Goal: Information Seeking & Learning: Learn about a topic

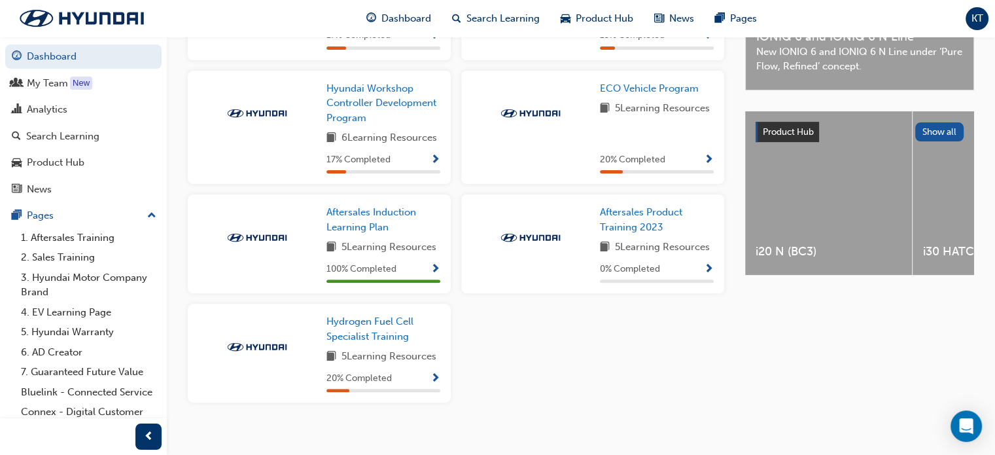
scroll to position [429, 0]
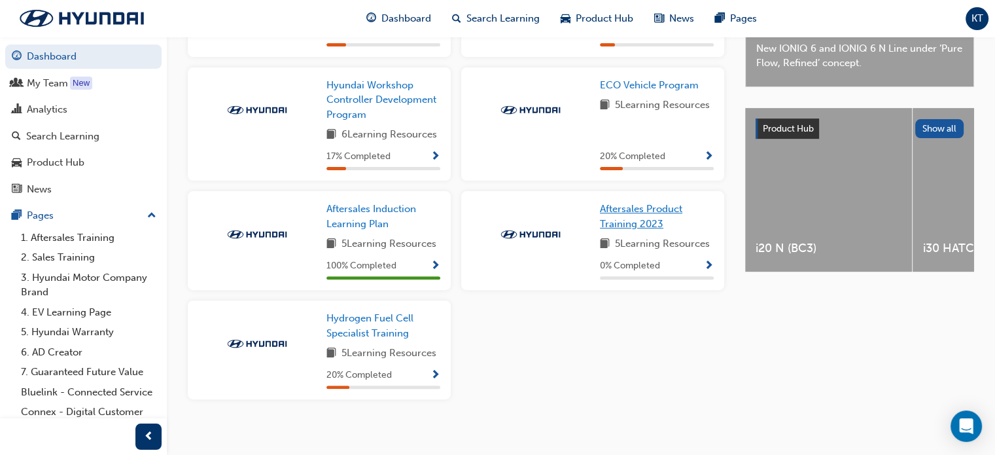
click at [633, 205] on link "Aftersales Product Training 2023" at bounding box center [657, 215] width 114 height 29
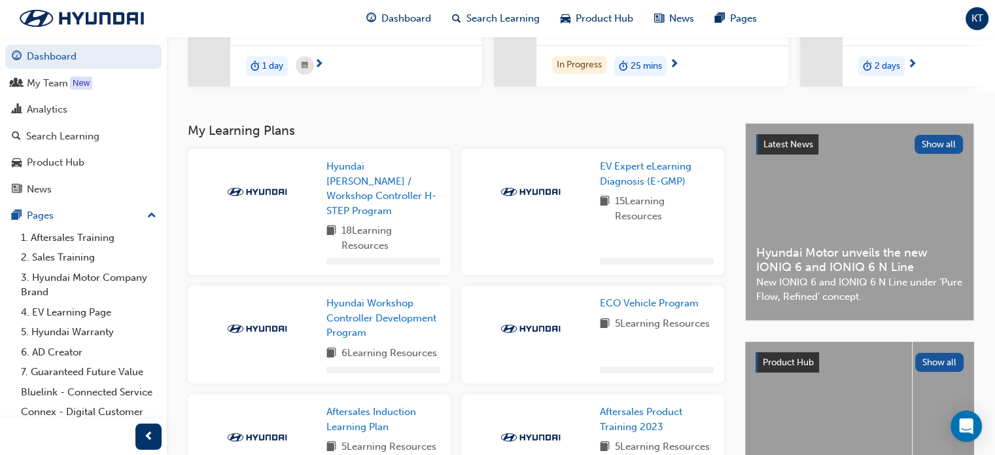
scroll to position [242, 0]
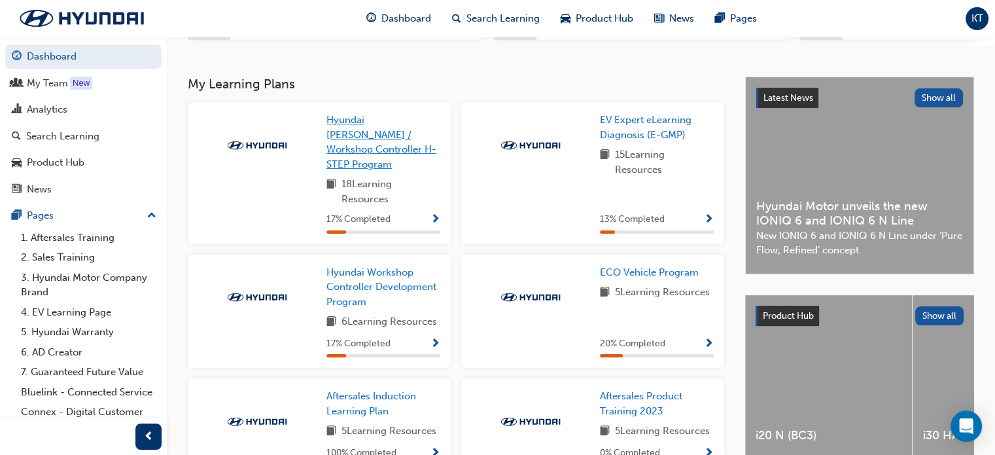
click at [349, 137] on span "Hyundai Foreman / Workshop Controller H-STEP Program" at bounding box center [381, 142] width 110 height 56
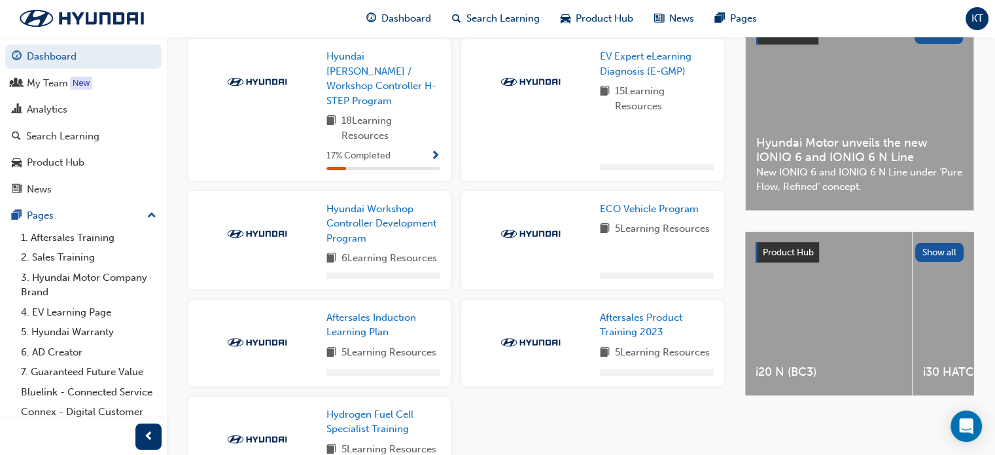
scroll to position [307, 0]
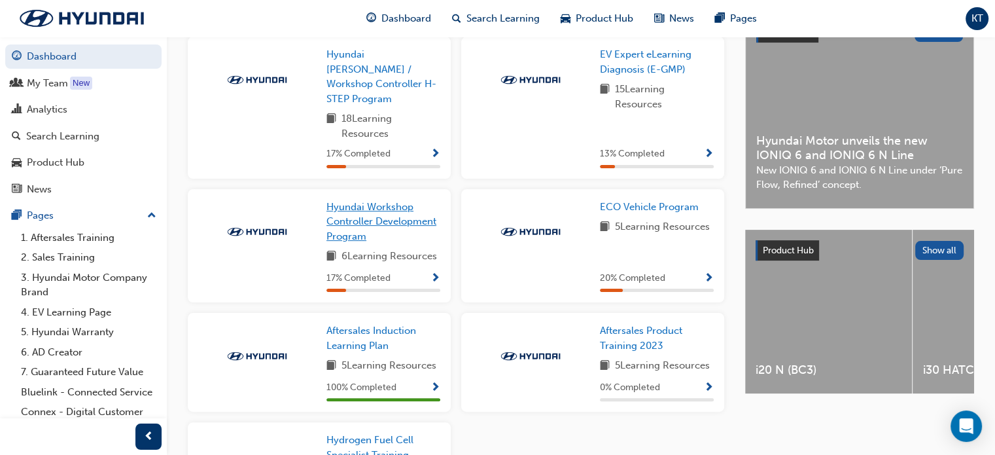
click at [346, 206] on span "Hyundai Workshop Controller Development Program" at bounding box center [381, 221] width 110 height 41
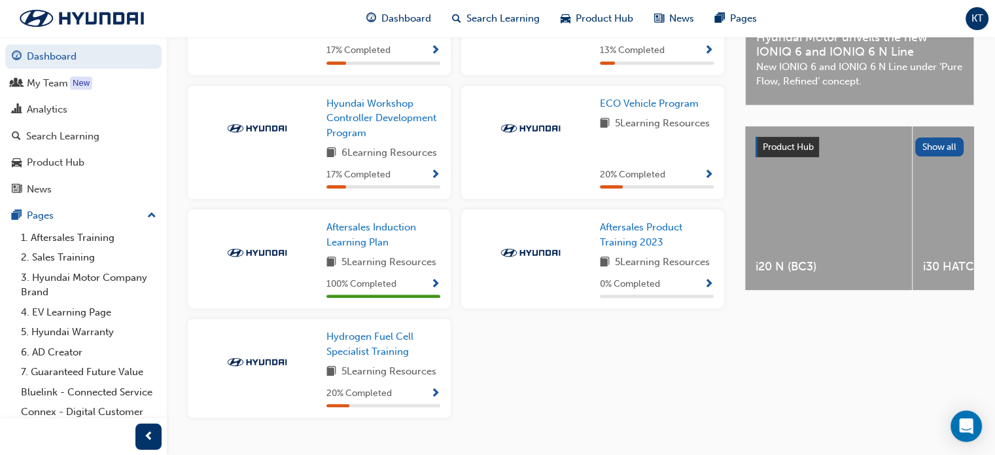
scroll to position [429, 0]
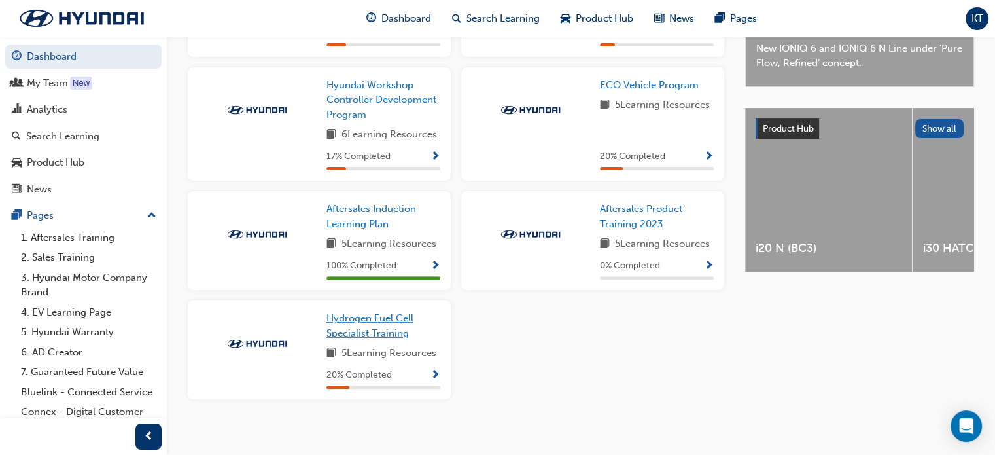
click at [370, 312] on span "Hydrogen Fuel Cell Specialist Training" at bounding box center [369, 325] width 87 height 27
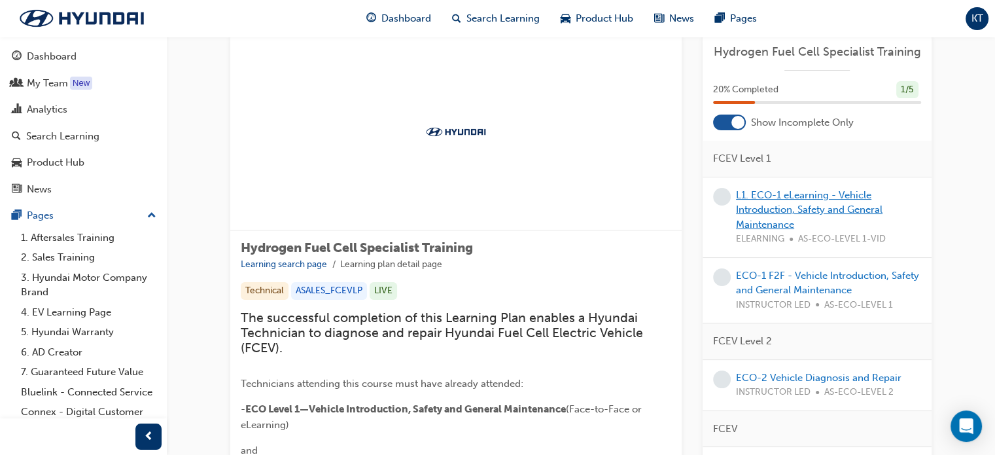
scroll to position [65, 0]
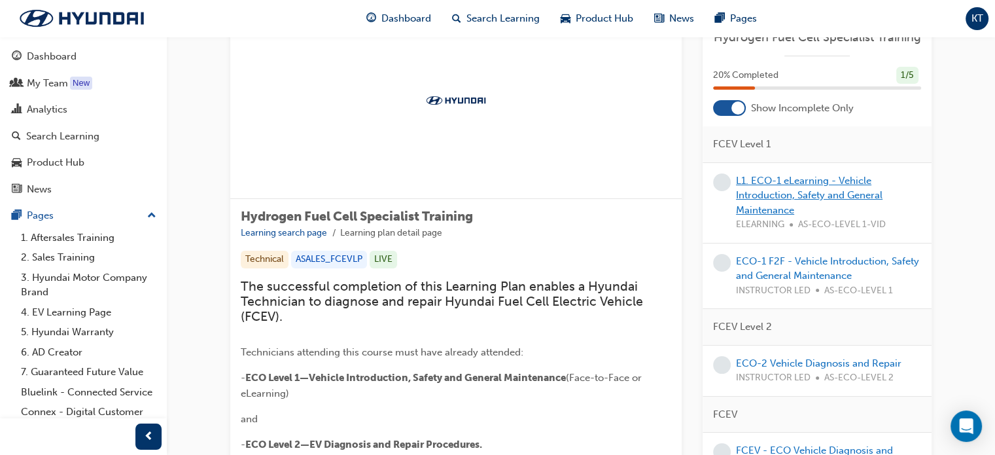
click at [758, 184] on link "L1. ECO-1 eLearning - Vehicle Introduction, Safety and General Maintenance" at bounding box center [809, 195] width 147 height 41
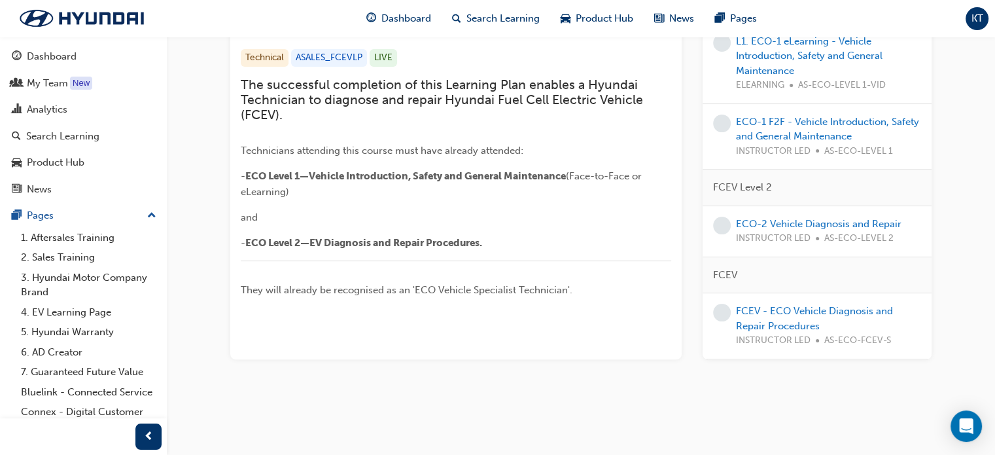
scroll to position [443, 0]
click at [771, 138] on link "ECO-1 F2F - Vehicle Introduction, Safety and General Maintenance" at bounding box center [827, 129] width 183 height 27
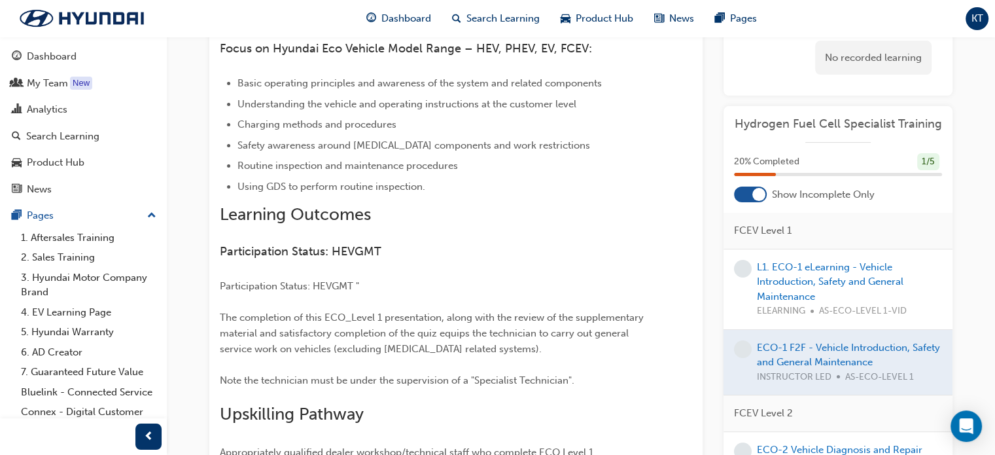
scroll to position [243, 0]
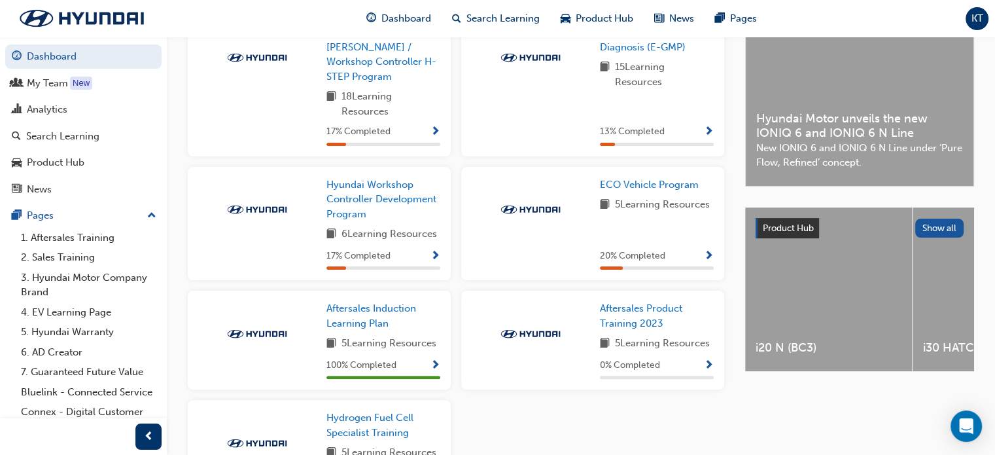
scroll to position [307, 0]
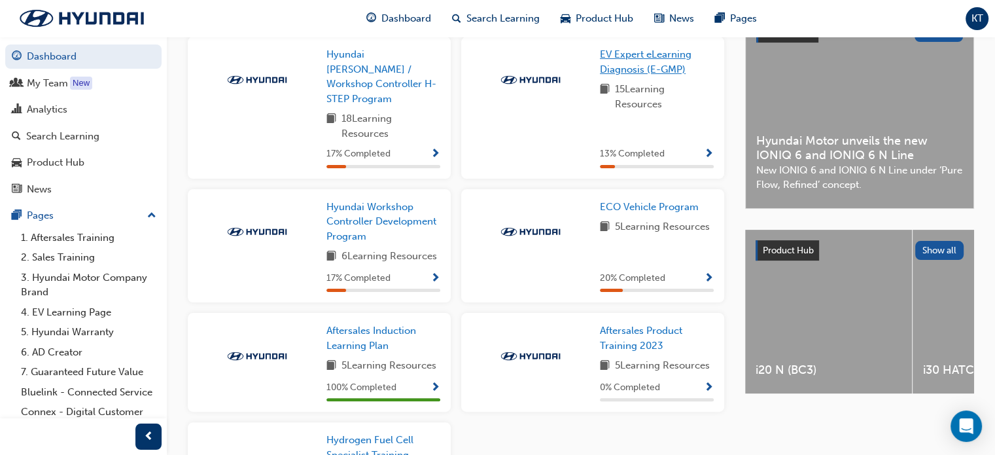
click at [633, 69] on span "EV Expert eLearning Diagnosis (E-GMP)" at bounding box center [646, 61] width 92 height 27
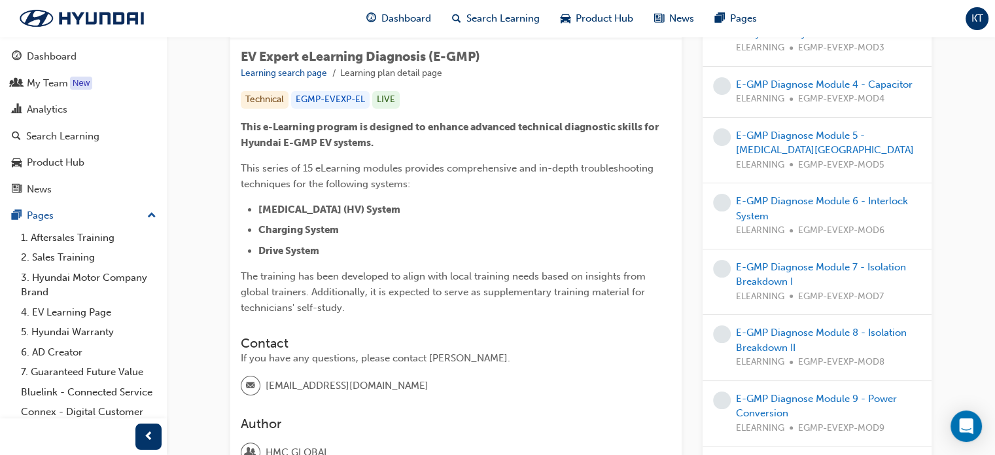
scroll to position [86, 0]
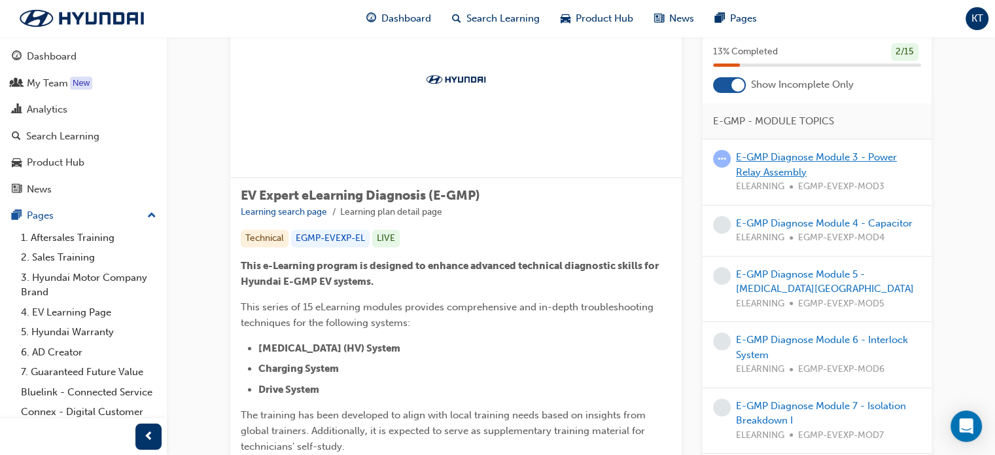
click at [771, 159] on link "E-GMP Diagnose Module 3 - Power Relay Assembly" at bounding box center [816, 164] width 161 height 27
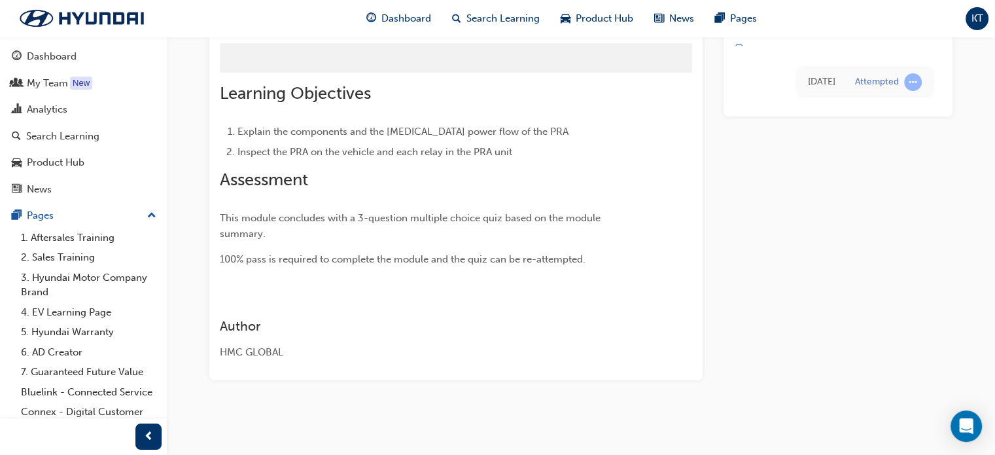
scroll to position [86, 0]
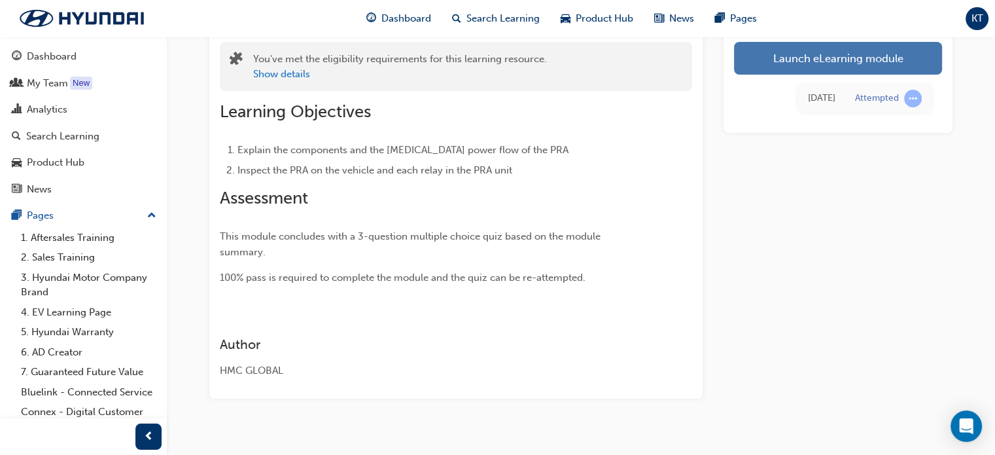
click at [823, 54] on link "Launch eLearning module" at bounding box center [838, 58] width 208 height 33
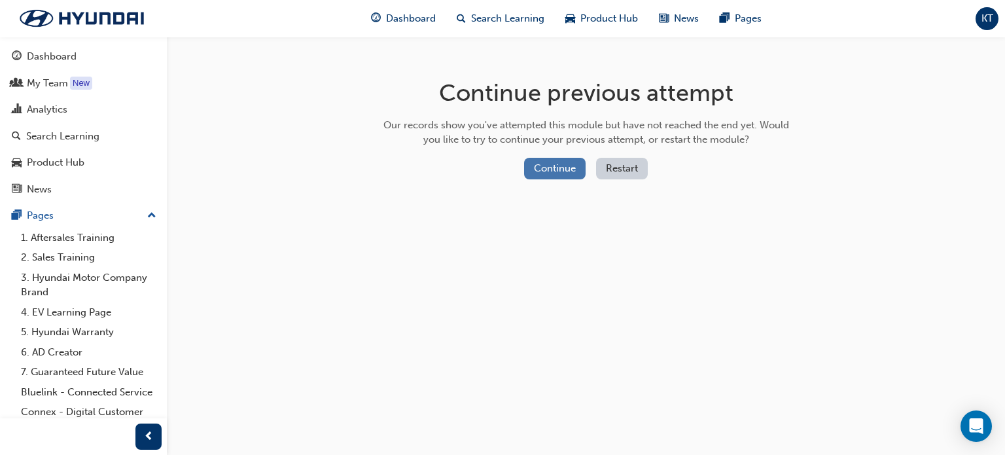
click at [551, 165] on button "Continue" at bounding box center [554, 169] width 61 height 22
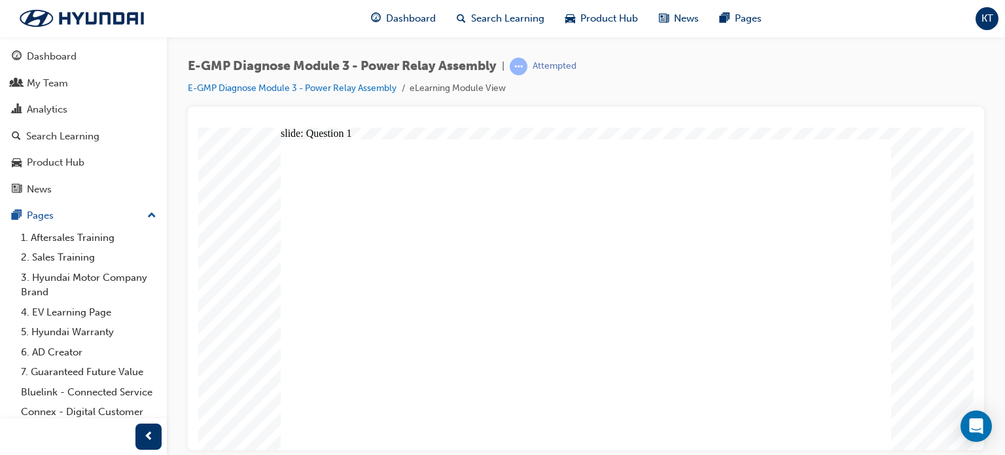
radio input "true"
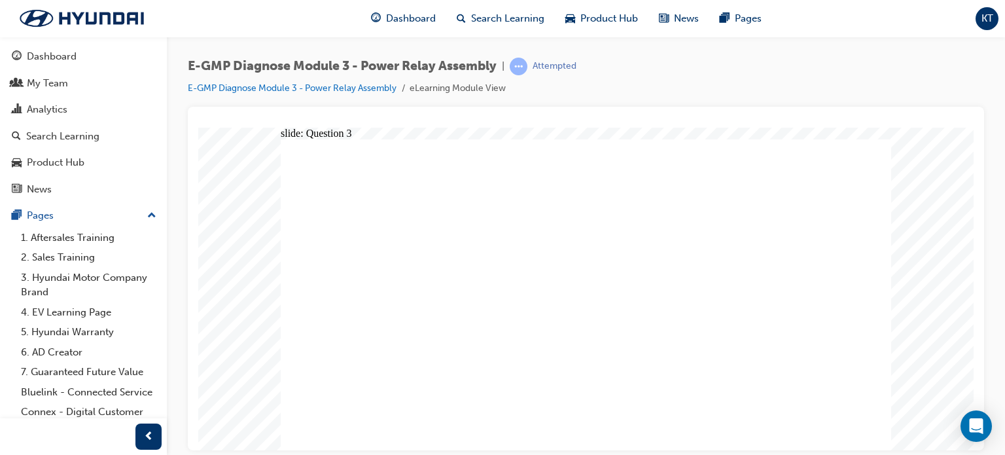
radio input "true"
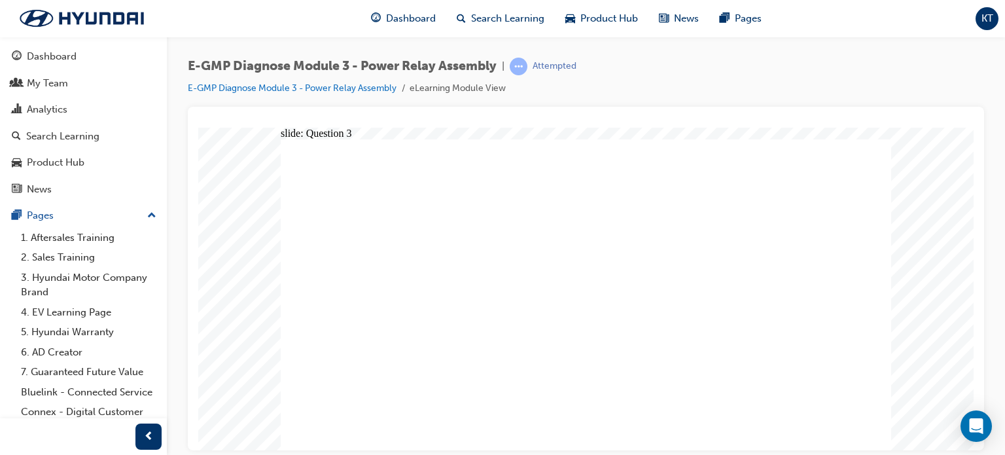
drag, startPoint x: 474, startPoint y: 377, endPoint x: 478, endPoint y: 364, distance: 13.5
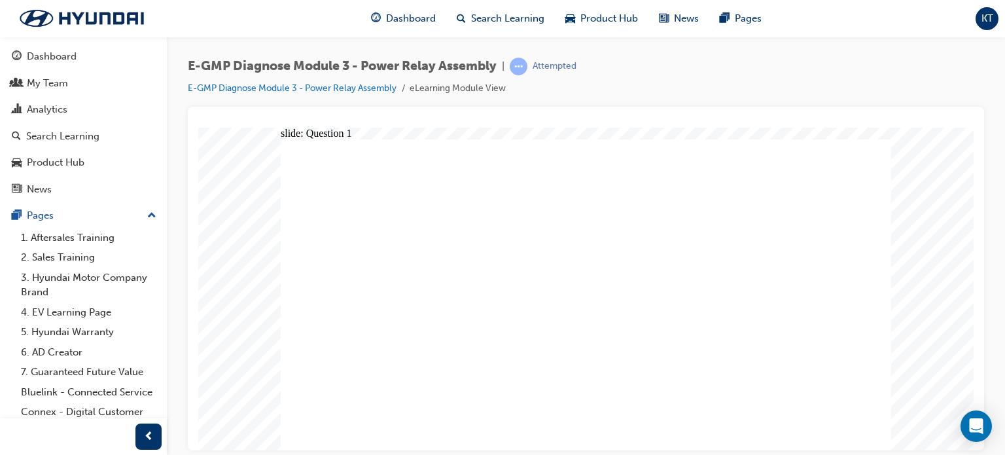
radio input "true"
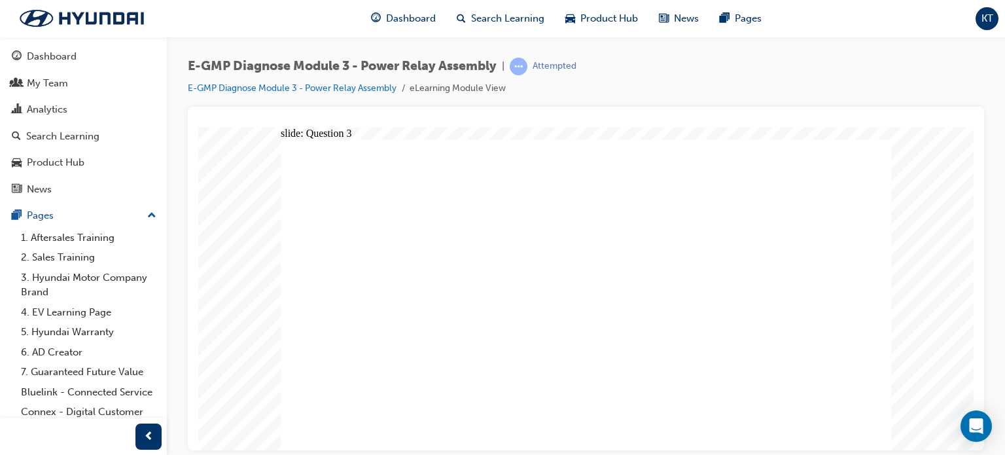
drag, startPoint x: 614, startPoint y: 354, endPoint x: 594, endPoint y: 351, distance: 20.4
radio input "true"
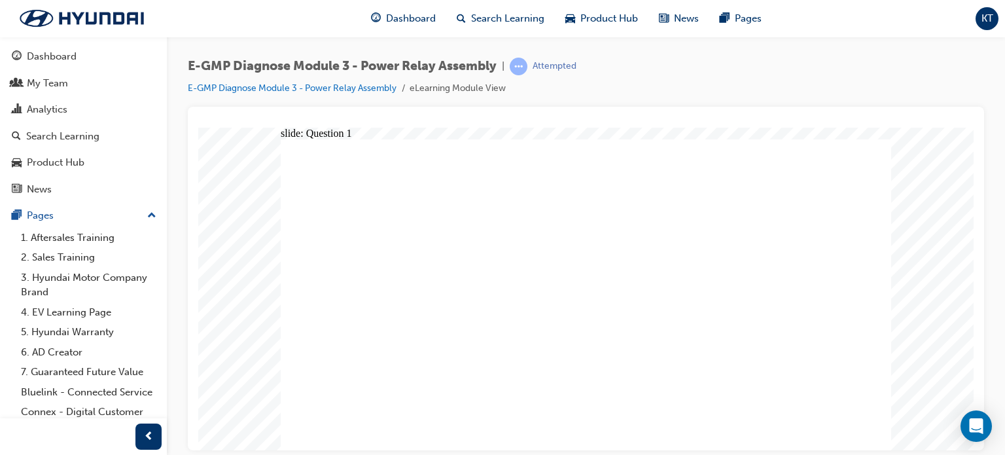
radio input "true"
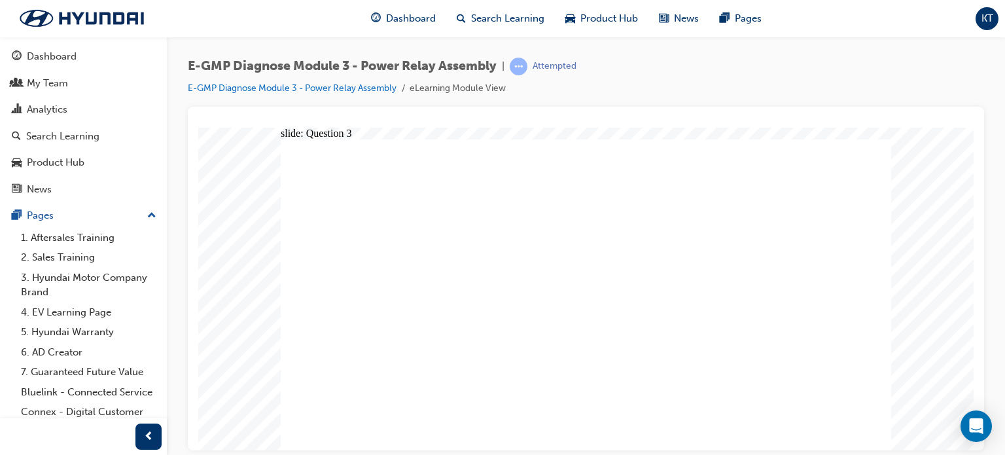
radio input "true"
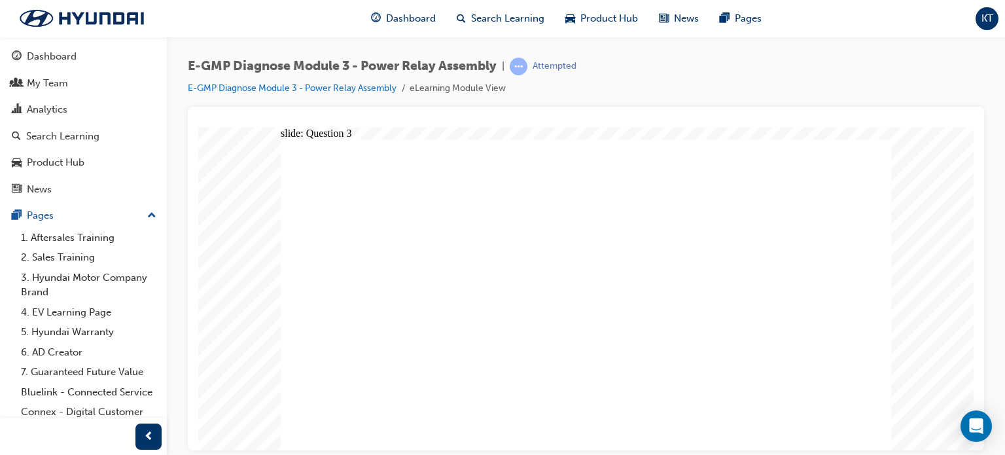
radio input "true"
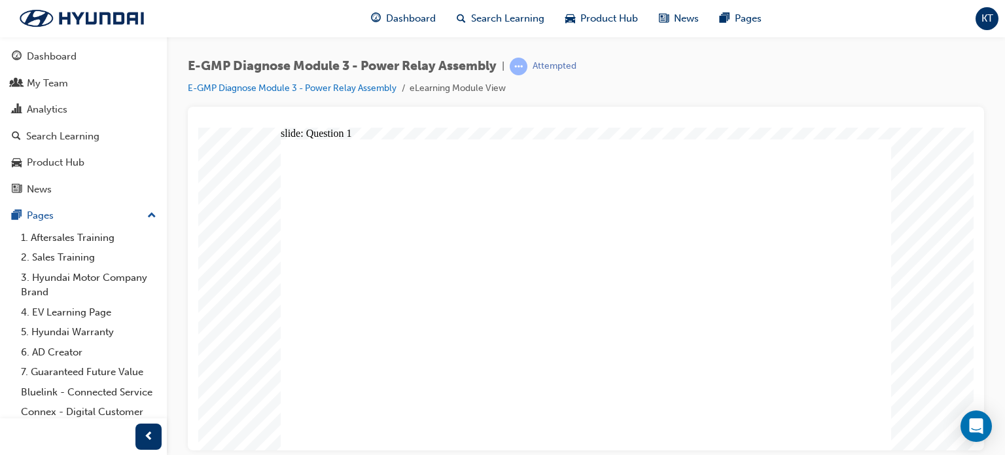
radio input "true"
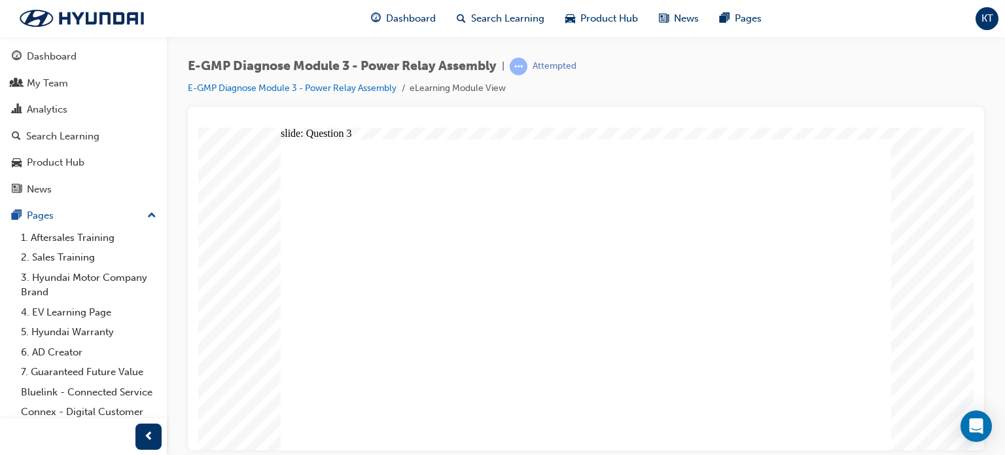
radio input "true"
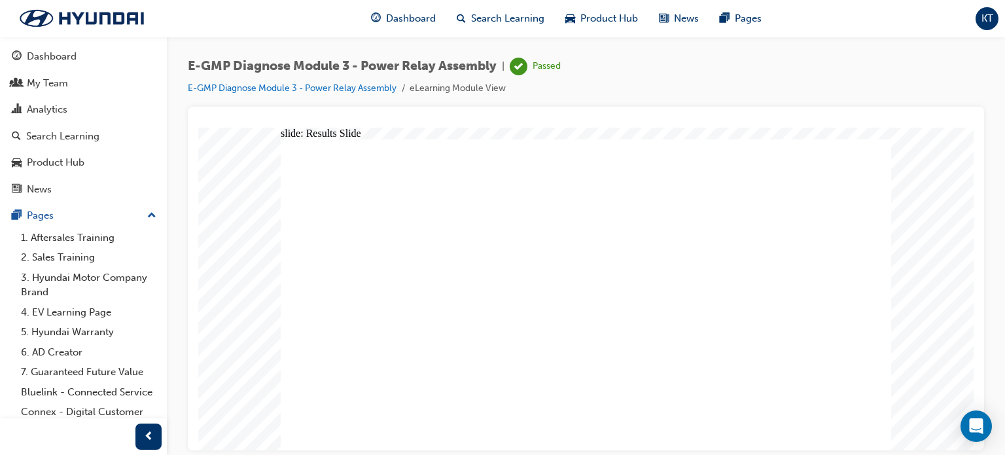
drag, startPoint x: 840, startPoint y: 309, endPoint x: 826, endPoint y: 296, distance: 19.4
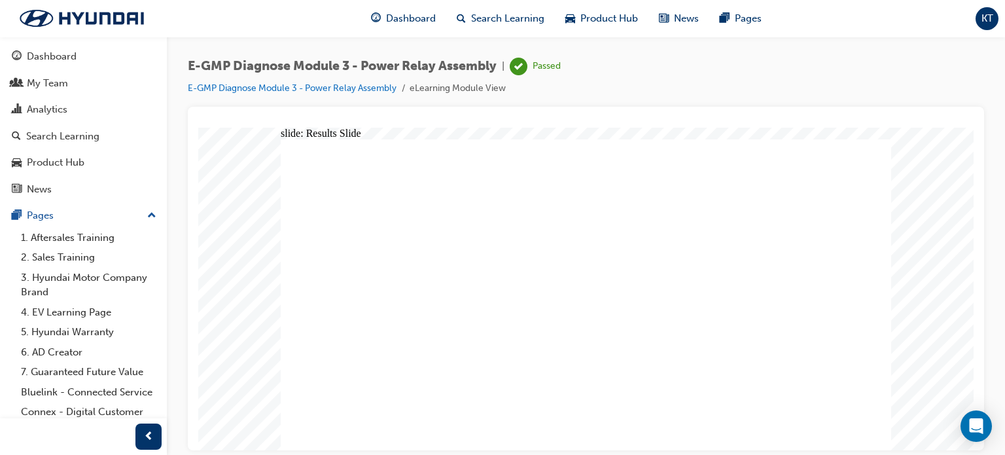
drag, startPoint x: 584, startPoint y: 360, endPoint x: 574, endPoint y: 335, distance: 27.0
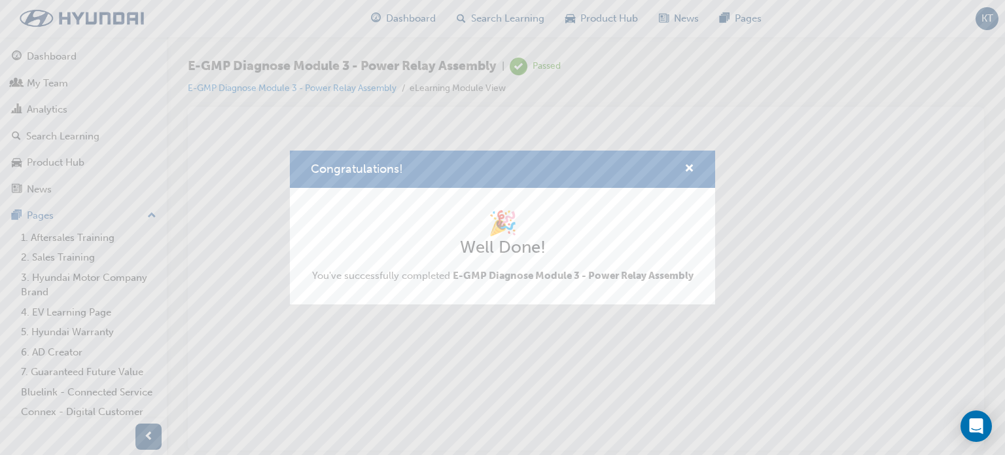
click at [670, 222] on h1 "🎉" at bounding box center [502, 223] width 381 height 29
click at [688, 167] on span "cross-icon" at bounding box center [689, 170] width 10 height 12
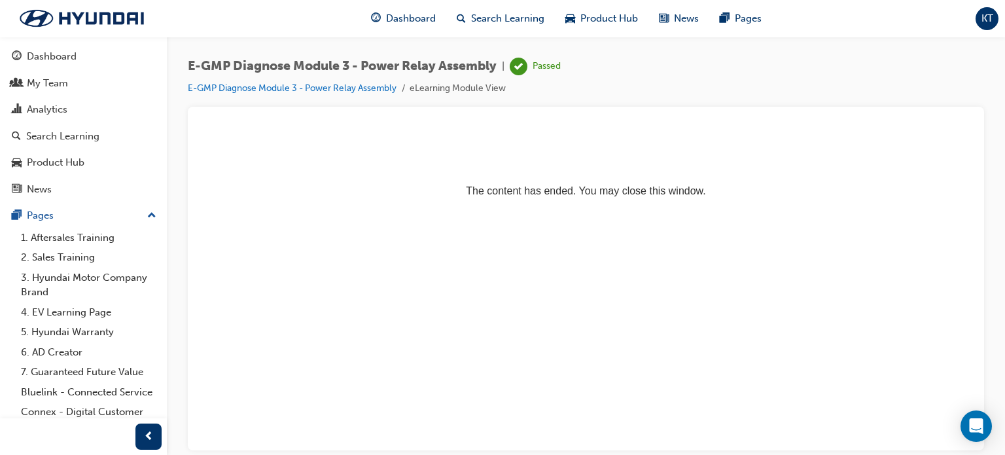
click at [566, 196] on p "The content has ended. You may close this window." at bounding box center [585, 166] width 765 height 59
click at [398, 12] on span "Dashboard" at bounding box center [411, 18] width 50 height 15
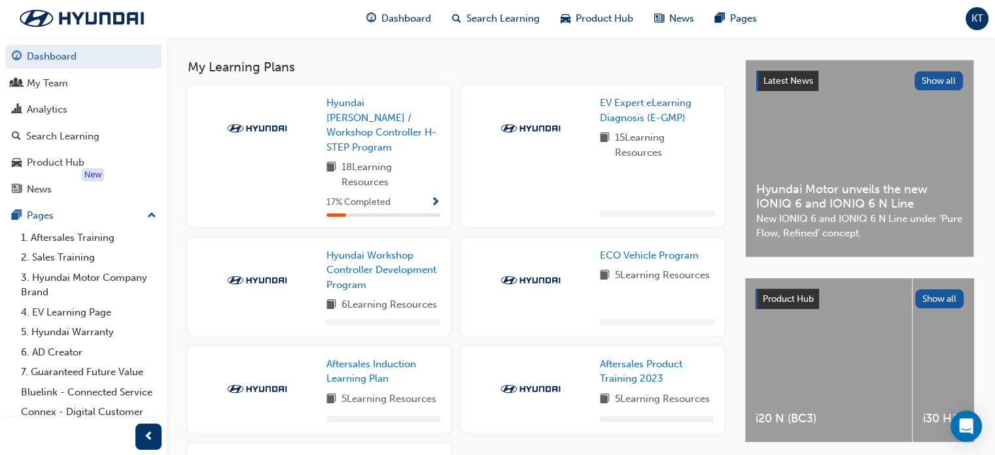
scroll to position [262, 0]
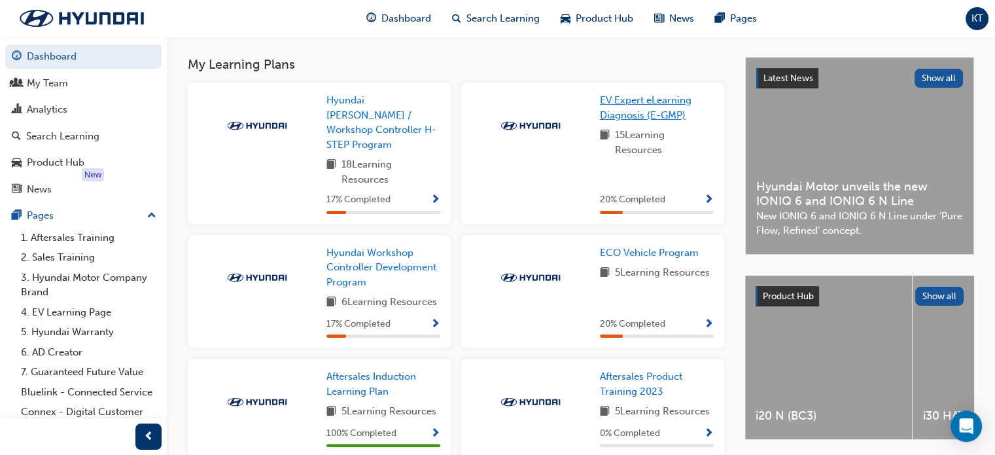
click at [641, 113] on span "EV Expert eLearning Diagnosis (E-GMP)" at bounding box center [646, 107] width 92 height 27
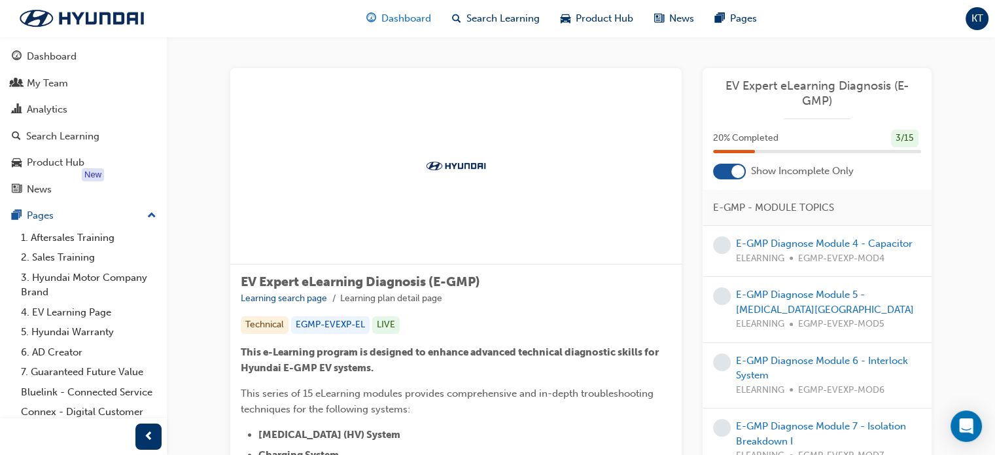
click at [408, 19] on span "Dashboard" at bounding box center [406, 18] width 50 height 15
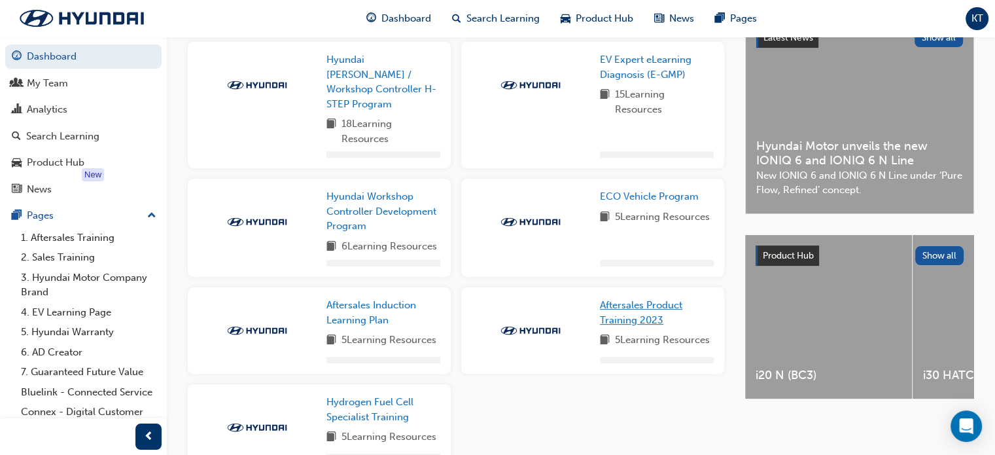
scroll to position [327, 0]
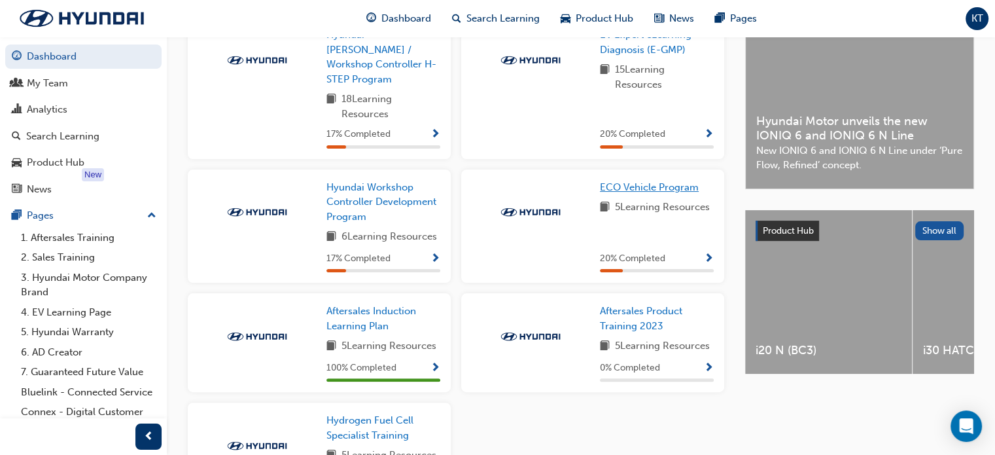
click at [635, 181] on span "ECO Vehicle Program" at bounding box center [649, 187] width 99 height 12
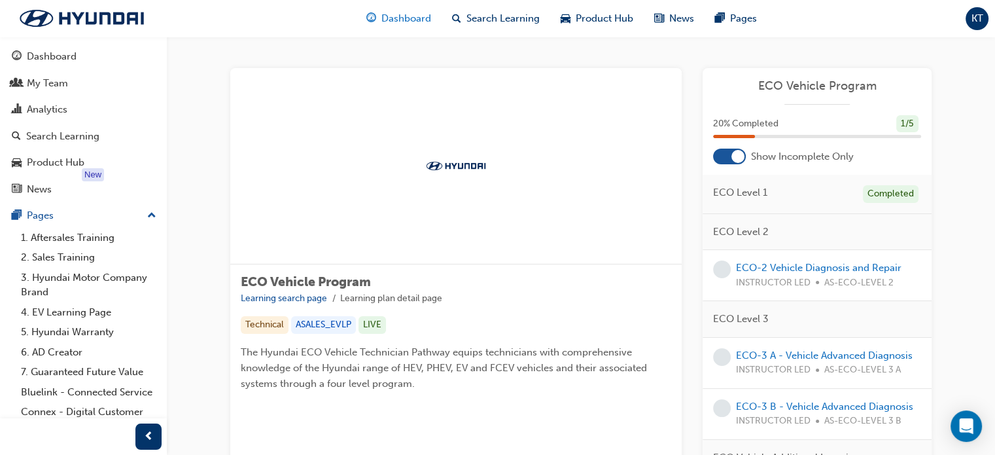
click at [387, 17] on span "Dashboard" at bounding box center [406, 18] width 50 height 15
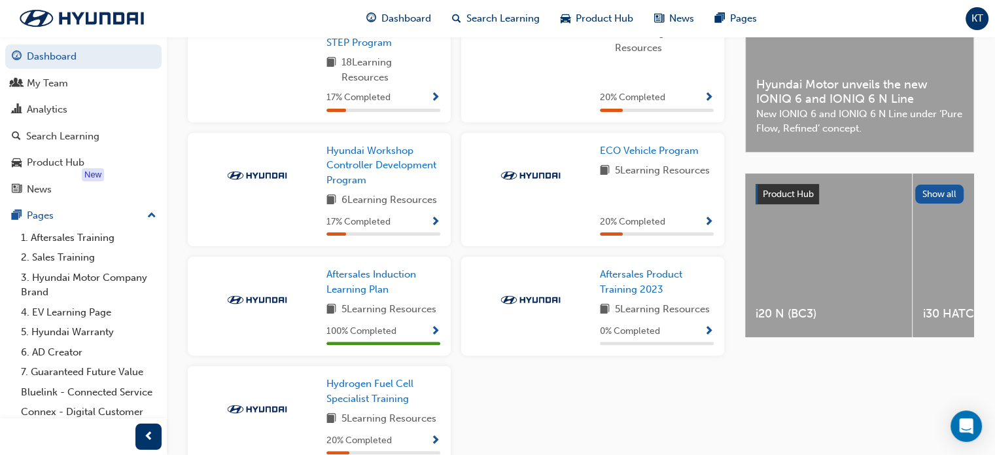
scroll to position [298, 0]
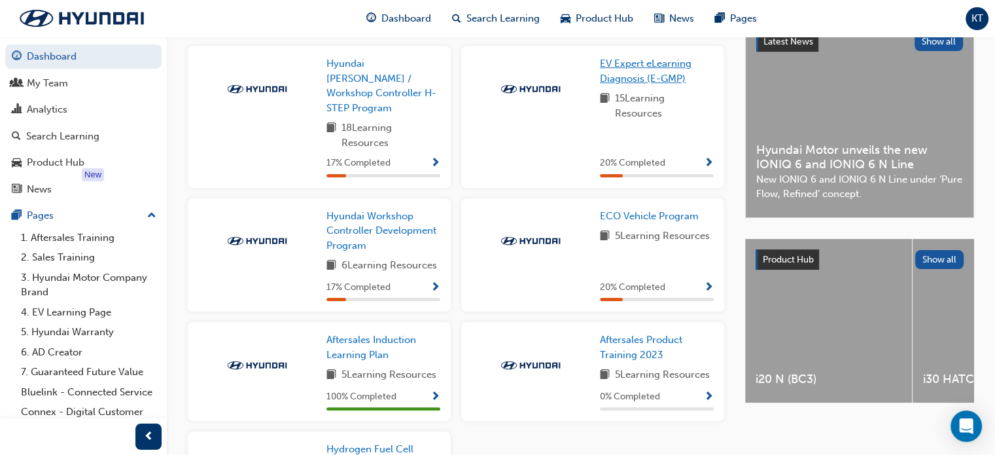
click at [639, 75] on link "EV Expert eLearning Diagnosis (E-GMP)" at bounding box center [657, 70] width 114 height 29
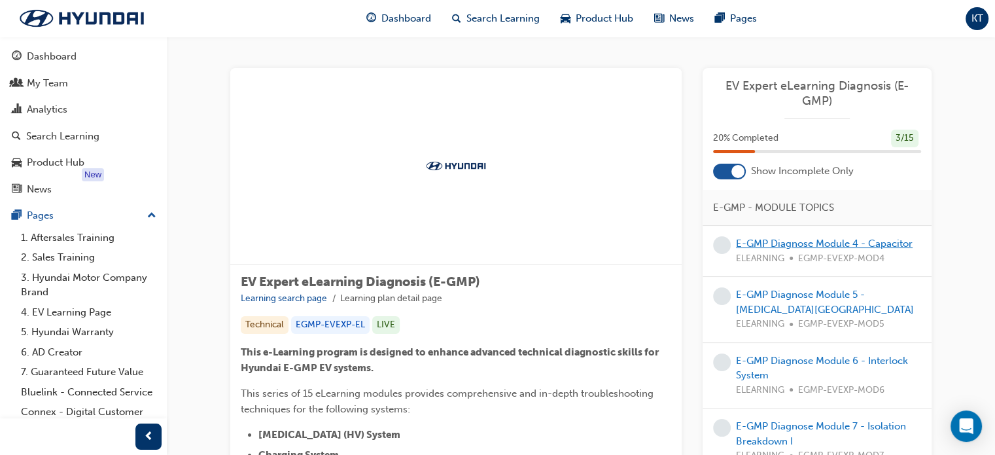
click at [787, 244] on link "E-GMP Diagnose Module 4 - Capacitor" at bounding box center [824, 243] width 177 height 12
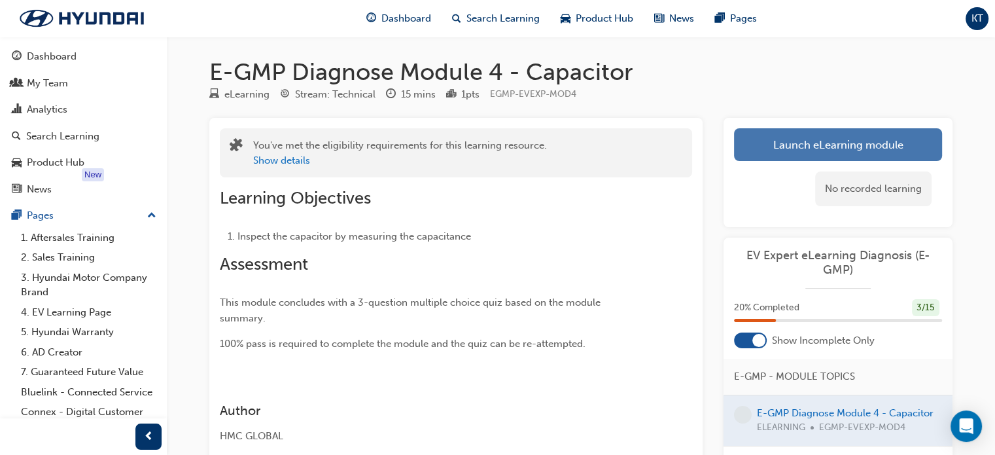
click at [814, 147] on link "Launch eLearning module" at bounding box center [838, 144] width 208 height 33
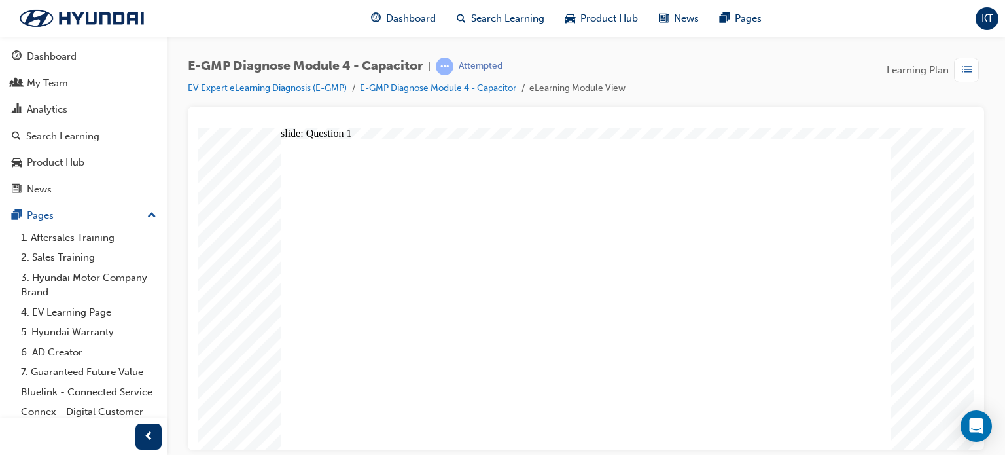
radio input "true"
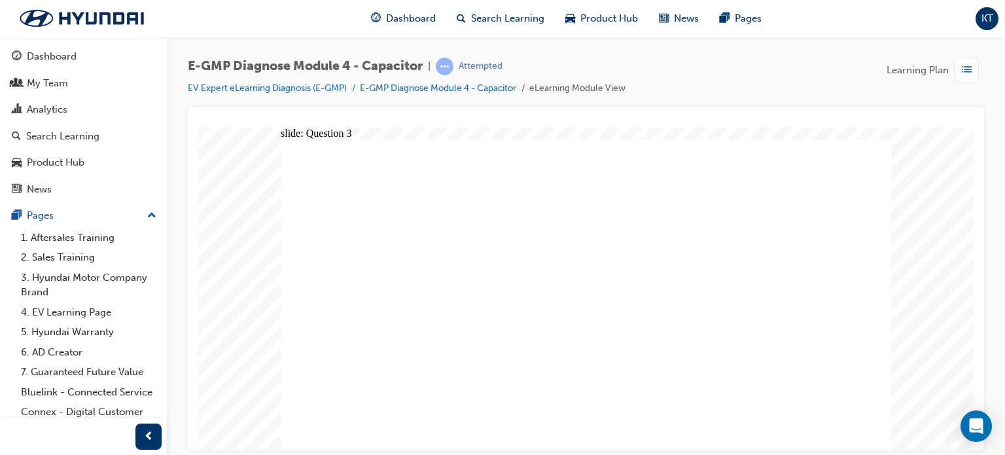
radio input "true"
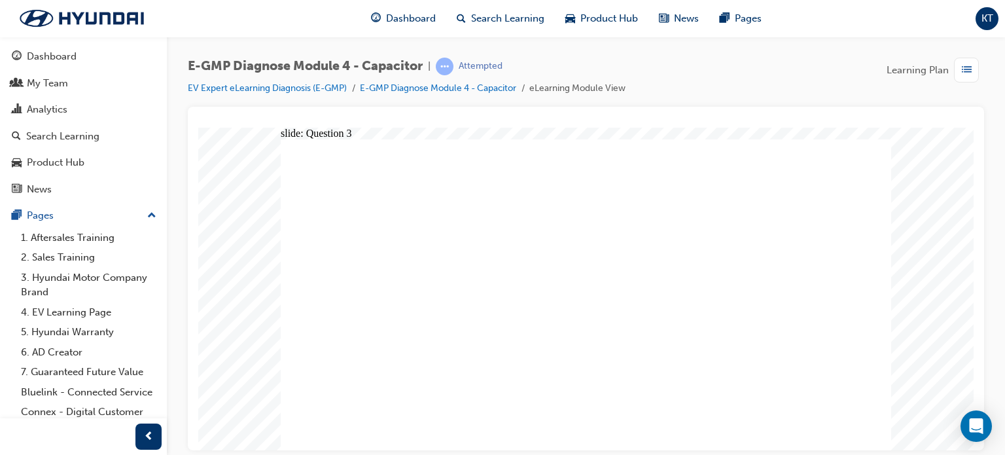
radio input "true"
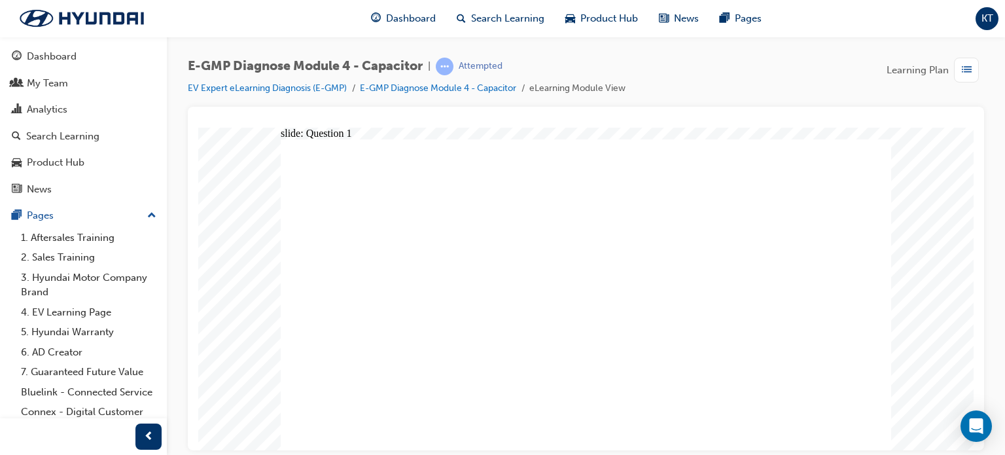
radio input "true"
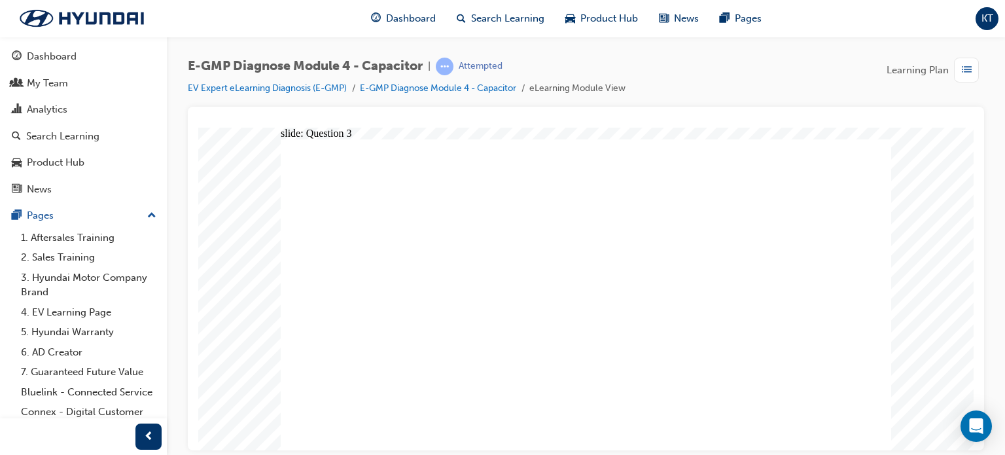
radio input "true"
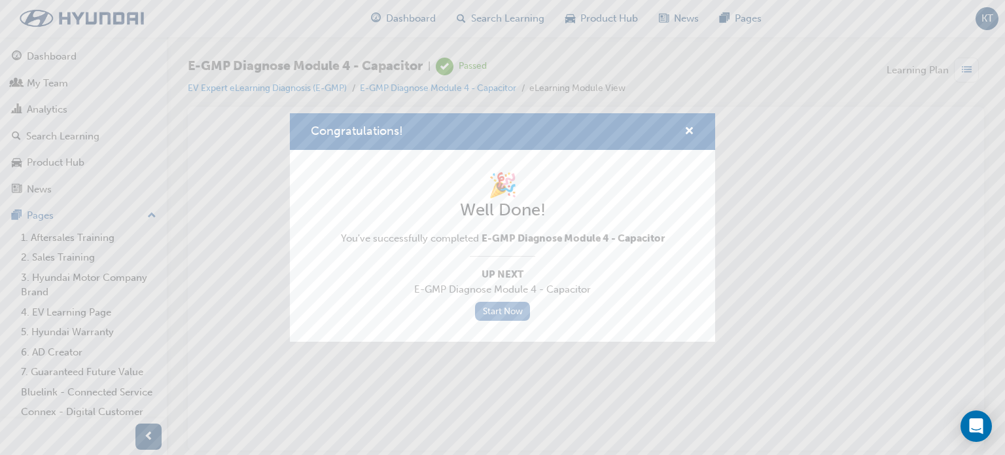
click at [487, 311] on link "Start Now" at bounding box center [502, 311] width 55 height 19
click at [690, 128] on span "cross-icon" at bounding box center [689, 132] width 10 height 12
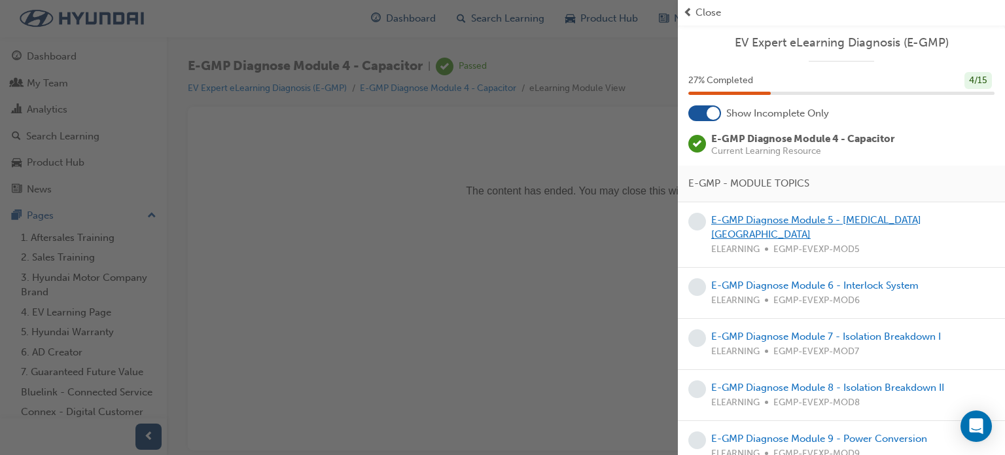
click at [824, 218] on link "E-GMP Diagnose Module 5 - High Voltage Junction Block" at bounding box center [816, 227] width 210 height 27
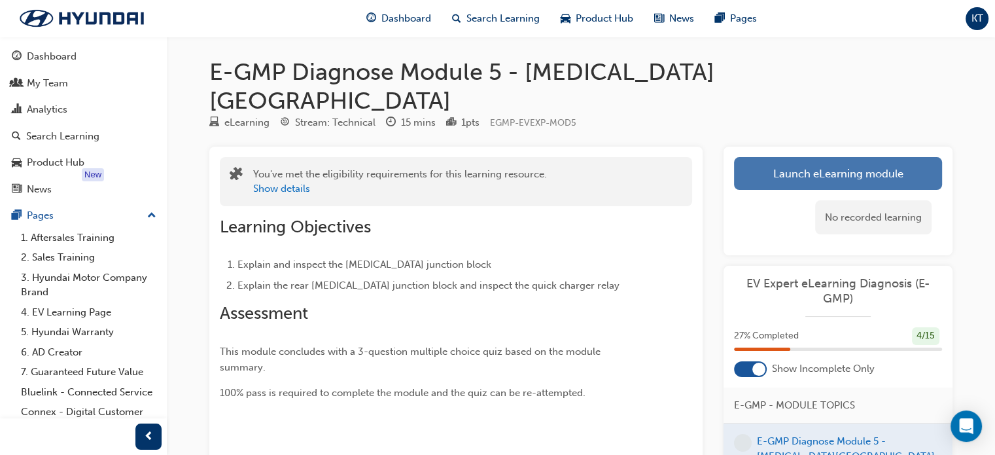
click at [801, 157] on link "Launch eLearning module" at bounding box center [838, 173] width 208 height 33
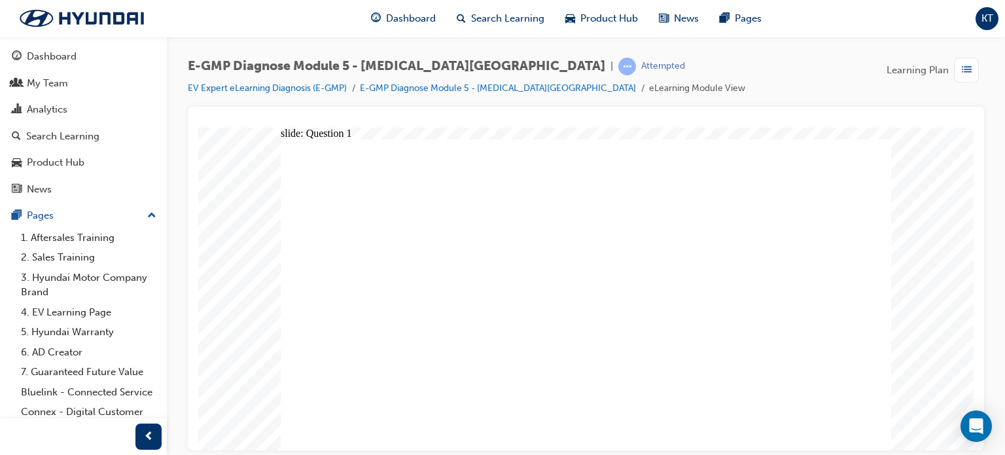
radio input "true"
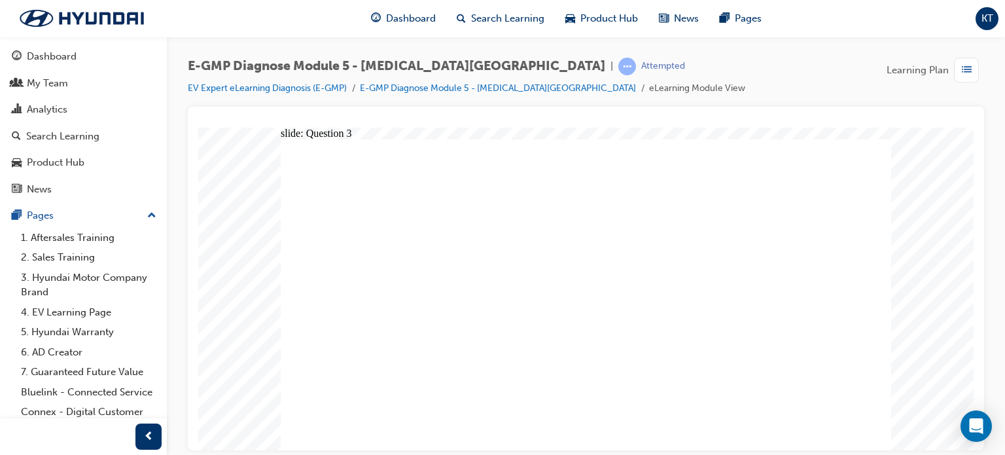
radio input "true"
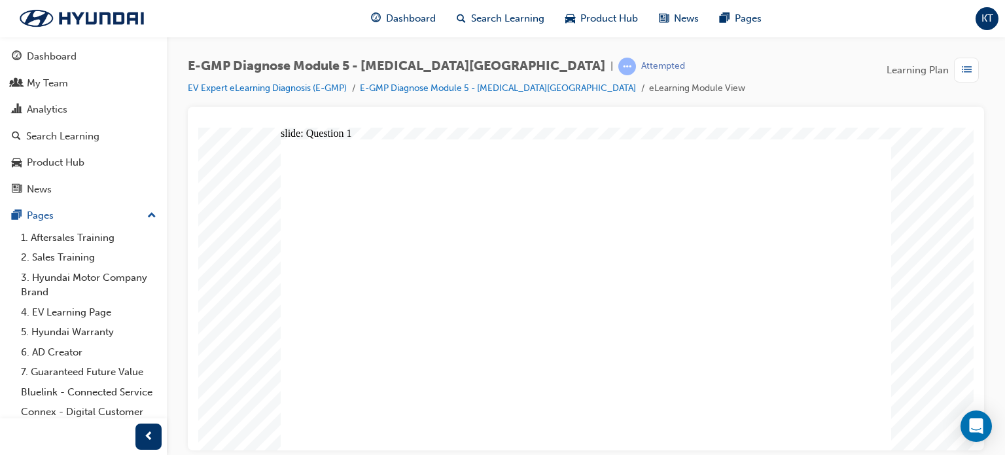
radio input "true"
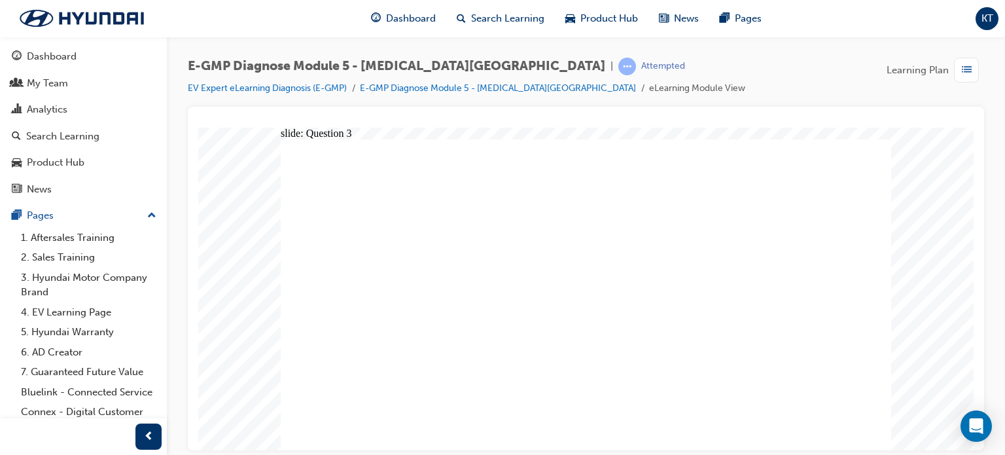
radio input "true"
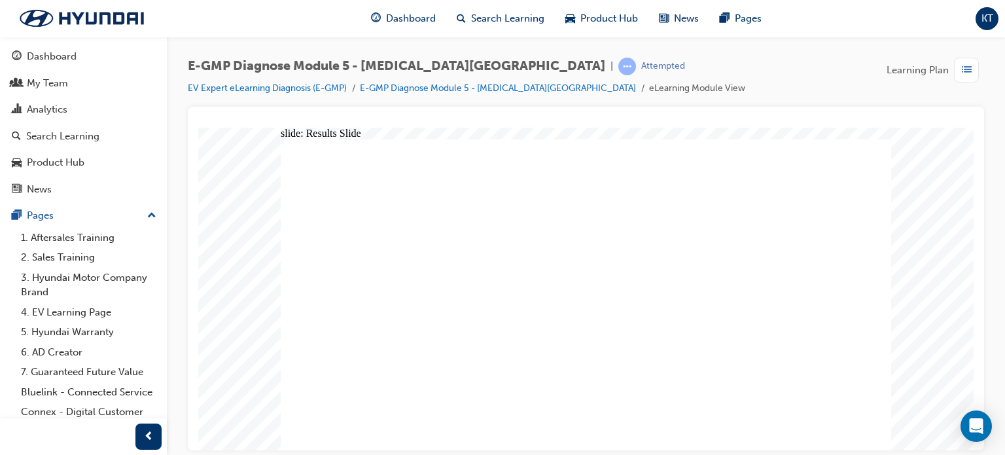
radio input "true"
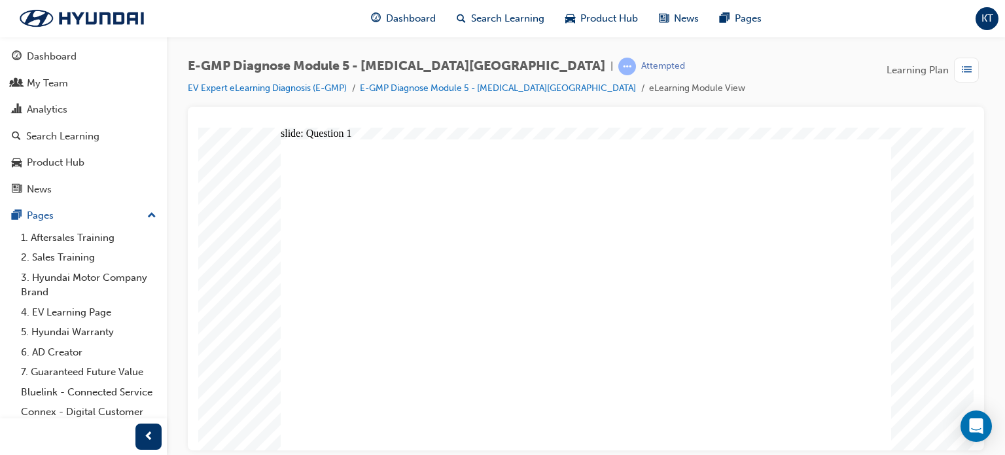
radio input "true"
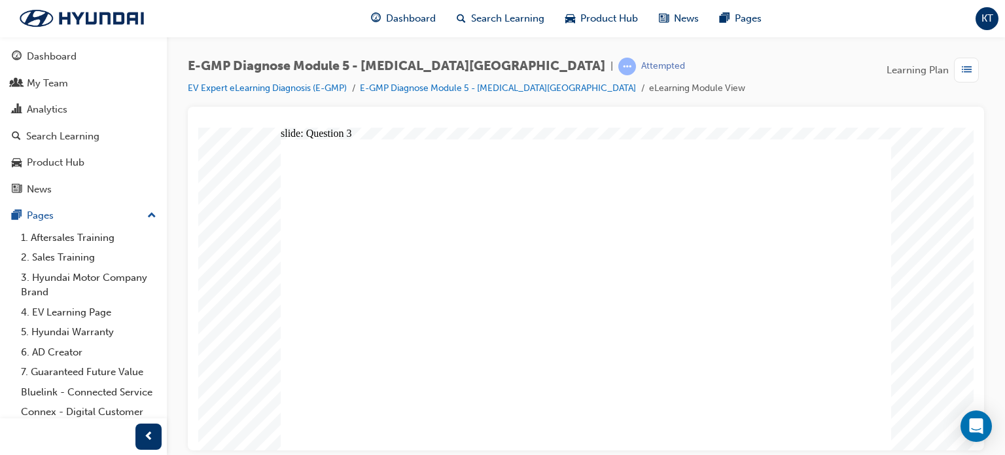
radio input "true"
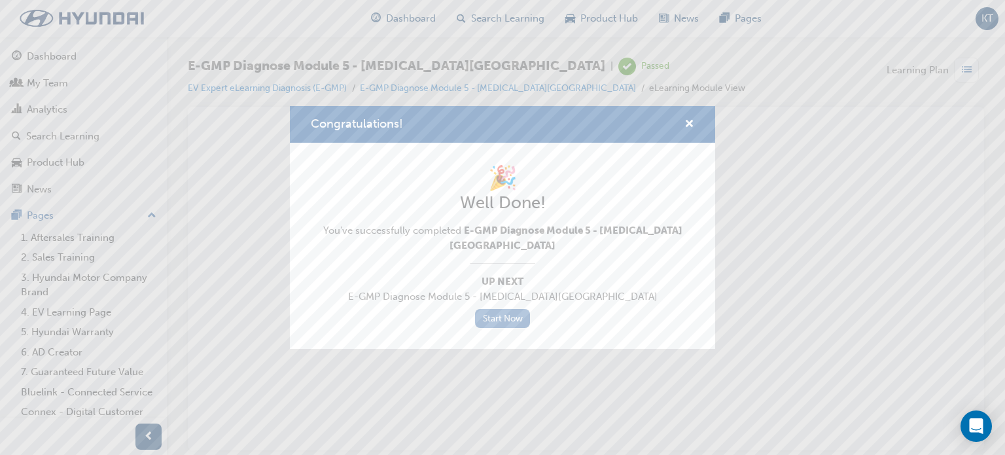
click at [504, 317] on link "Start Now" at bounding box center [502, 318] width 55 height 19
click at [688, 122] on span "cross-icon" at bounding box center [689, 125] width 10 height 12
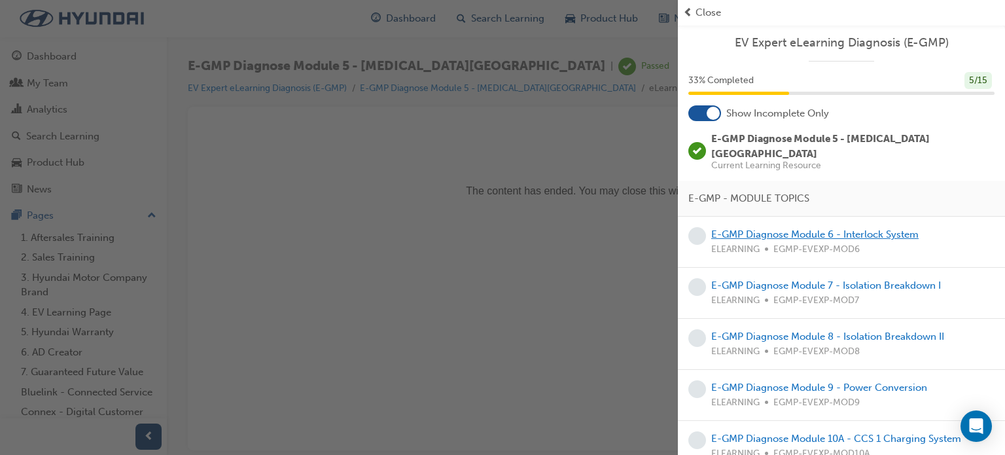
click at [860, 228] on link "E-GMP Diagnose Module 6 - Interlock System" at bounding box center [814, 234] width 207 height 12
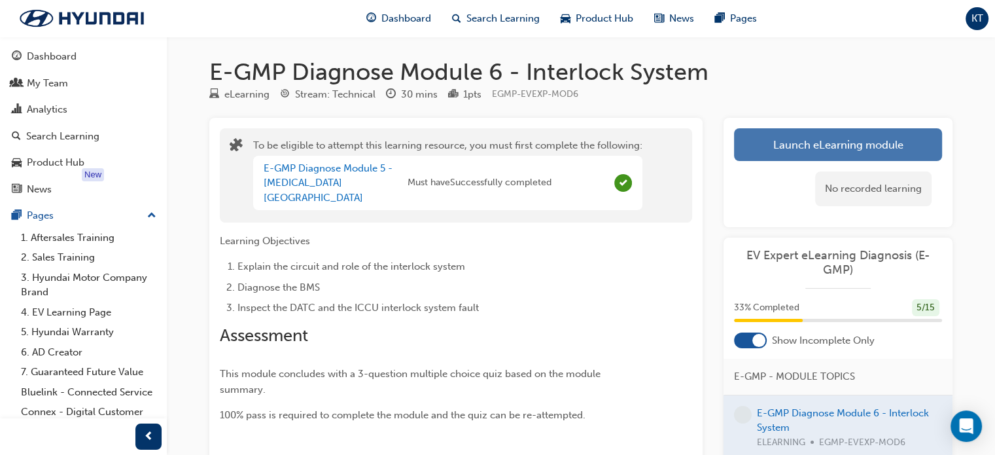
click at [820, 145] on button "Launch eLearning module" at bounding box center [838, 144] width 208 height 33
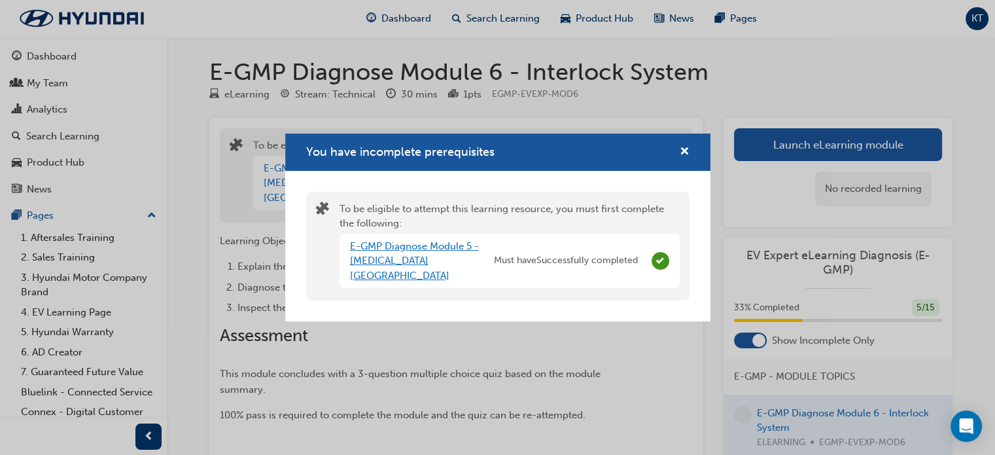
click at [406, 256] on link "E-GMP Diagnose Module 5 - High Voltage Junction Block" at bounding box center [414, 260] width 129 height 41
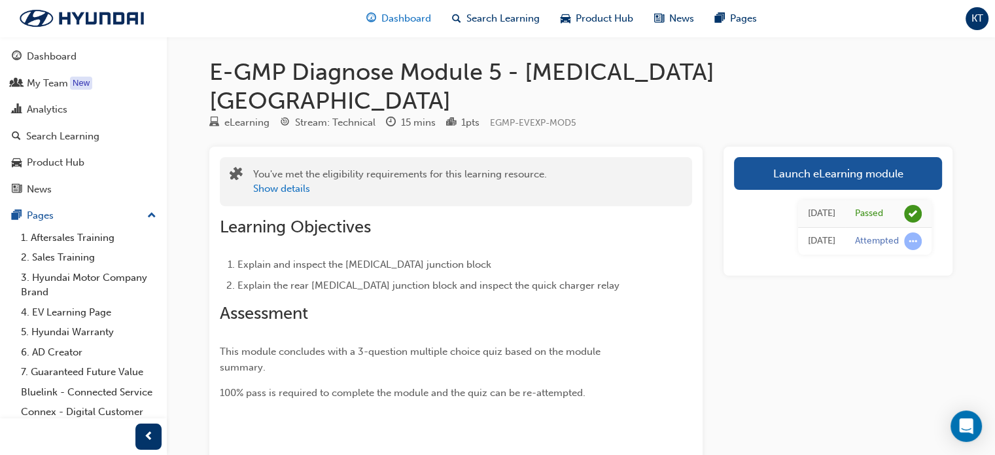
click at [406, 16] on span "Dashboard" at bounding box center [406, 18] width 50 height 15
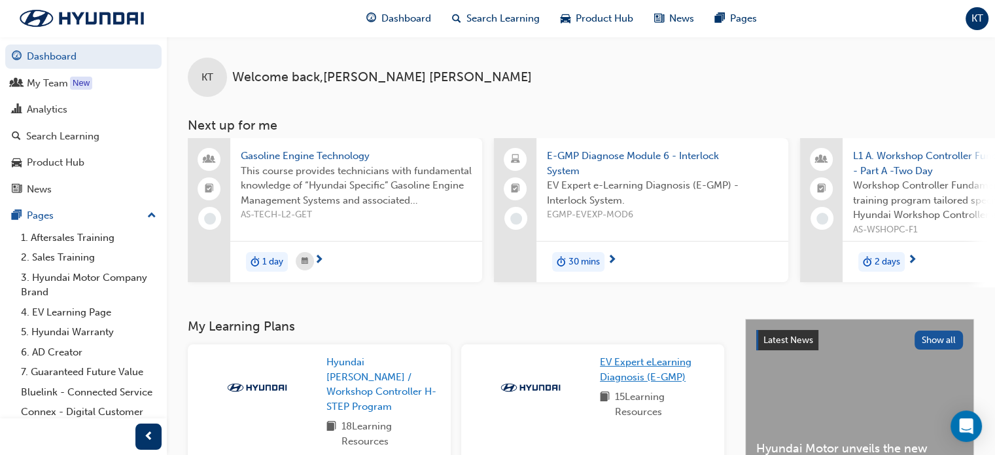
click at [627, 378] on span "EV Expert eLearning Diagnosis (E-GMP)" at bounding box center [646, 369] width 92 height 27
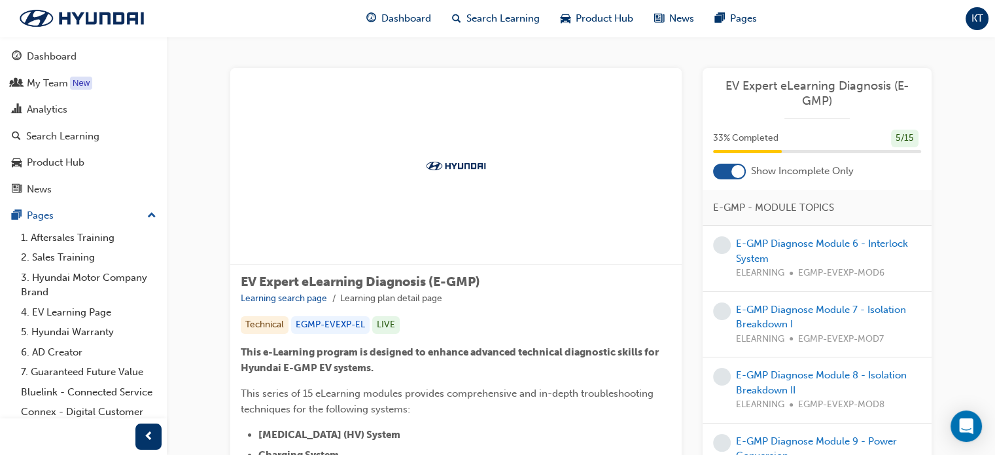
click at [720, 167] on div at bounding box center [729, 172] width 33 height 16
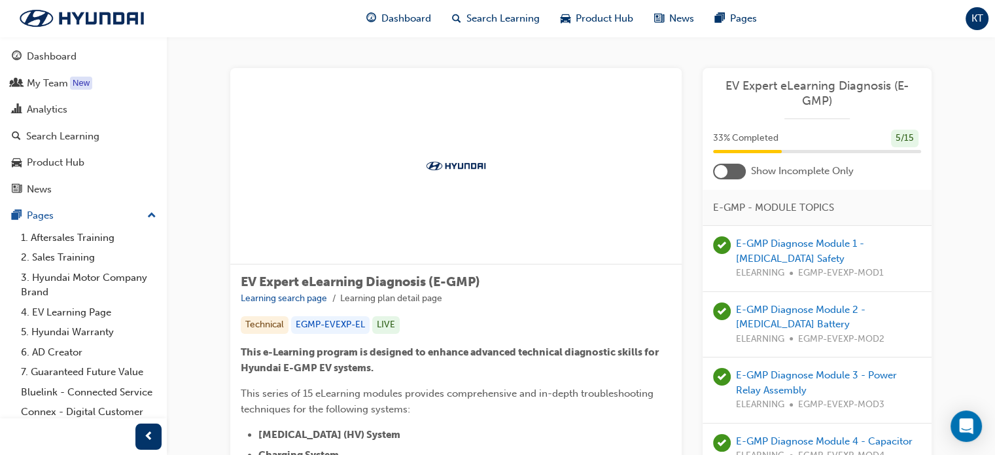
drag, startPoint x: 729, startPoint y: 165, endPoint x: 832, endPoint y: 228, distance: 120.9
click at [730, 167] on div at bounding box center [729, 172] width 33 height 16
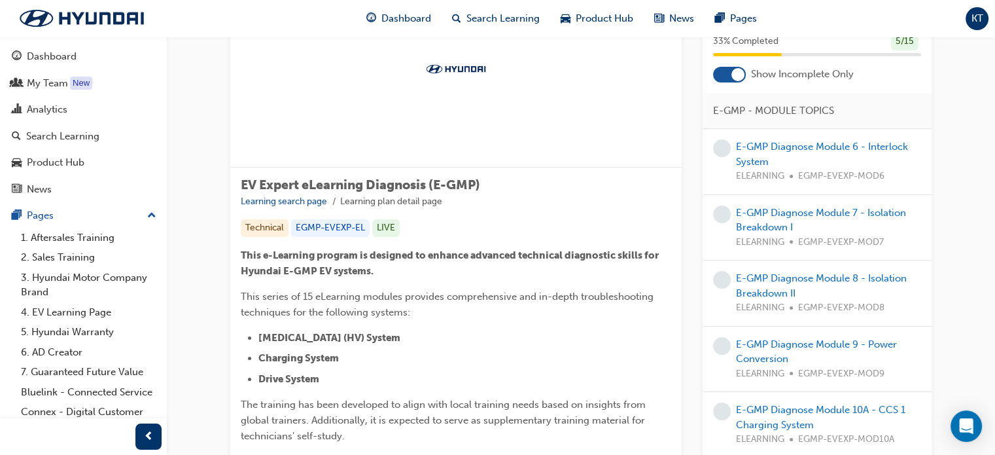
scroll to position [65, 0]
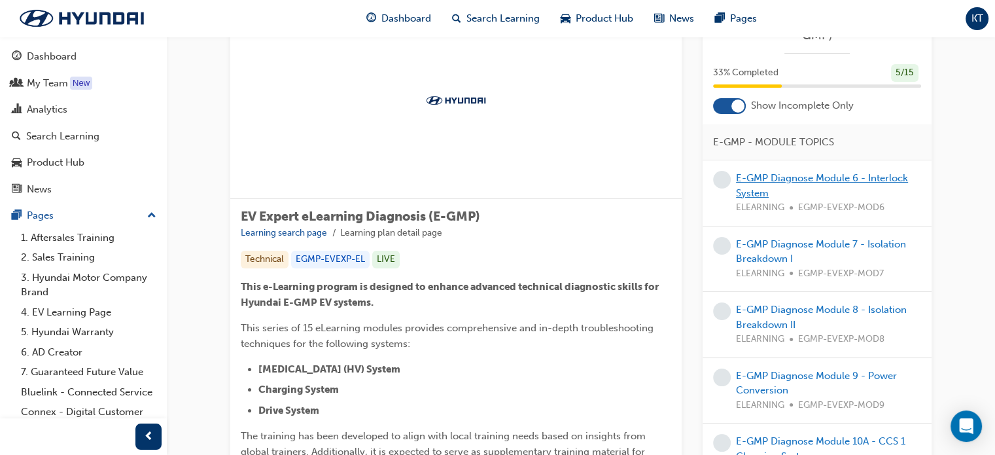
click at [793, 177] on link "E-GMP Diagnose Module 6 - Interlock System" at bounding box center [822, 185] width 172 height 27
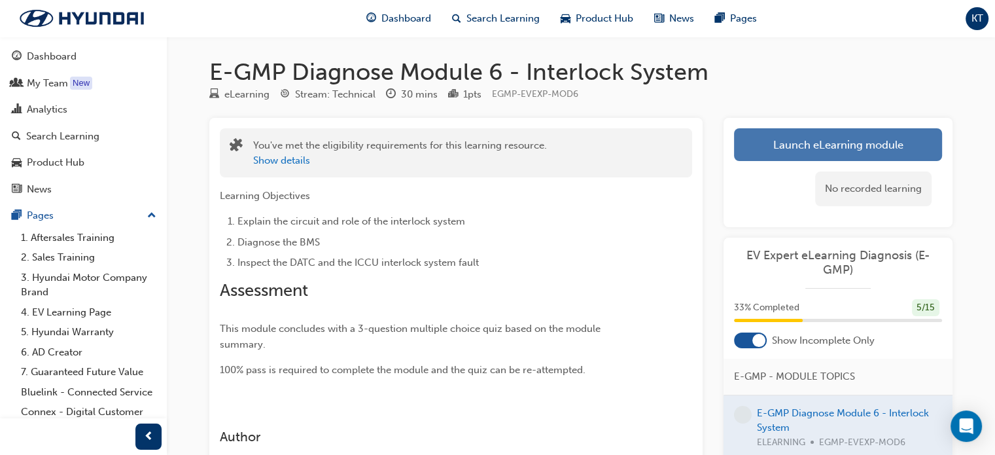
click at [839, 146] on link "Launch eLearning module" at bounding box center [838, 144] width 208 height 33
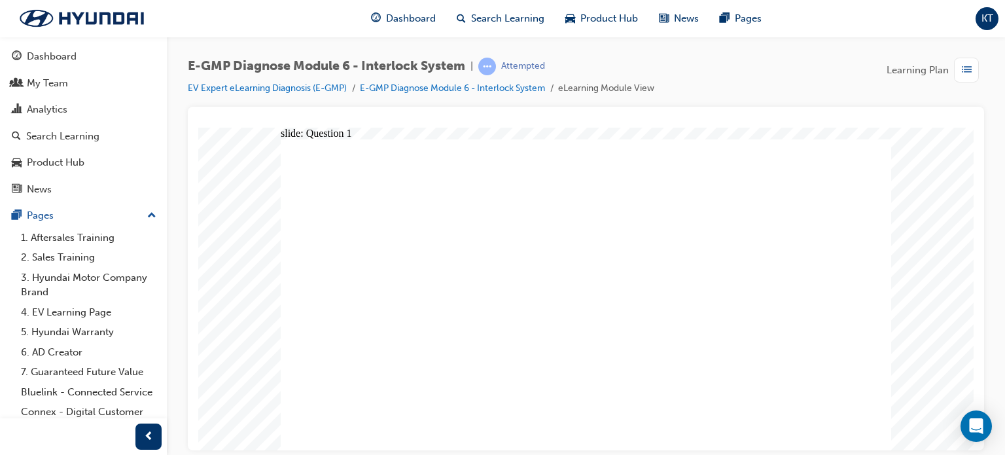
radio input "true"
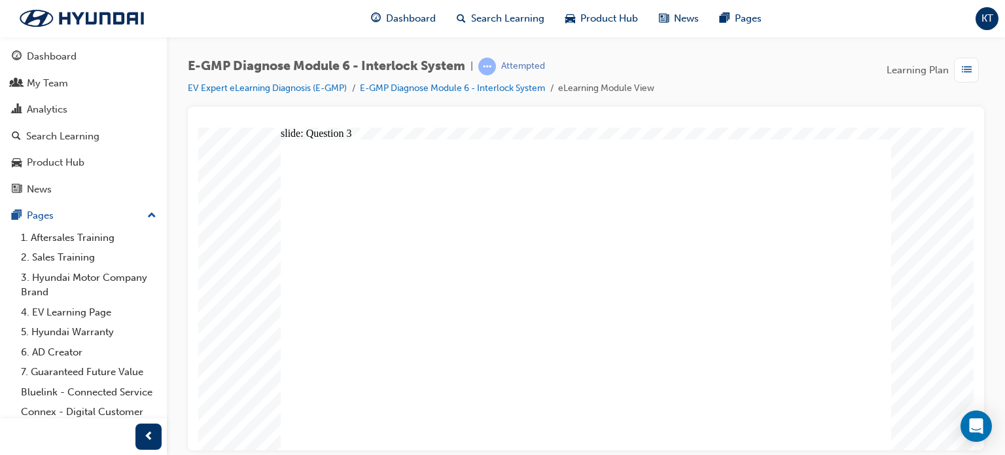
radio input "true"
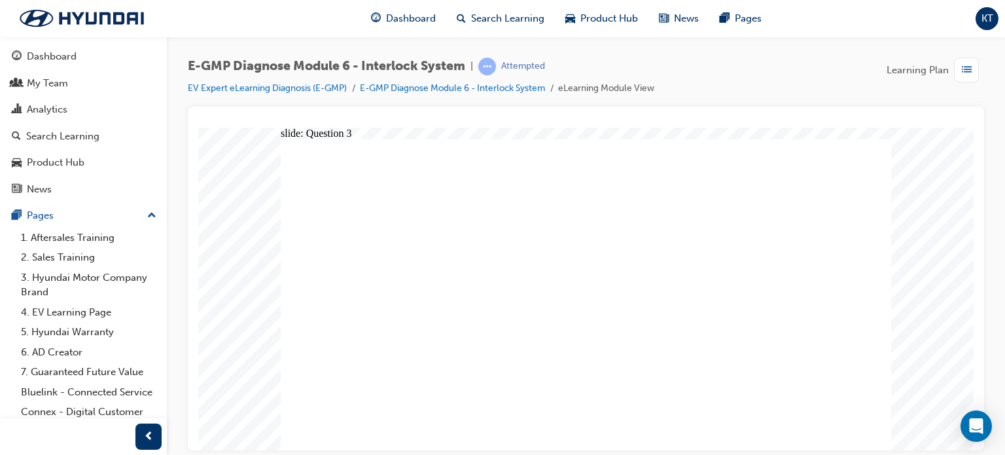
radio input "true"
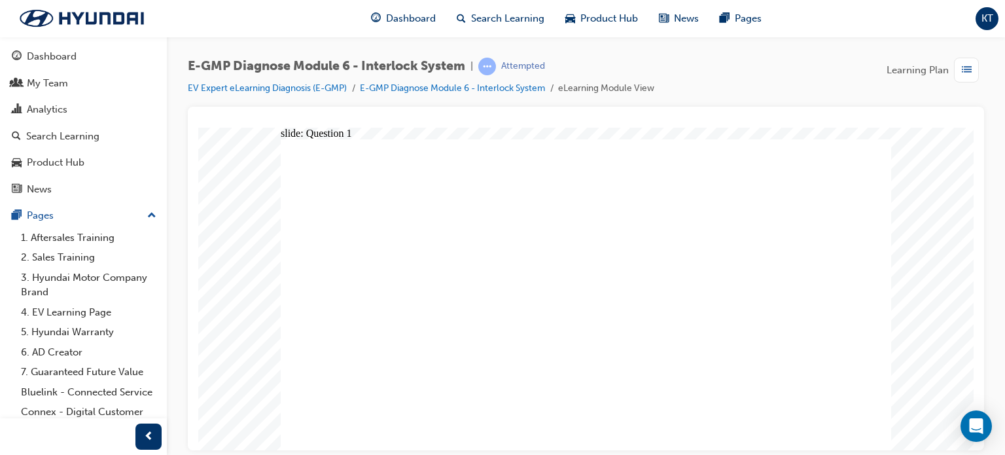
radio input "true"
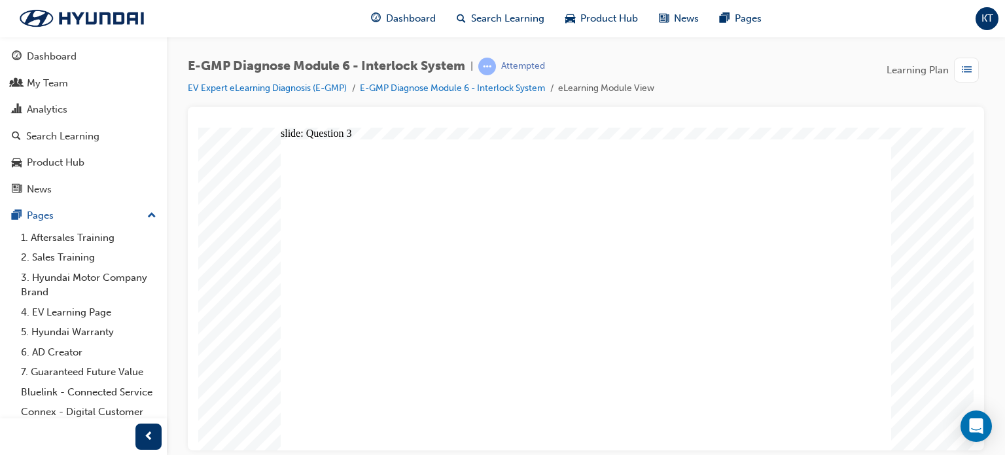
radio input "true"
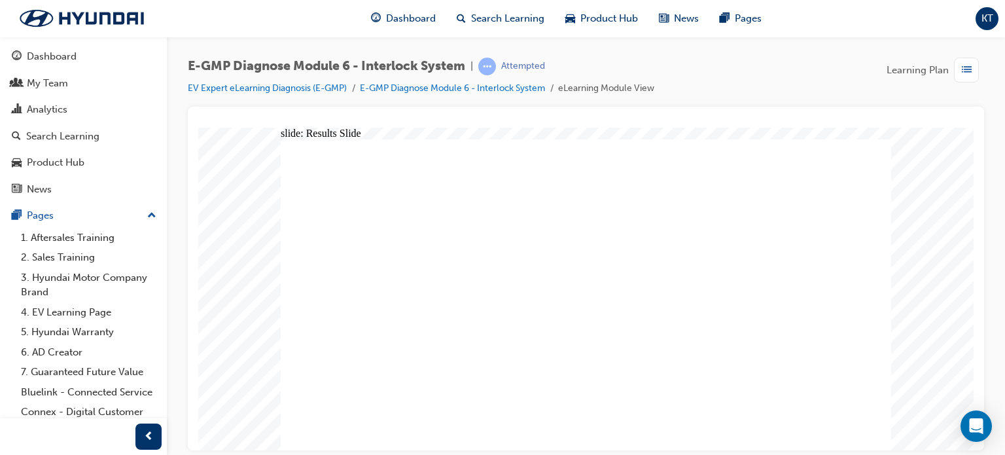
radio input "true"
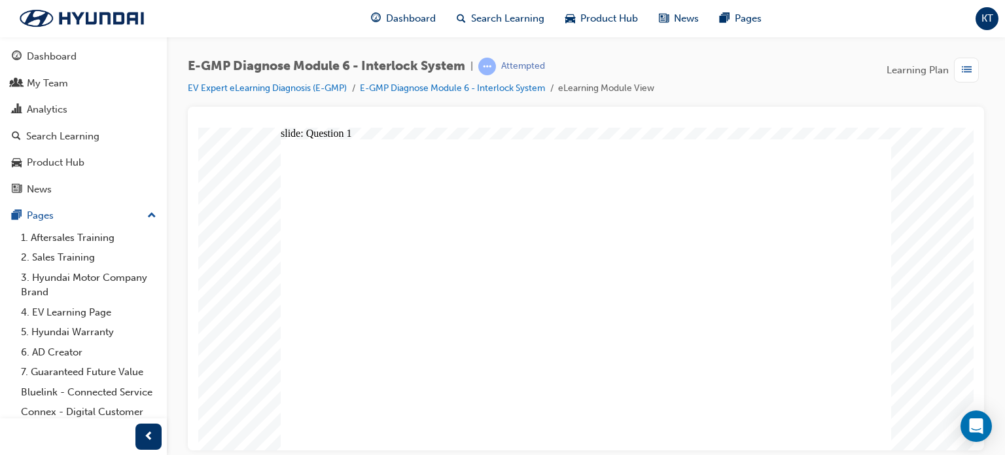
radio input "true"
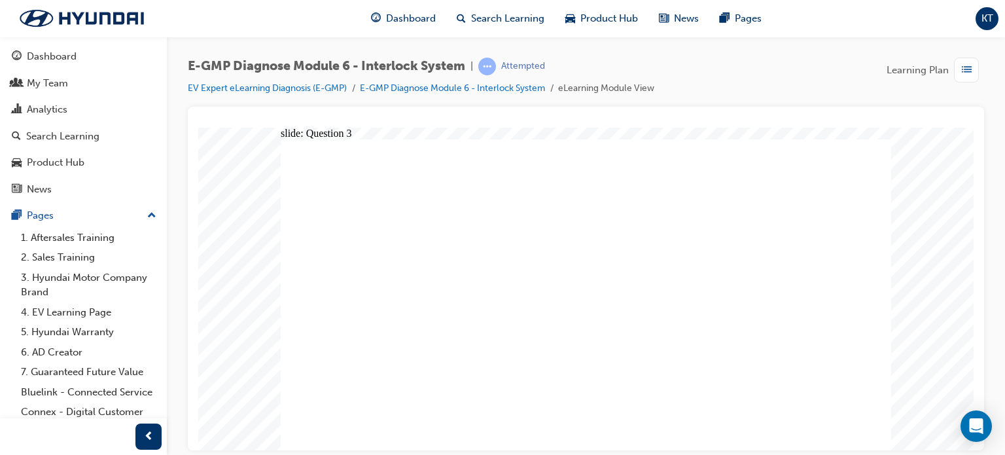
radio input "true"
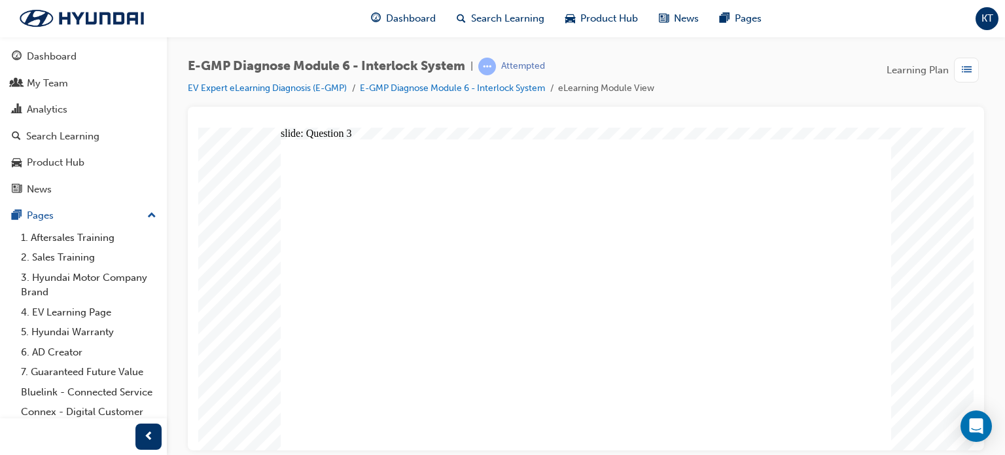
radio input "true"
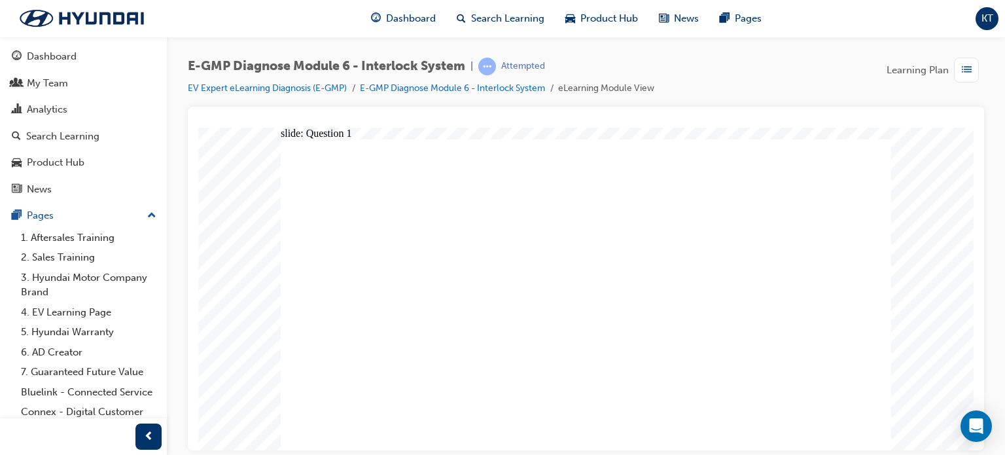
drag, startPoint x: 574, startPoint y: 334, endPoint x: 569, endPoint y: 341, distance: 8.0
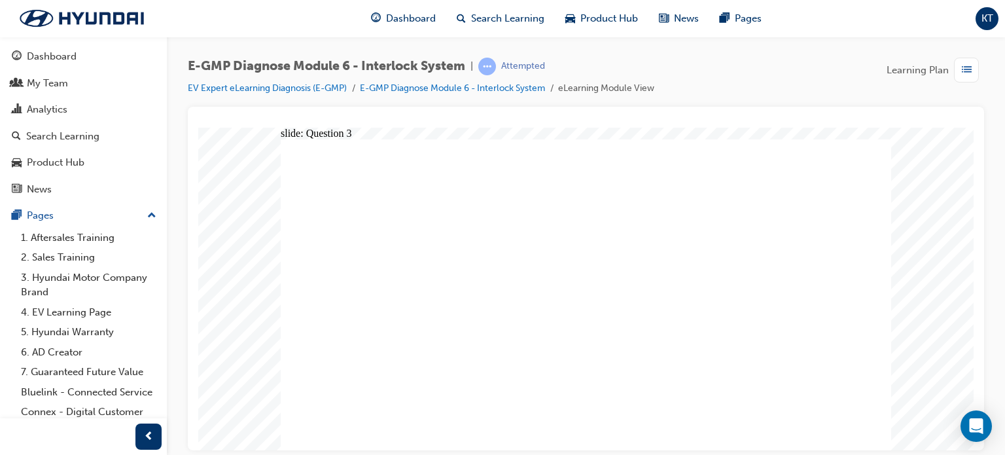
radio input "true"
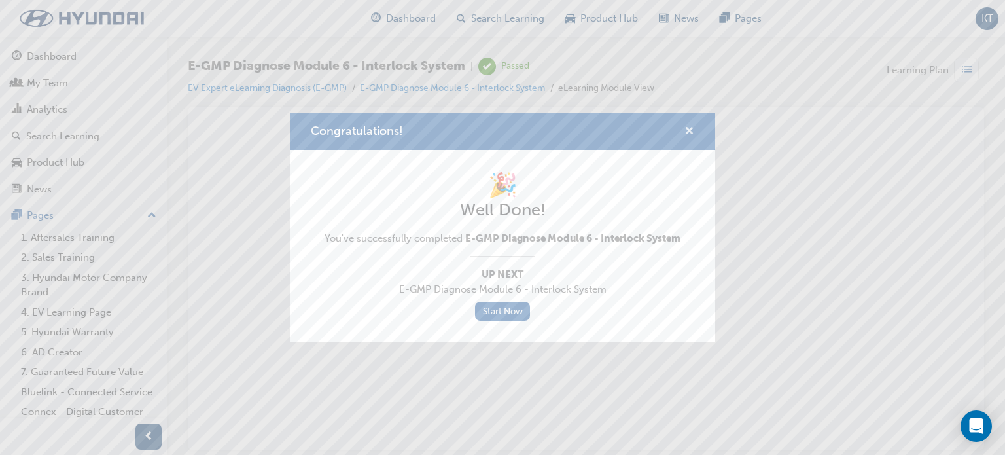
click at [685, 131] on span "cross-icon" at bounding box center [689, 132] width 10 height 12
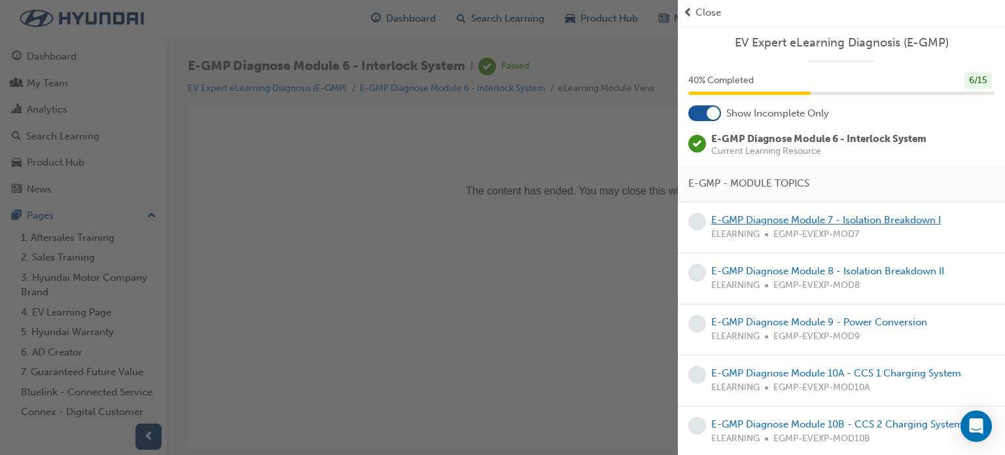
click at [815, 225] on div "E-GMP Diagnose Module 7 - Isolation Breakdown I ELEARNING EGMP-EVEXP-MOD7" at bounding box center [826, 227] width 230 height 29
click at [810, 222] on link "E-GMP Diagnose Module 7 - Isolation Breakdown I" at bounding box center [826, 220] width 230 height 12
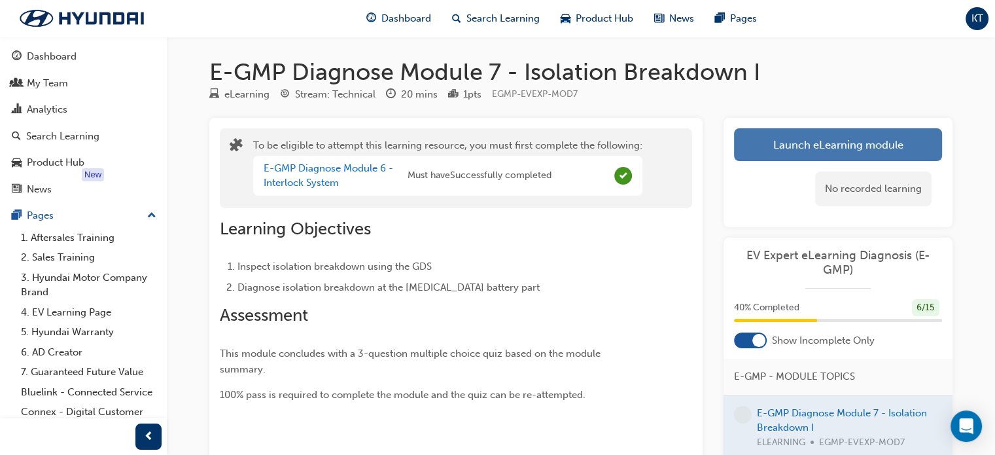
click at [809, 137] on button "Launch eLearning module" at bounding box center [838, 144] width 208 height 33
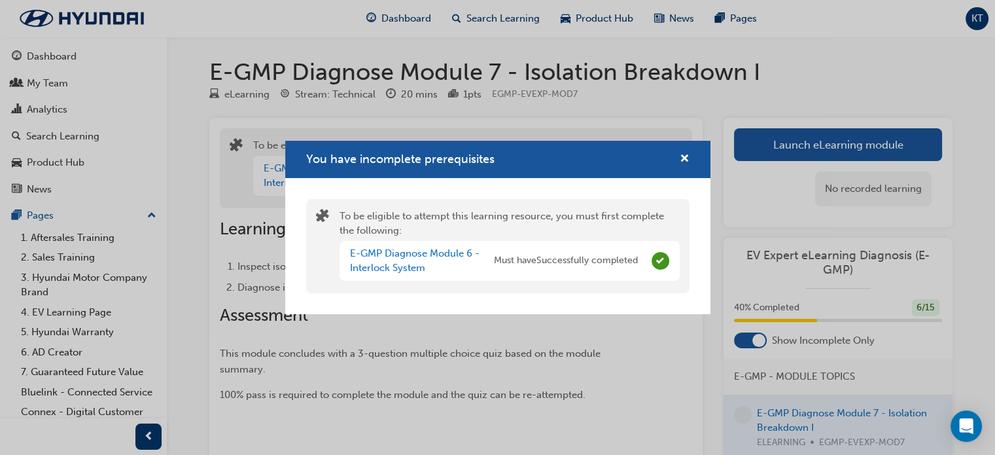
click at [608, 258] on span "Must have Successfully completed" at bounding box center [566, 260] width 144 height 15
drag, startPoint x: 652, startPoint y: 265, endPoint x: 657, endPoint y: 259, distance: 7.5
click at [655, 266] on span "Complete" at bounding box center [661, 261] width 18 height 18
click at [678, 148] on div "You have incomplete prerequisites" at bounding box center [497, 159] width 425 height 37
click at [685, 159] on span "cross-icon" at bounding box center [685, 160] width 10 height 12
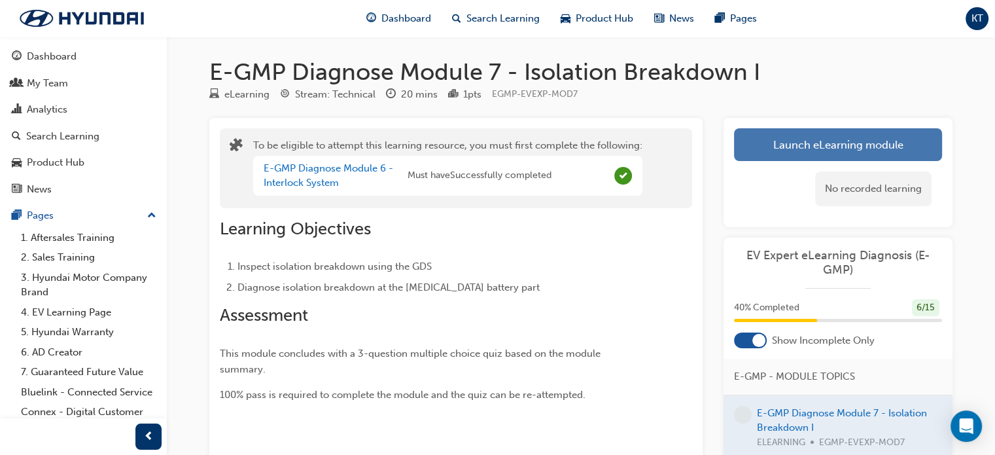
click at [807, 141] on button "Launch eLearning module" at bounding box center [838, 144] width 208 height 33
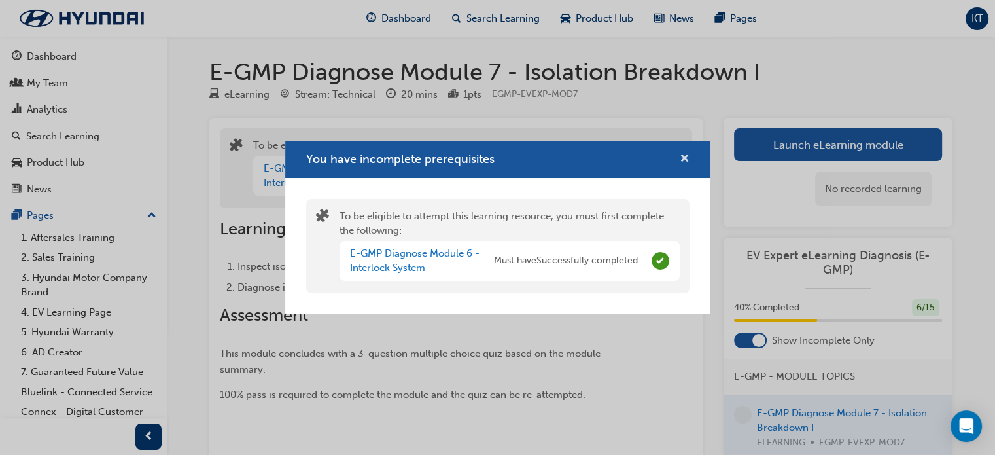
click at [684, 156] on span "cross-icon" at bounding box center [685, 160] width 10 height 12
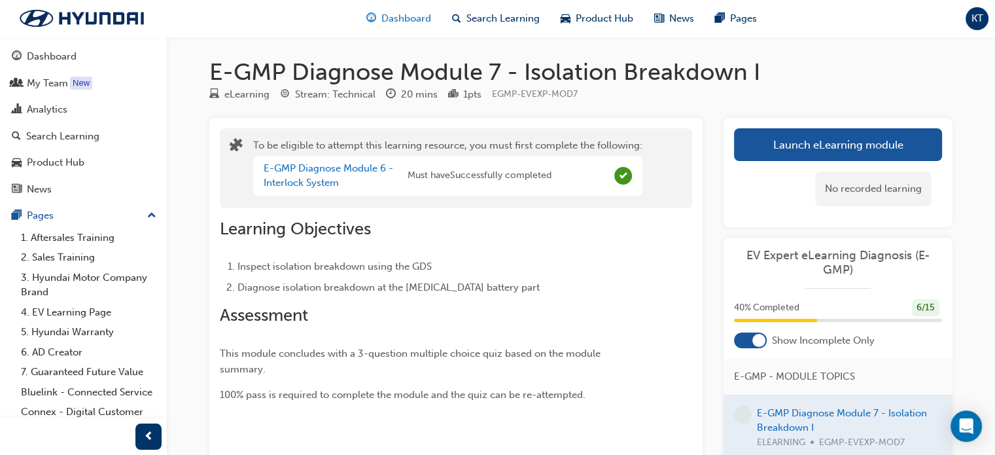
click at [382, 18] on span "Dashboard" at bounding box center [406, 18] width 50 height 15
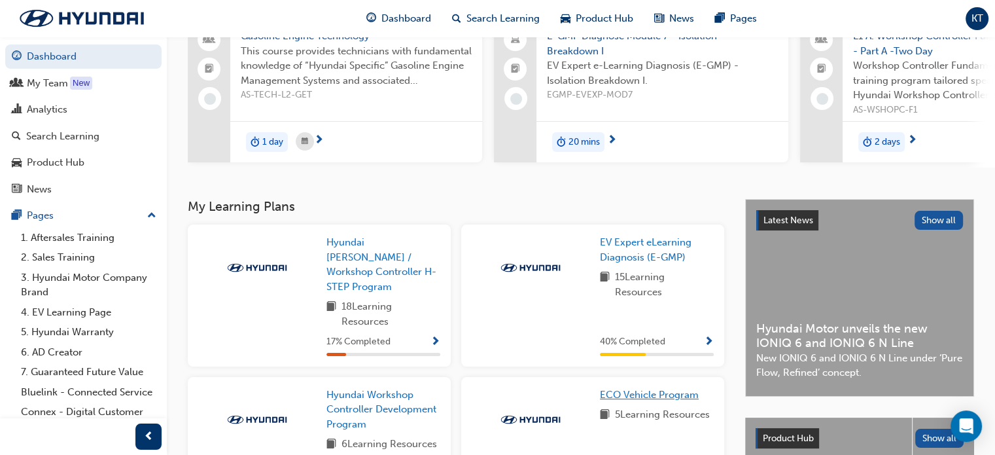
scroll to position [131, 0]
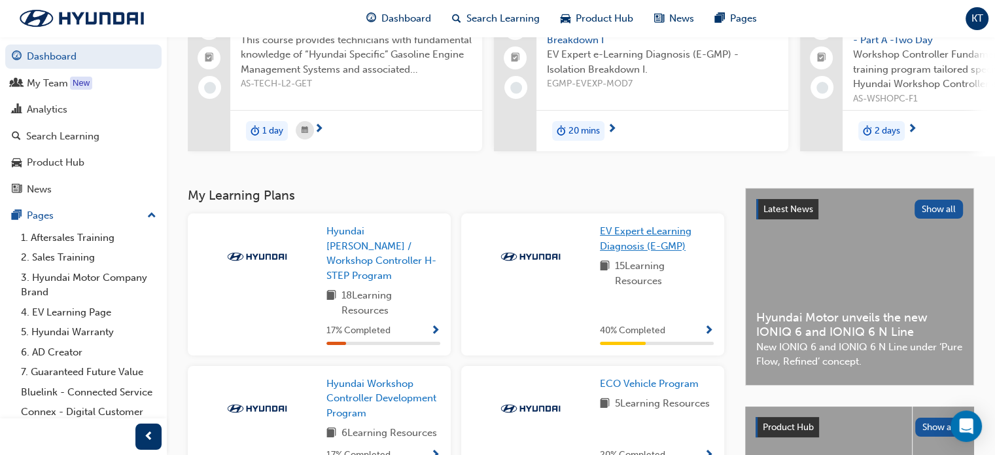
click at [625, 235] on span "EV Expert eLearning Diagnosis (E-GMP)" at bounding box center [646, 238] width 92 height 27
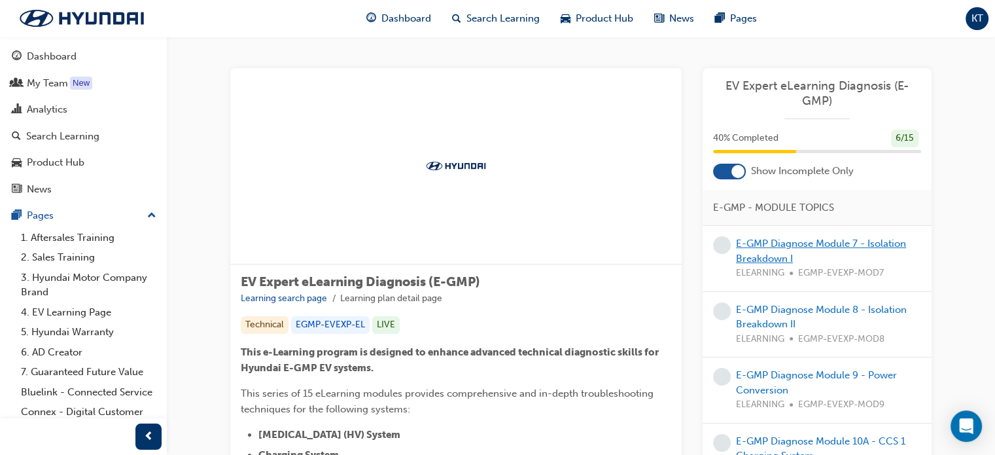
click at [798, 243] on link "E-GMP Diagnose Module 7 - Isolation Breakdown I" at bounding box center [821, 250] width 170 height 27
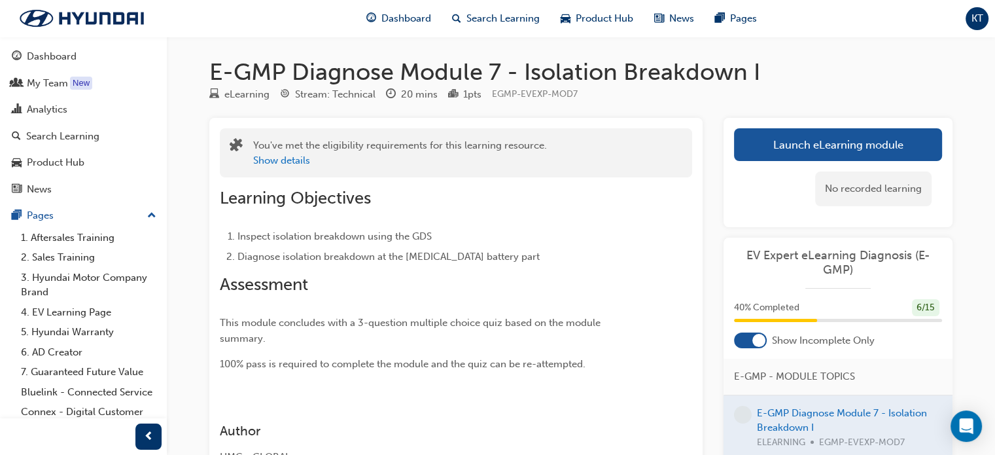
click at [805, 138] on link "Launch eLearning module" at bounding box center [838, 144] width 208 height 33
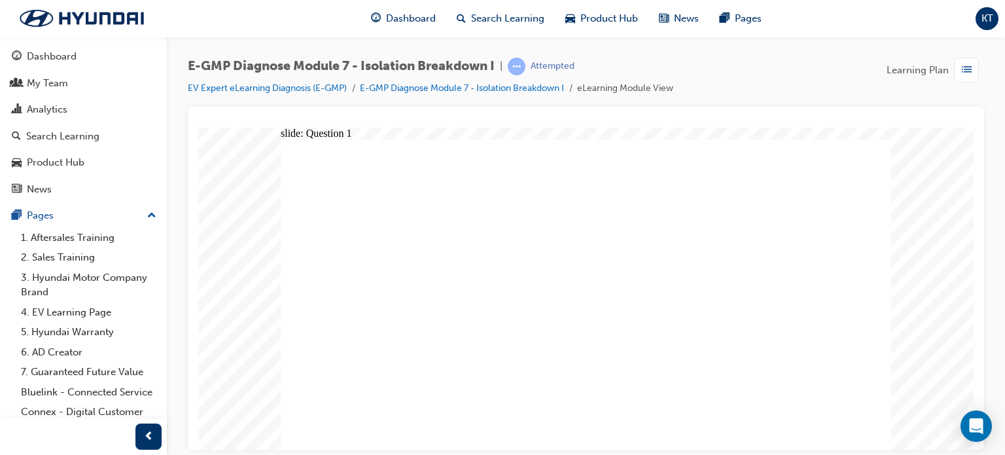
radio input "true"
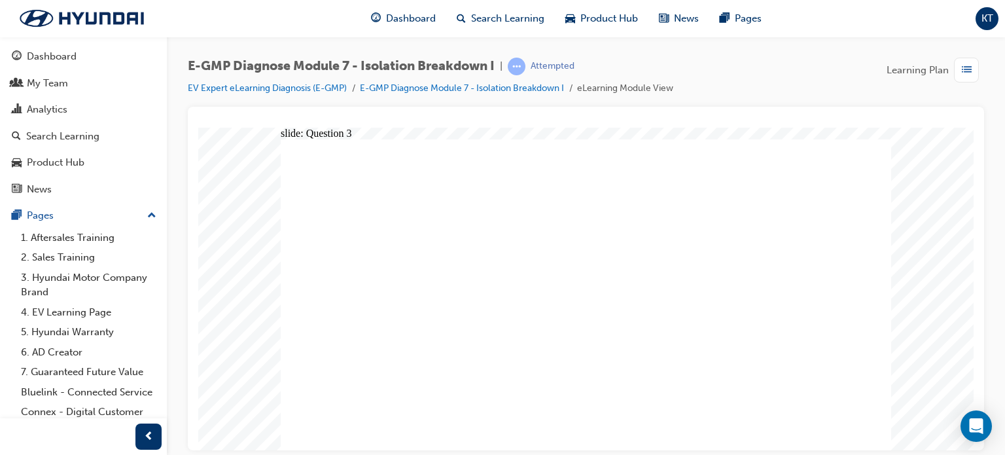
radio input "true"
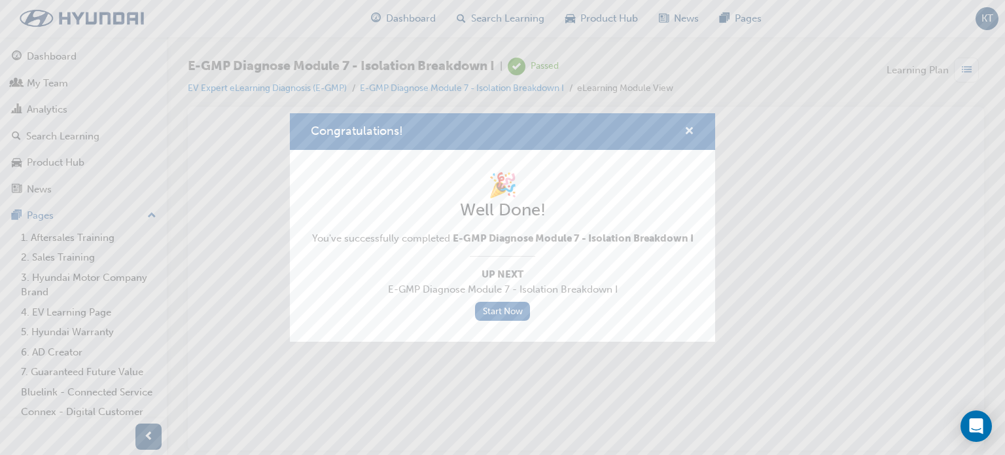
click at [693, 127] on span "cross-icon" at bounding box center [689, 132] width 10 height 12
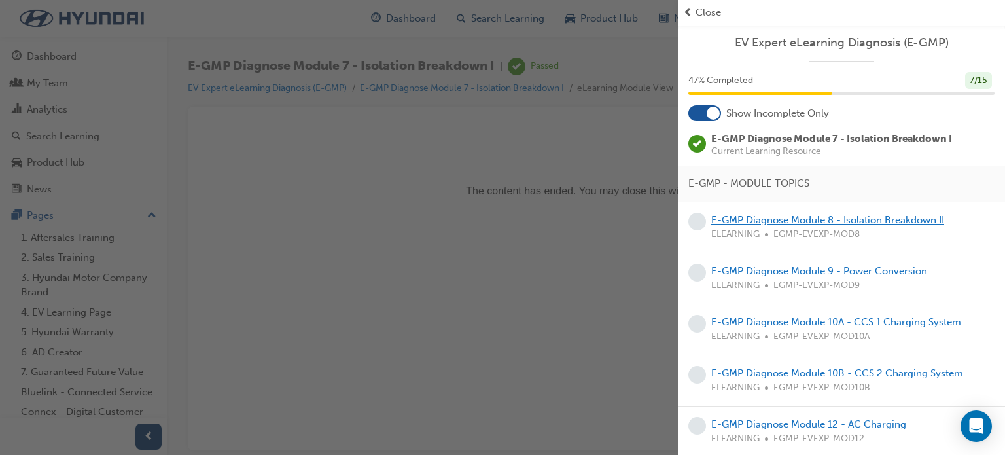
click at [780, 218] on link "E-GMP Diagnose Module 8 - Isolation Breakdown II" at bounding box center [827, 220] width 233 height 12
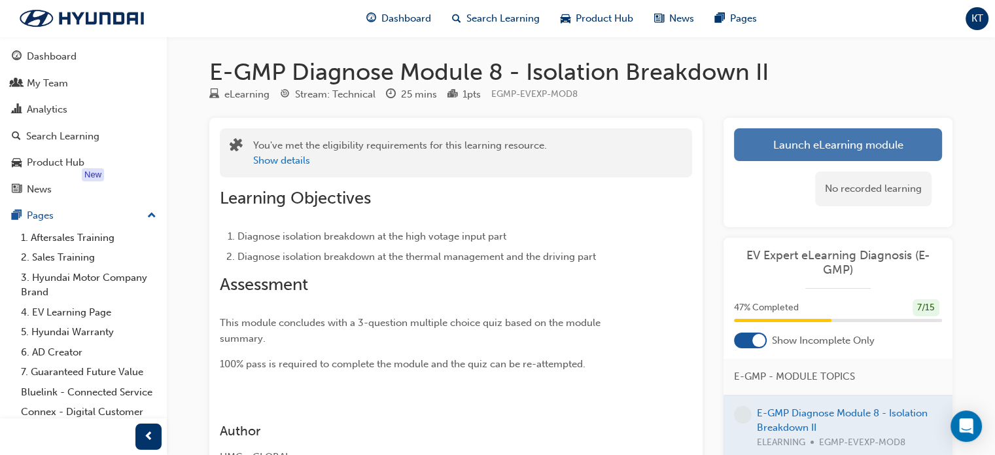
click at [802, 143] on link "Launch eLearning module" at bounding box center [838, 144] width 208 height 33
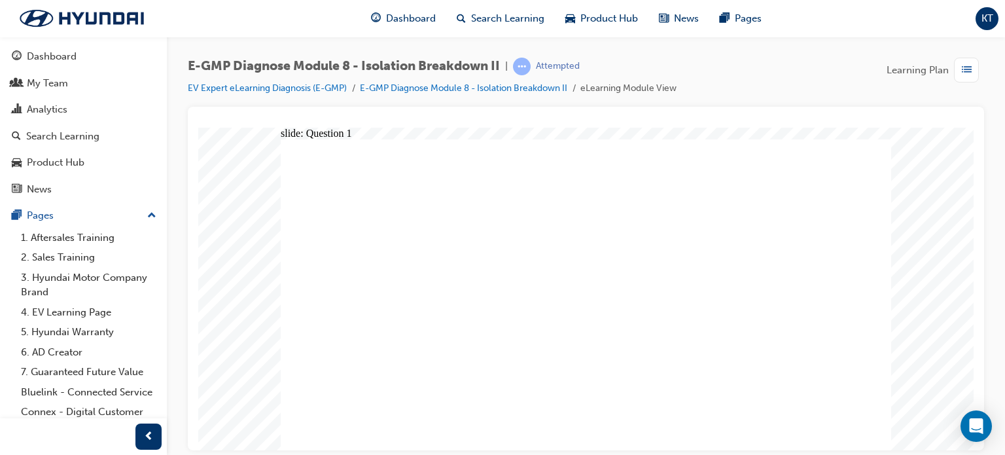
radio input "true"
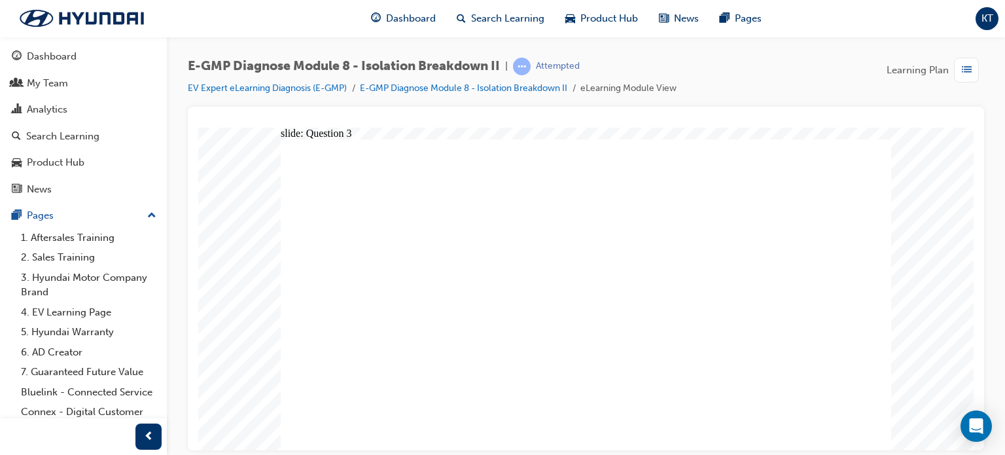
radio input "true"
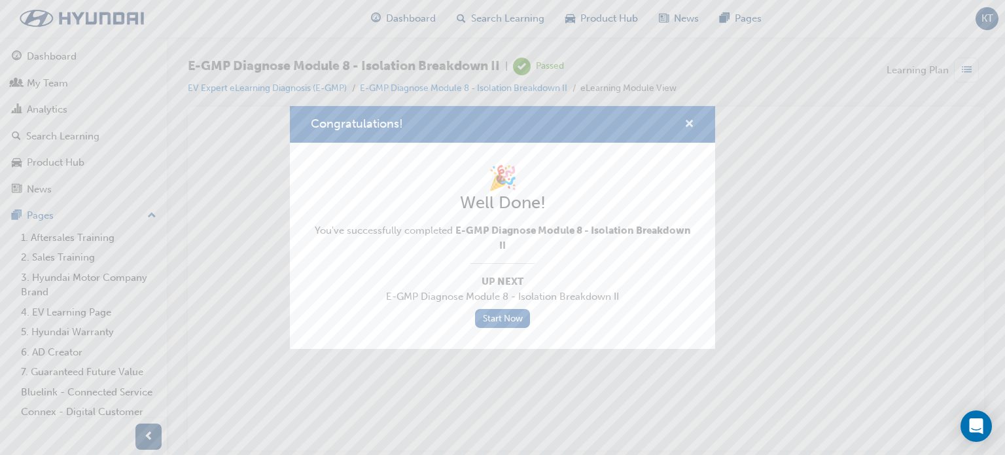
click at [686, 121] on span "cross-icon" at bounding box center [689, 125] width 10 height 12
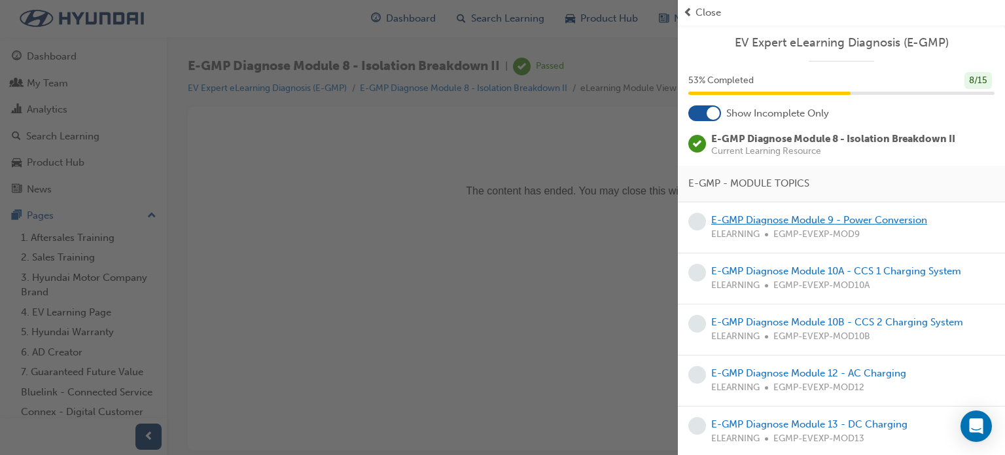
click at [853, 219] on link "E-GMP Diagnose Module 9 - Power Conversion" at bounding box center [819, 220] width 216 height 12
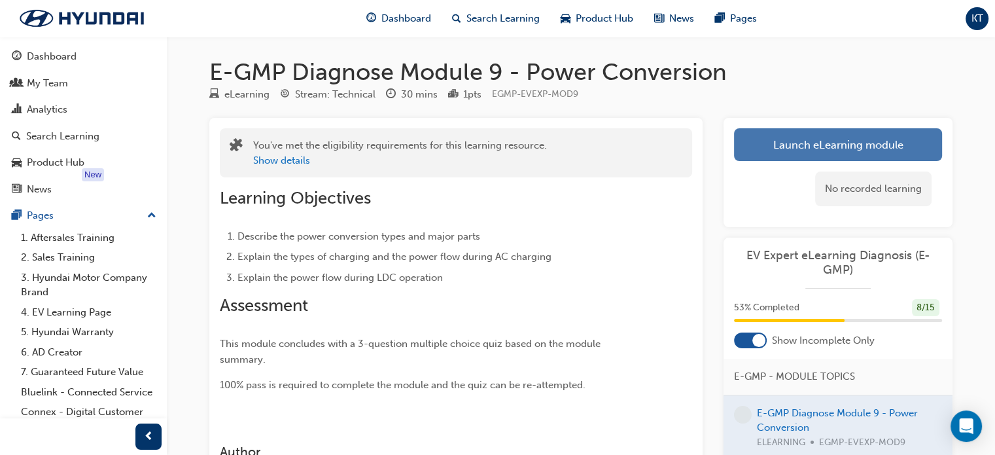
click at [783, 150] on link "Launch eLearning module" at bounding box center [838, 144] width 208 height 33
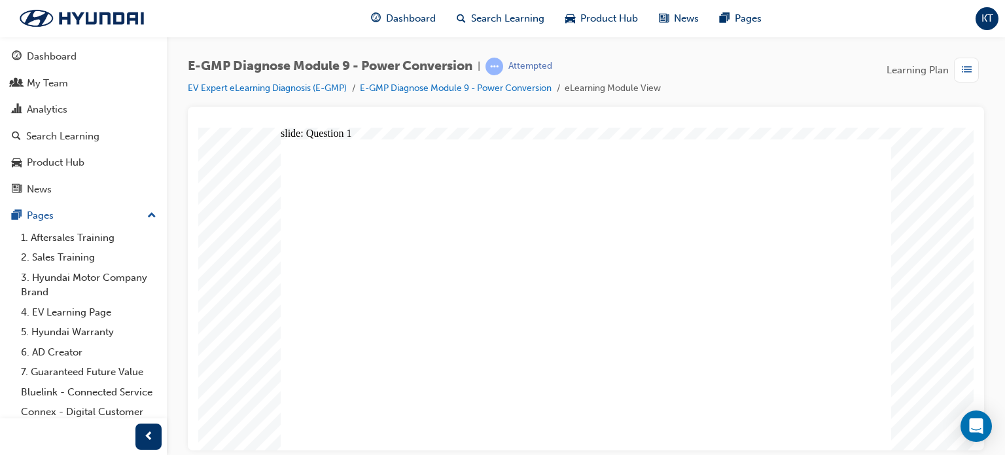
radio input "true"
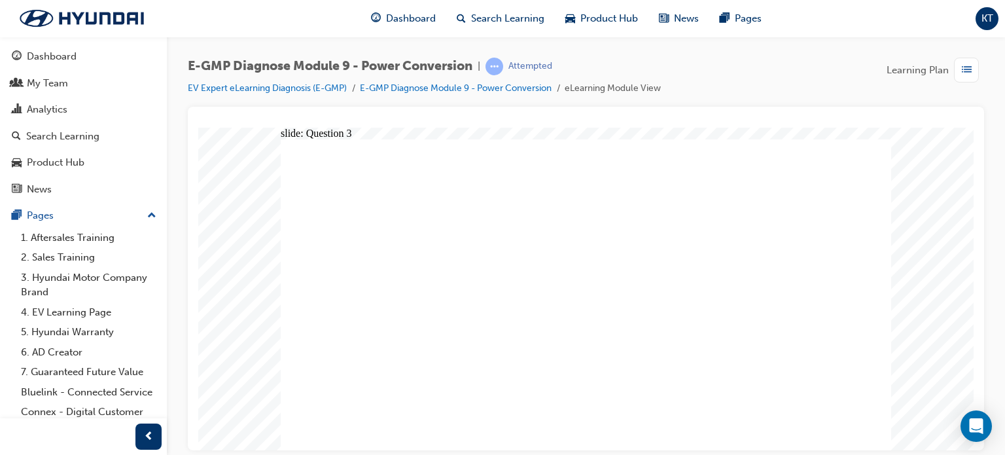
radio input "true"
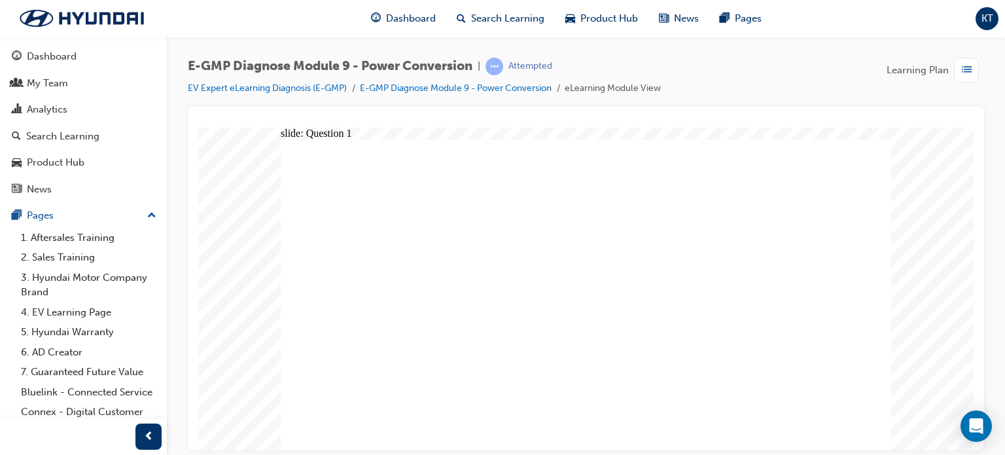
radio input "true"
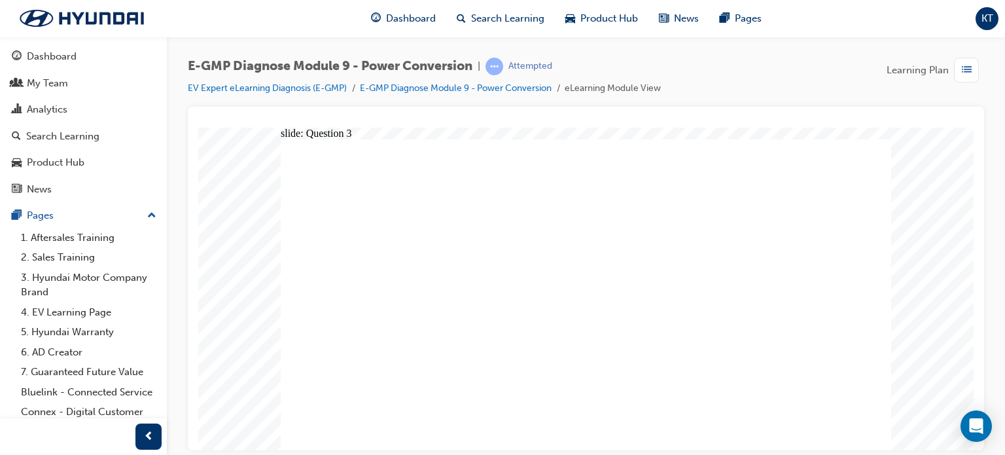
radio input "true"
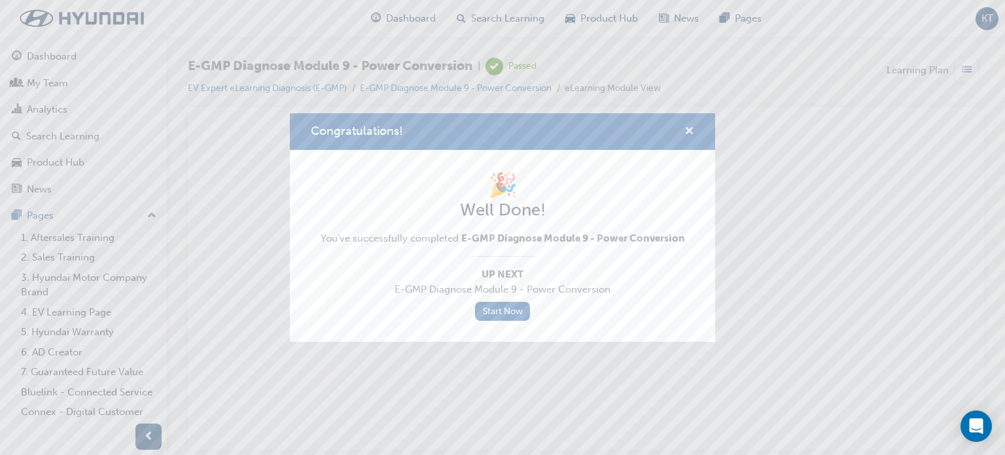
click at [693, 130] on span "cross-icon" at bounding box center [689, 132] width 10 height 12
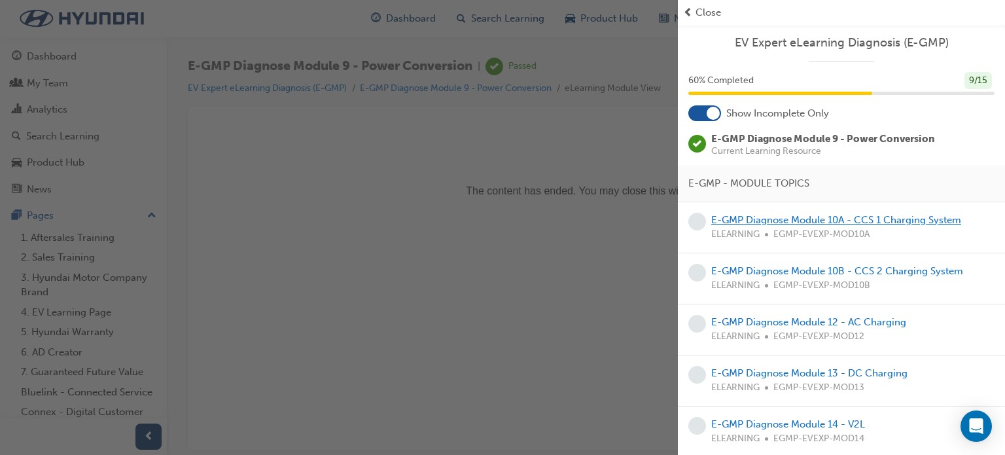
click at [826, 224] on link "E-GMP Diagnose Module 10A - CCS 1 Charging System" at bounding box center [836, 220] width 250 height 12
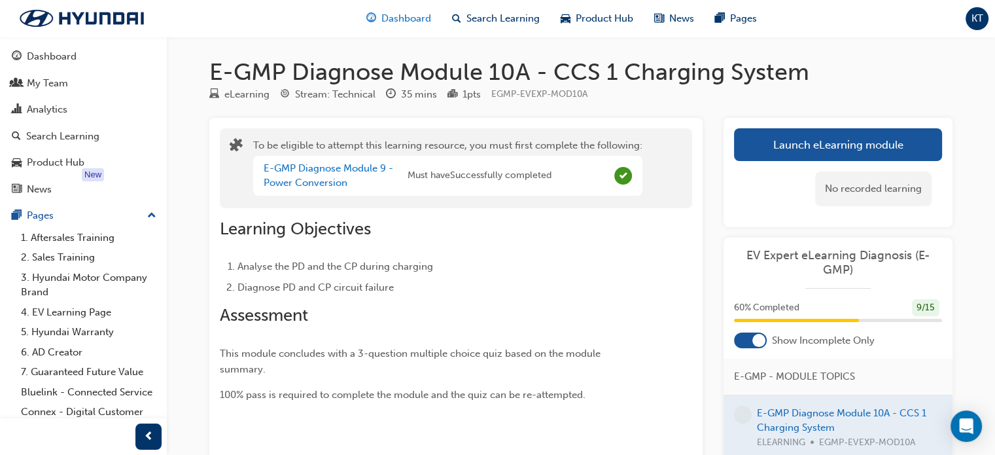
click at [402, 14] on span "Dashboard" at bounding box center [406, 18] width 50 height 15
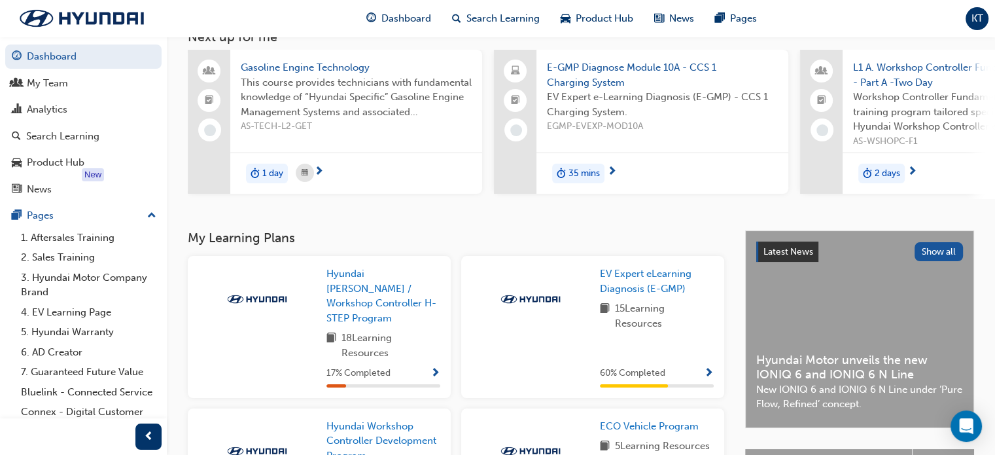
scroll to position [196, 0]
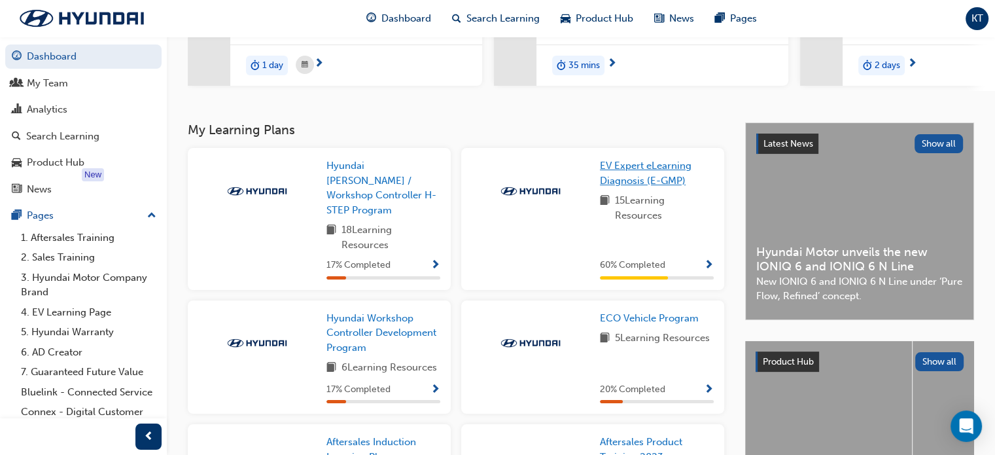
click at [640, 185] on span "EV Expert eLearning Diagnosis (E-GMP)" at bounding box center [646, 173] width 92 height 27
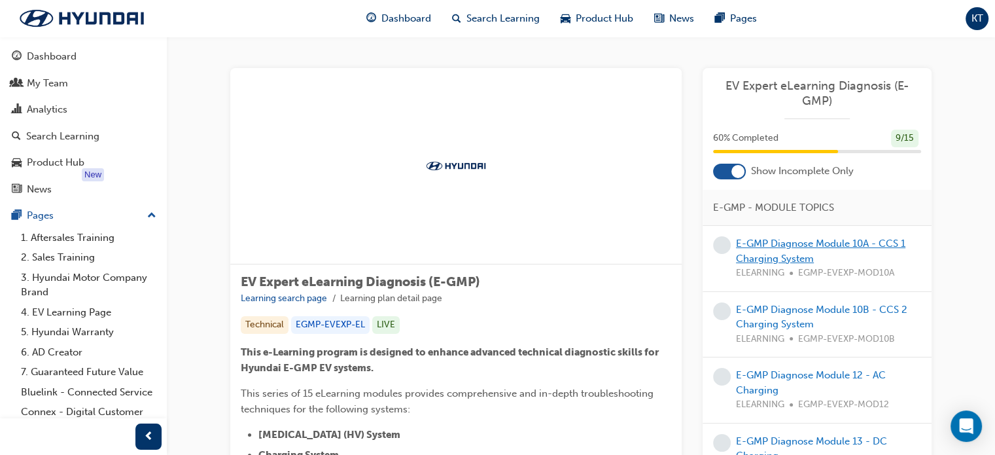
click at [780, 243] on link "E-GMP Diagnose Module 10A - CCS 1 Charging System" at bounding box center [820, 250] width 169 height 27
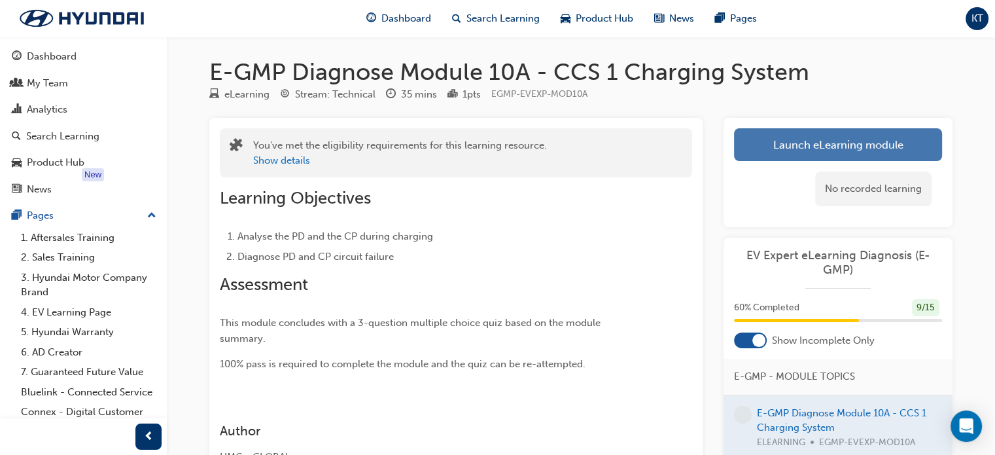
click at [801, 146] on button "Launch eLearning module" at bounding box center [838, 144] width 208 height 33
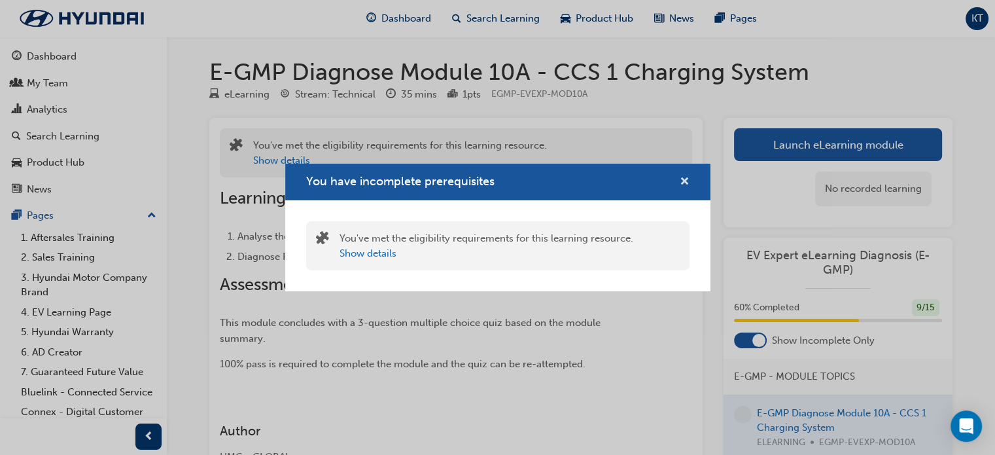
click at [682, 181] on span "cross-icon" at bounding box center [685, 183] width 10 height 12
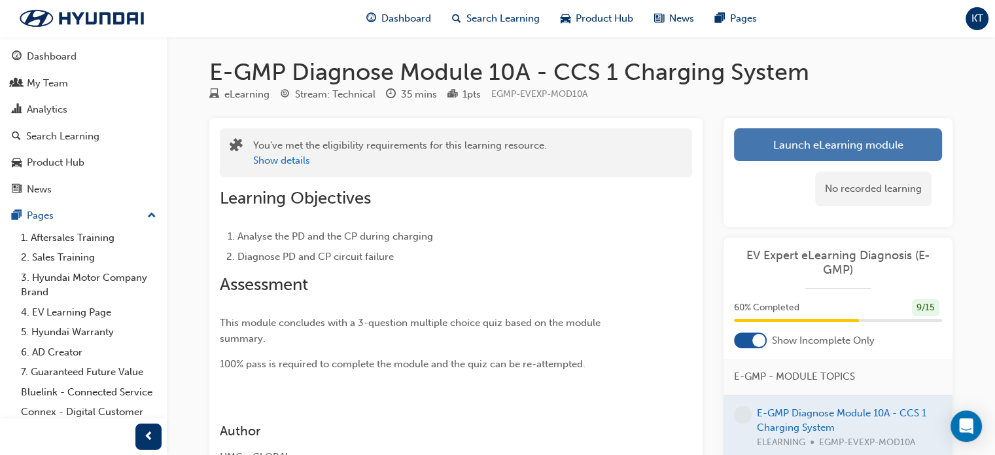
click at [799, 142] on button "Launch eLearning module" at bounding box center [838, 144] width 208 height 33
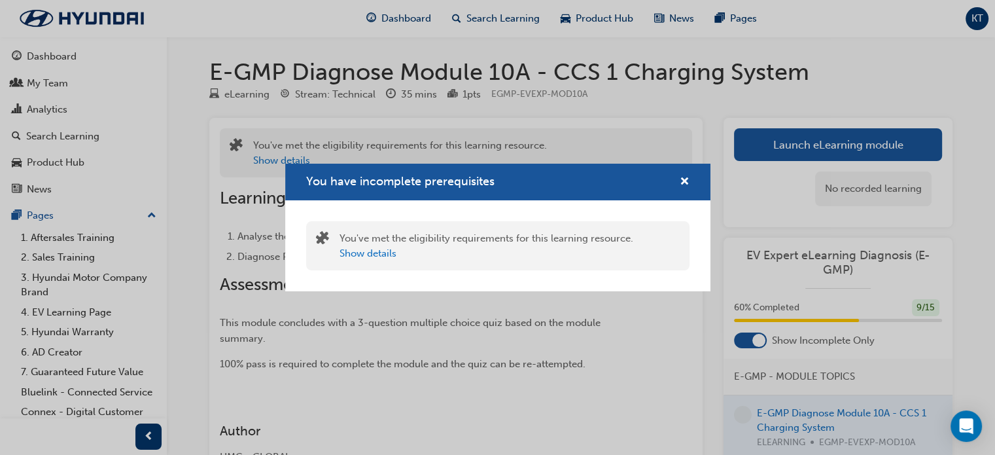
click at [678, 179] on div "You have incomplete prerequisites" at bounding box center [679, 182] width 20 height 16
click at [686, 178] on span "cross-icon" at bounding box center [685, 183] width 10 height 12
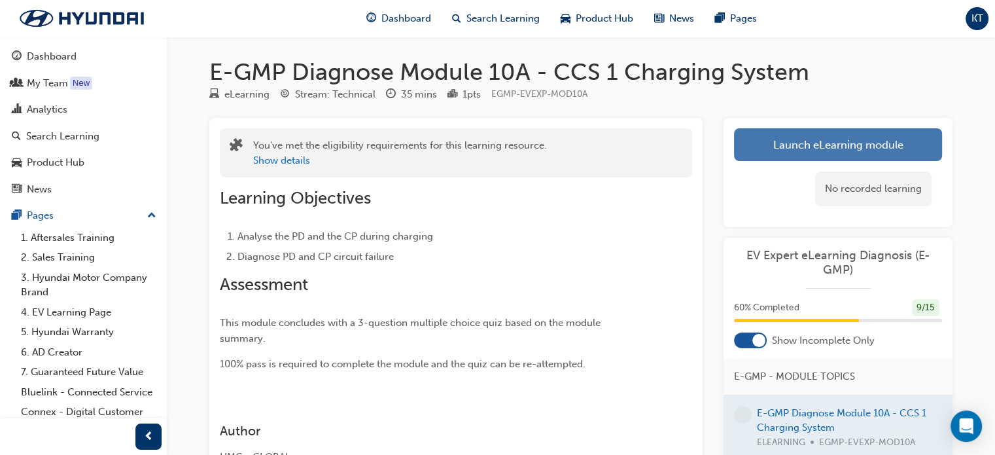
click at [834, 141] on button "Launch eLearning module" at bounding box center [838, 144] width 208 height 33
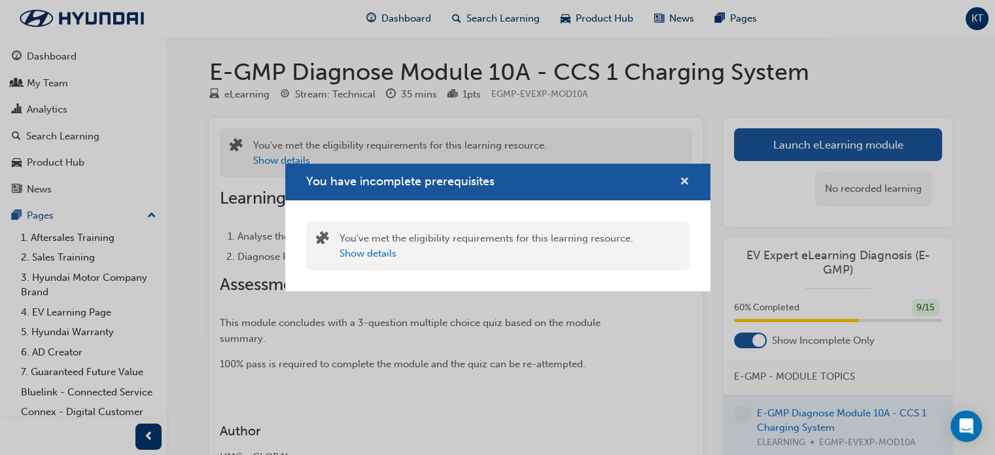
click at [685, 182] on span "cross-icon" at bounding box center [685, 183] width 10 height 12
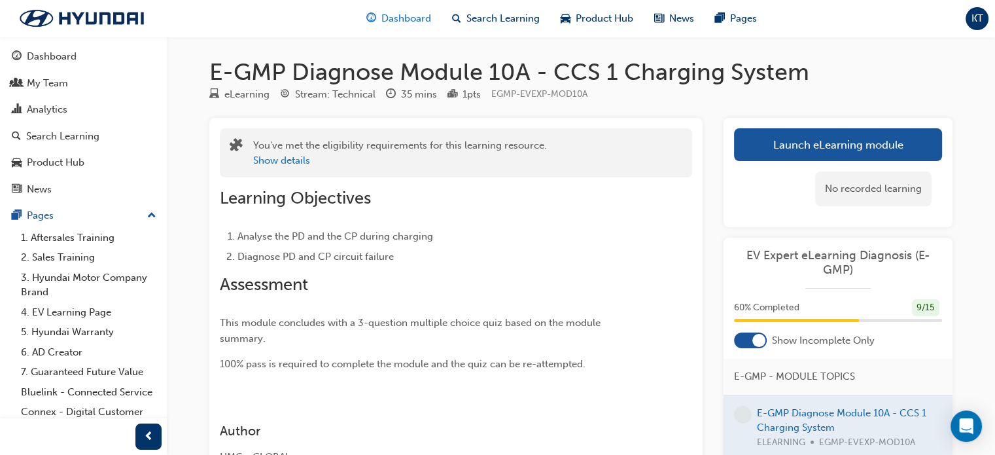
click at [400, 16] on span "Dashboard" at bounding box center [406, 18] width 50 height 15
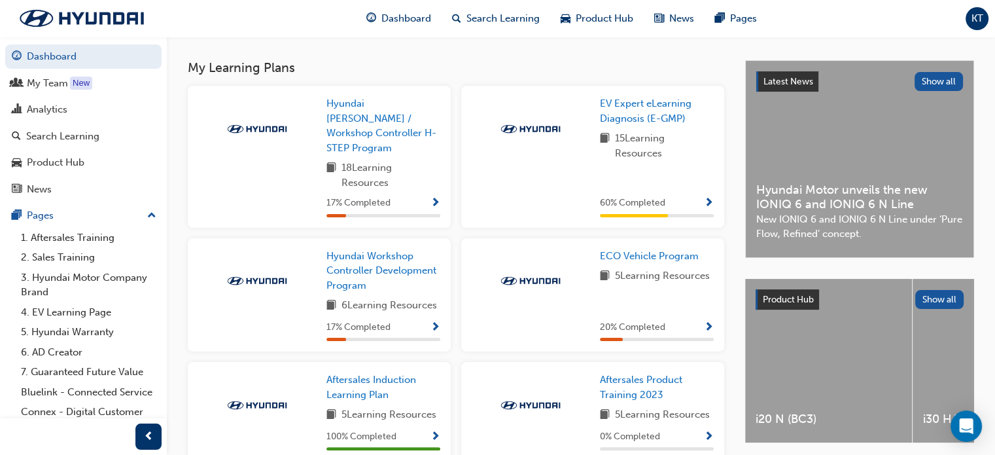
scroll to position [262, 0]
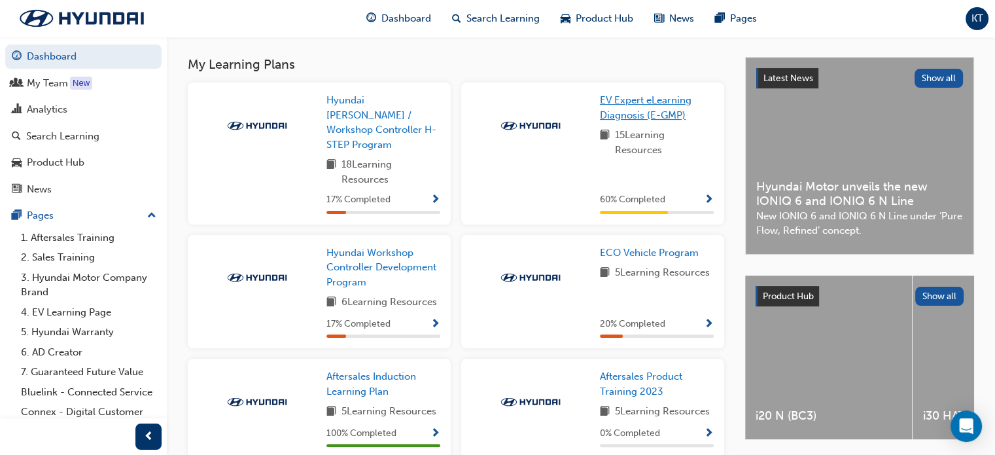
click at [625, 101] on span "EV Expert eLearning Diagnosis (E-GMP)" at bounding box center [646, 107] width 92 height 27
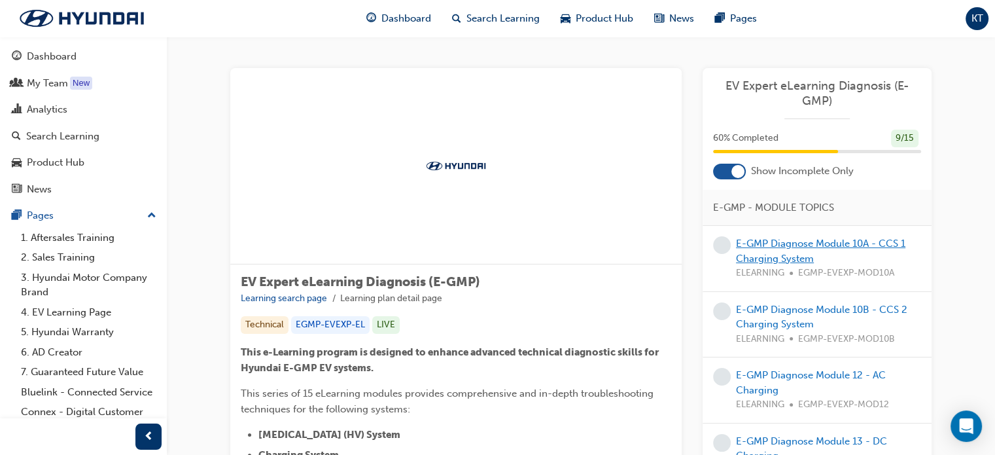
click at [781, 252] on link "E-GMP Diagnose Module 10A - CCS 1 Charging System" at bounding box center [820, 250] width 169 height 27
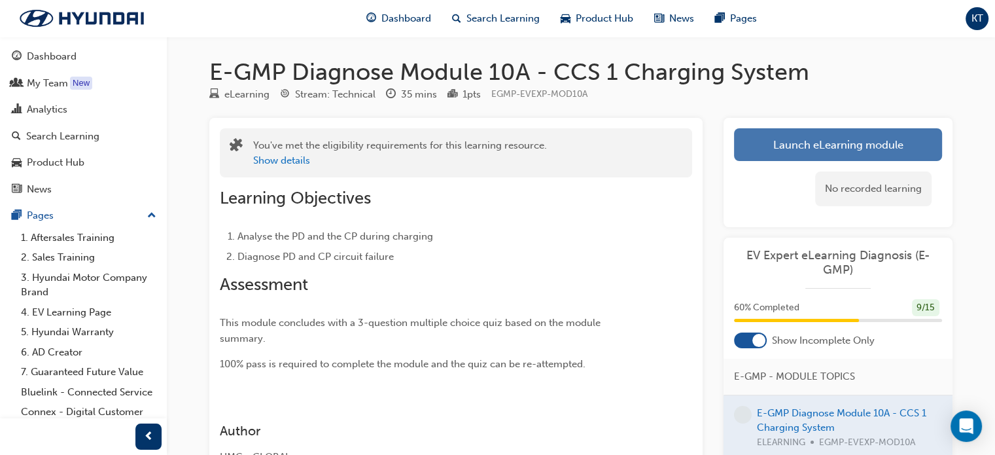
click at [819, 144] on link "Launch eLearning module" at bounding box center [838, 144] width 208 height 33
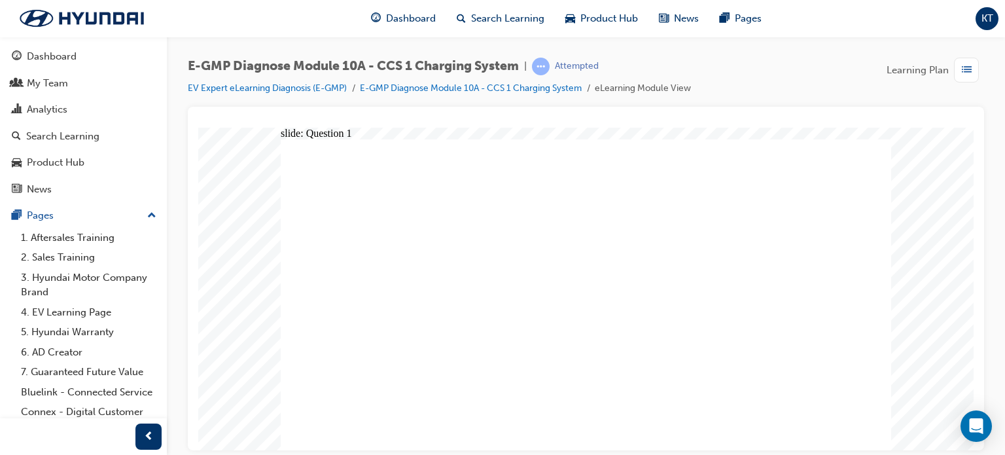
radio input "true"
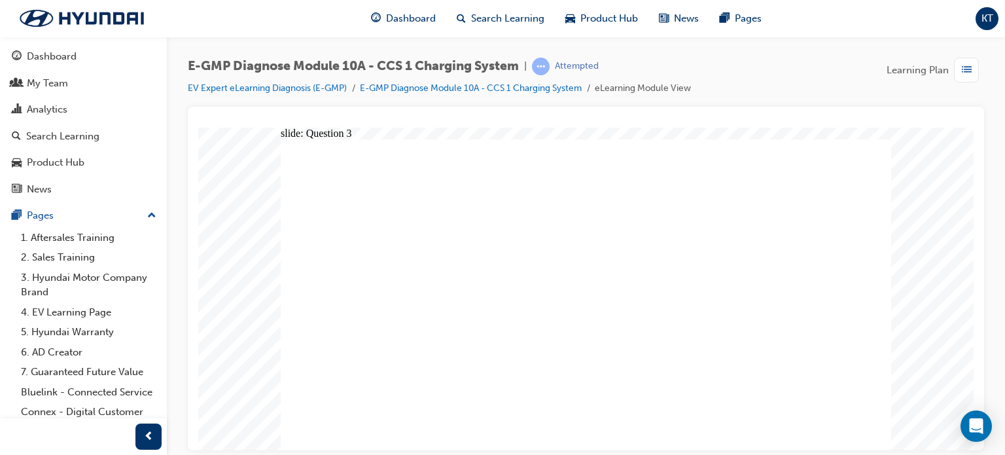
radio input "true"
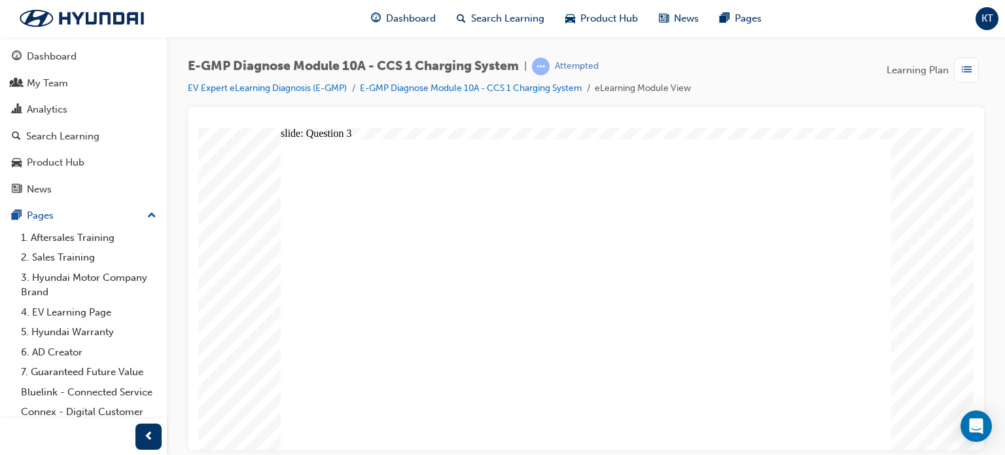
radio input "true"
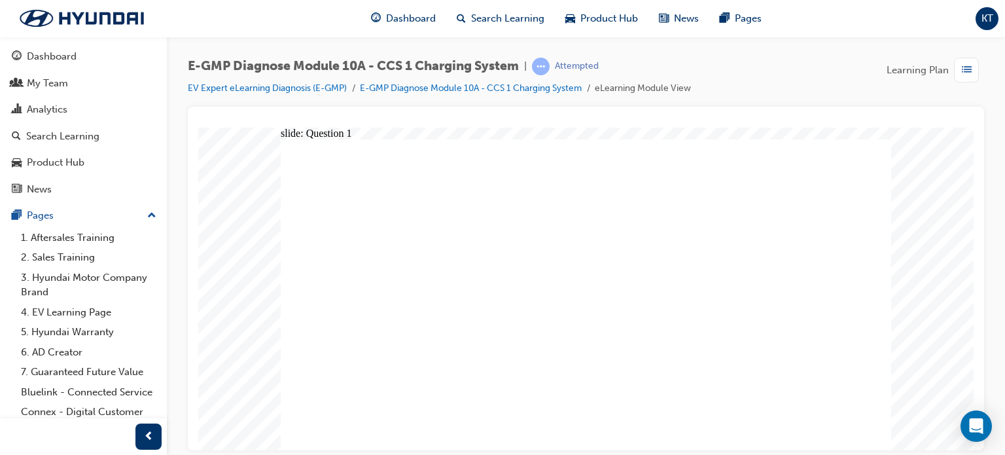
radio input "true"
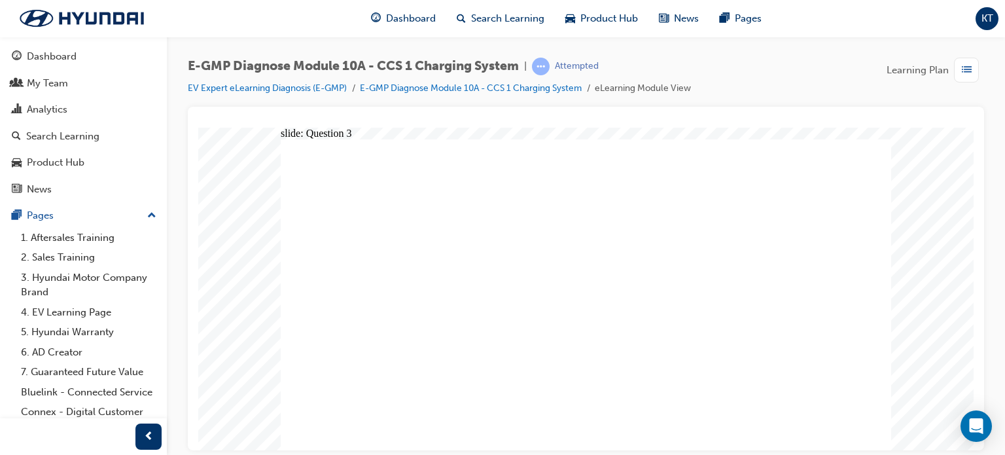
radio input "true"
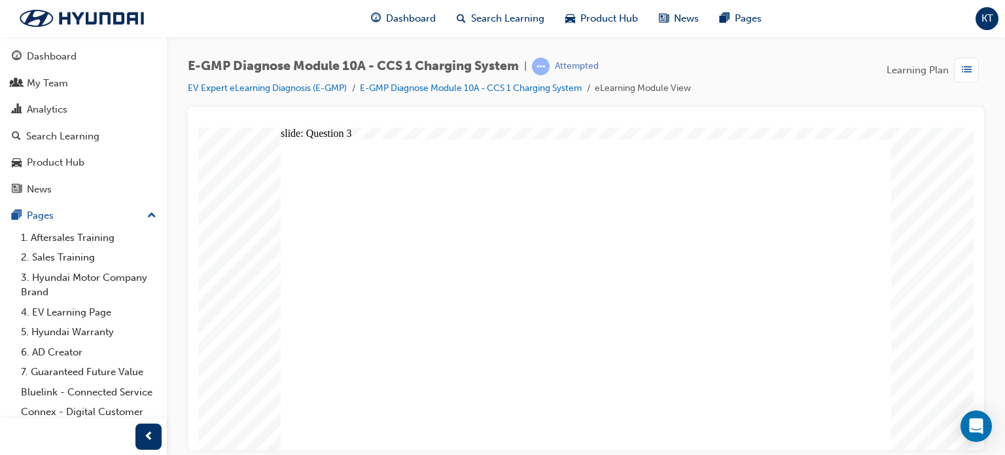
radio input "true"
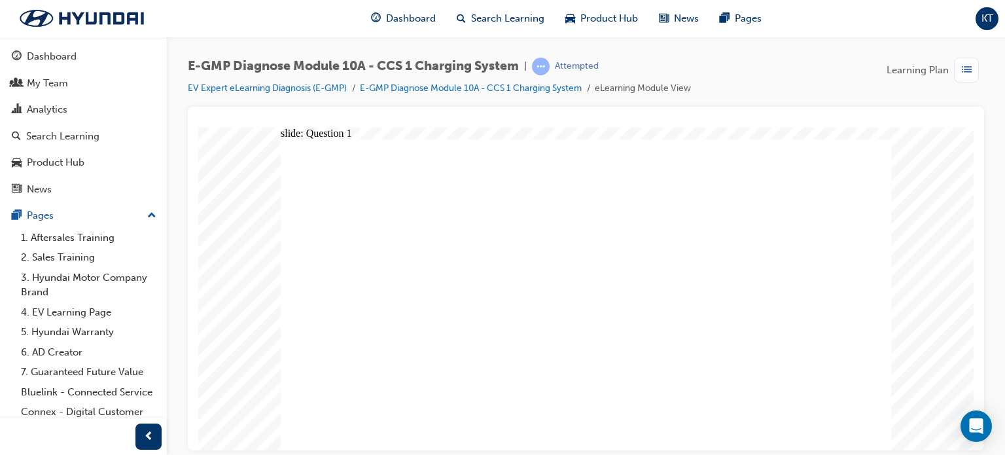
radio input "true"
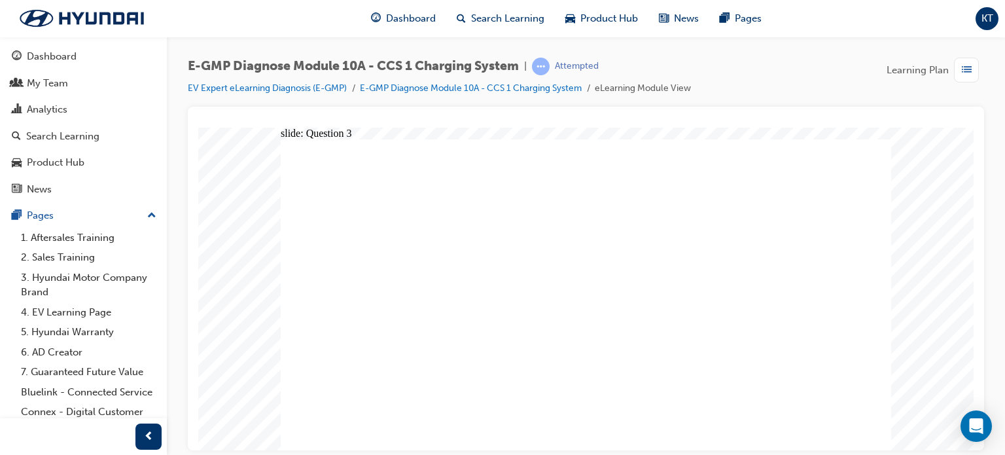
radio input "true"
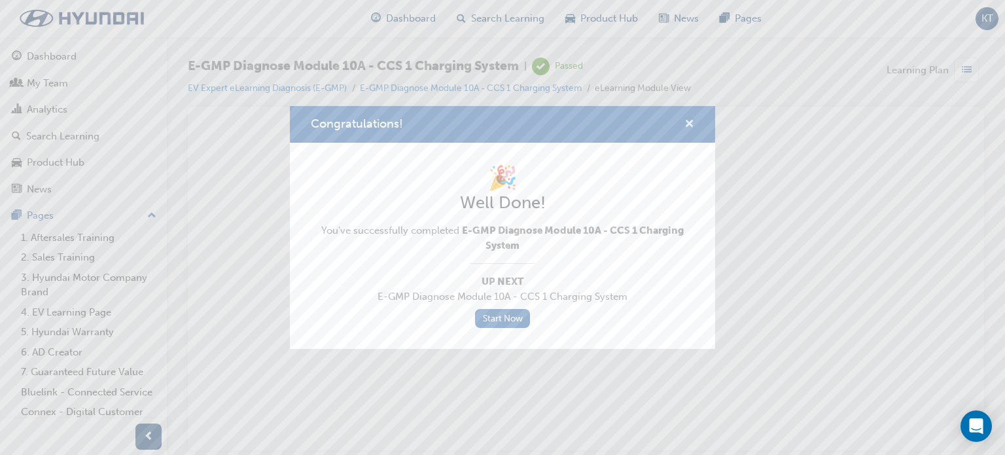
click at [687, 119] on span "cross-icon" at bounding box center [689, 125] width 10 height 12
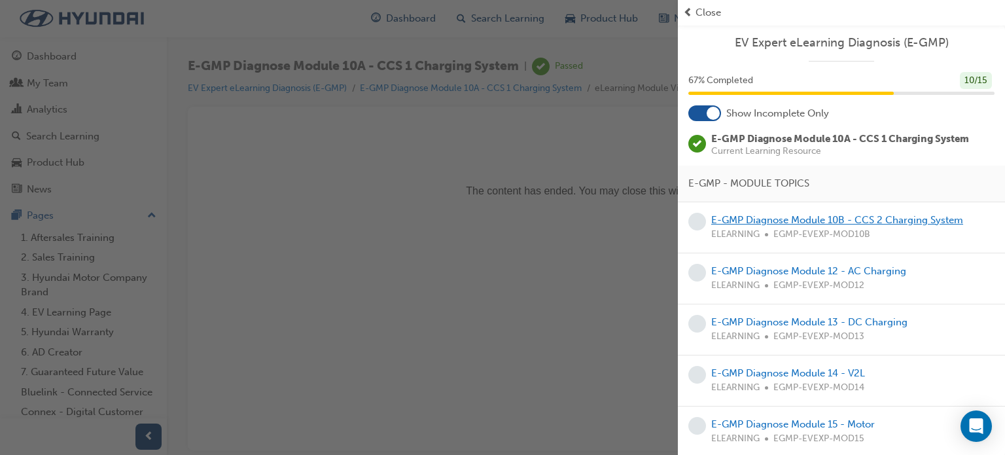
click at [832, 216] on link "E-GMP Diagnose Module 10B - CCS 2 Charging System" at bounding box center [837, 220] width 252 height 12
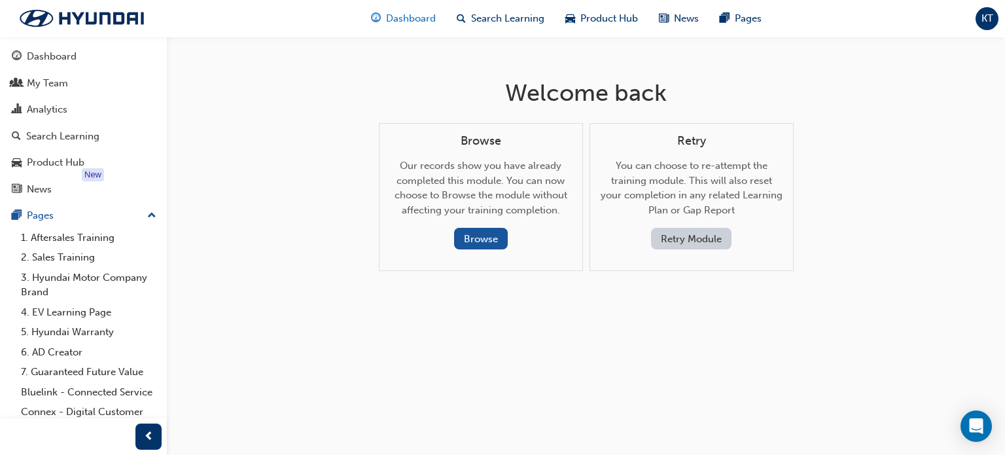
click at [398, 18] on span "Dashboard" at bounding box center [411, 18] width 50 height 15
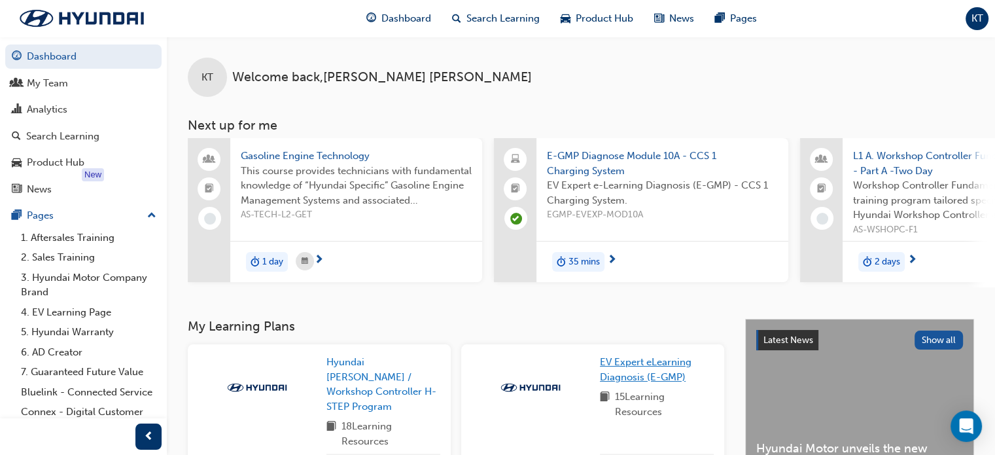
click at [632, 371] on span "EV Expert eLearning Diagnosis (E-GMP)" at bounding box center [646, 369] width 92 height 27
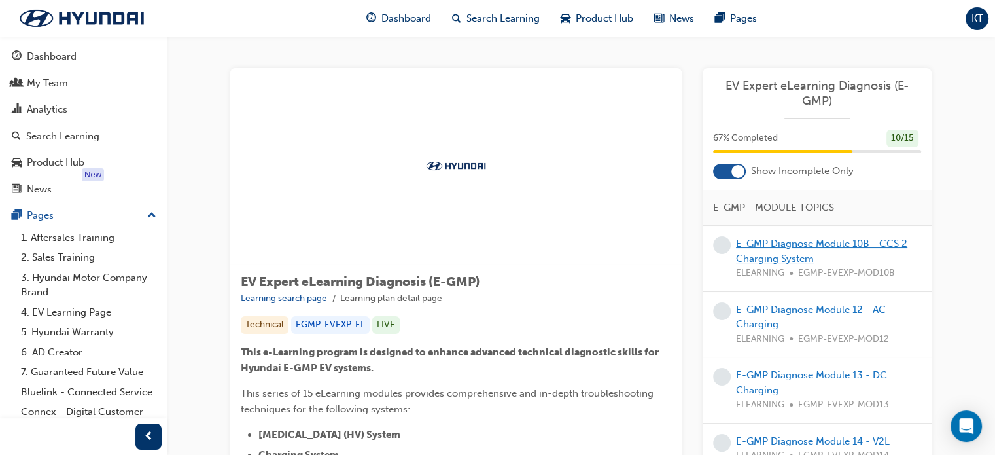
click at [793, 243] on link "E-GMP Diagnose Module 10B - CCS 2 Charging System" at bounding box center [821, 250] width 171 height 27
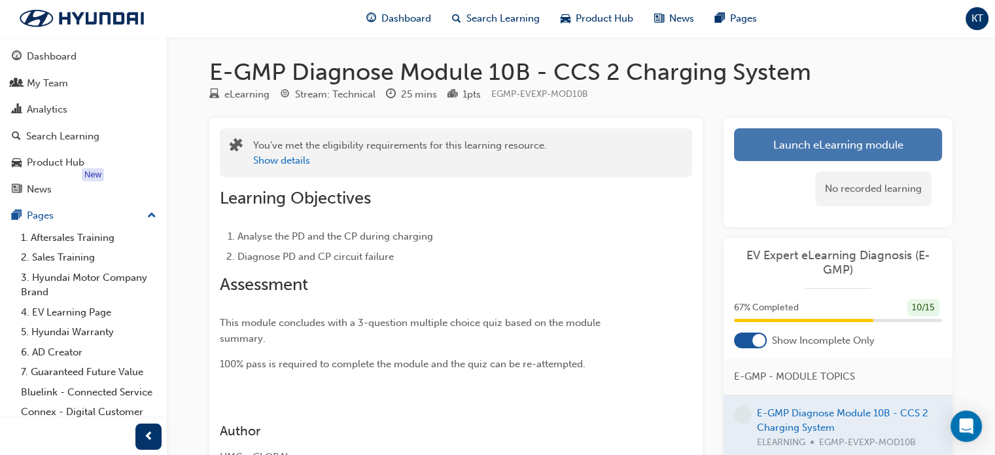
click at [824, 141] on button "Launch eLearning module" at bounding box center [838, 144] width 208 height 33
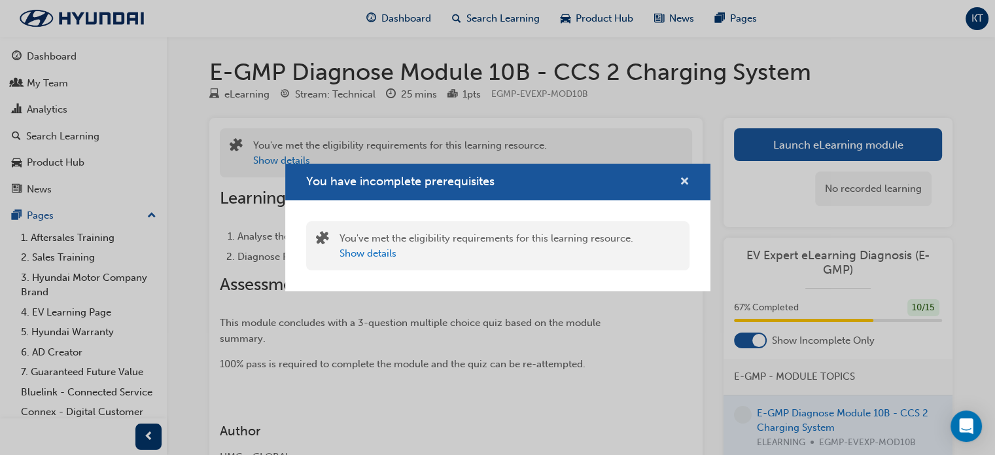
click at [686, 180] on span "cross-icon" at bounding box center [685, 183] width 10 height 12
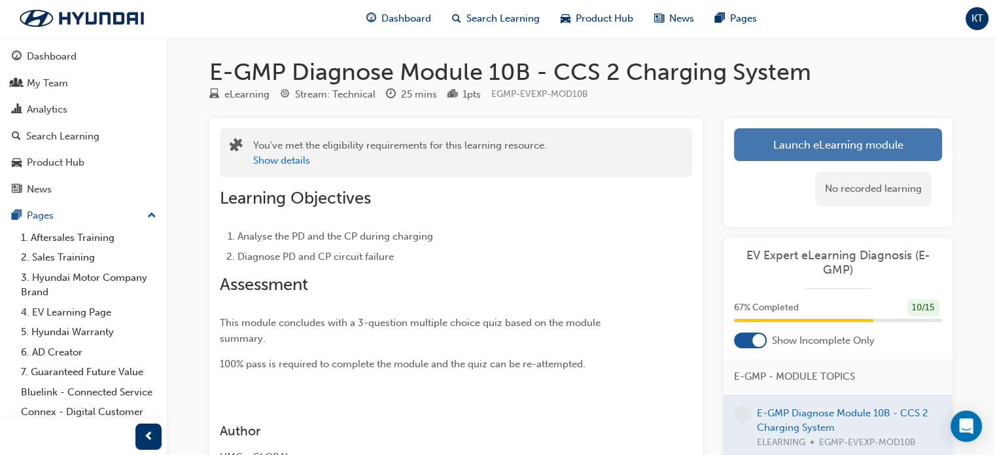
click at [835, 145] on button "Launch eLearning module" at bounding box center [838, 144] width 208 height 33
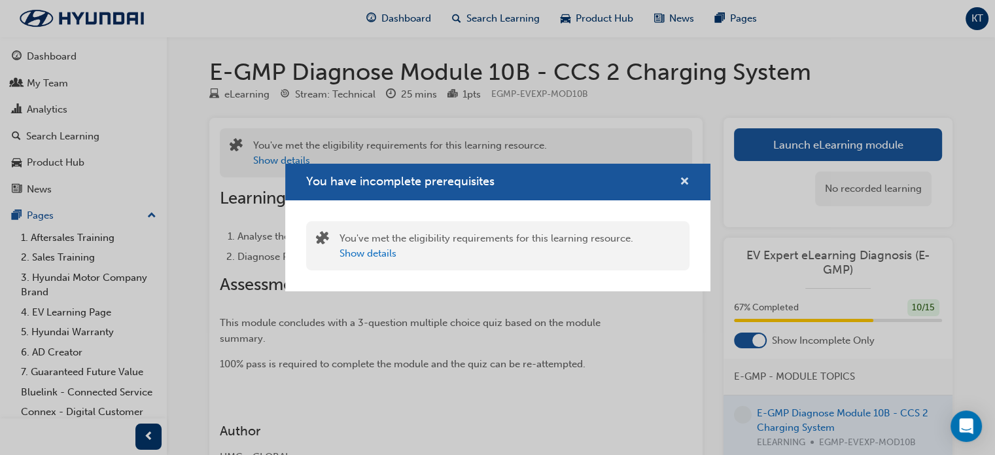
click at [683, 177] on span "cross-icon" at bounding box center [685, 183] width 10 height 12
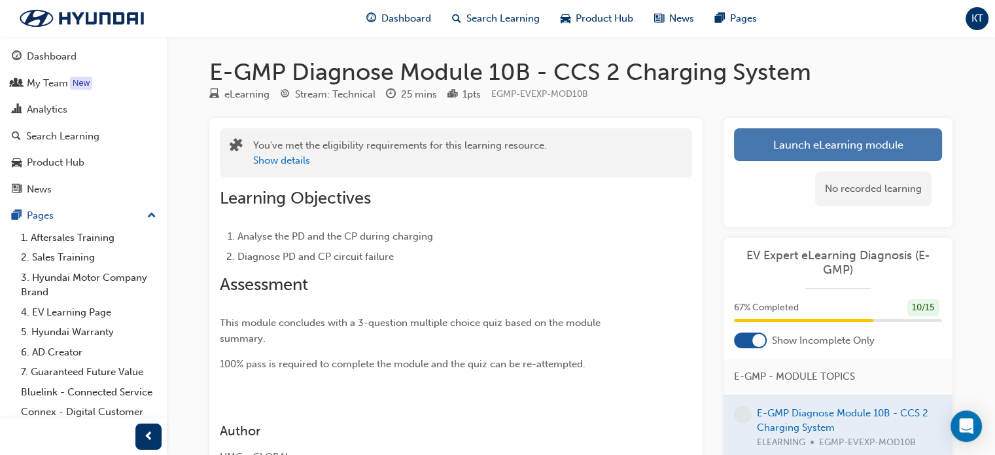
click at [824, 146] on button "Launch eLearning module" at bounding box center [838, 144] width 208 height 33
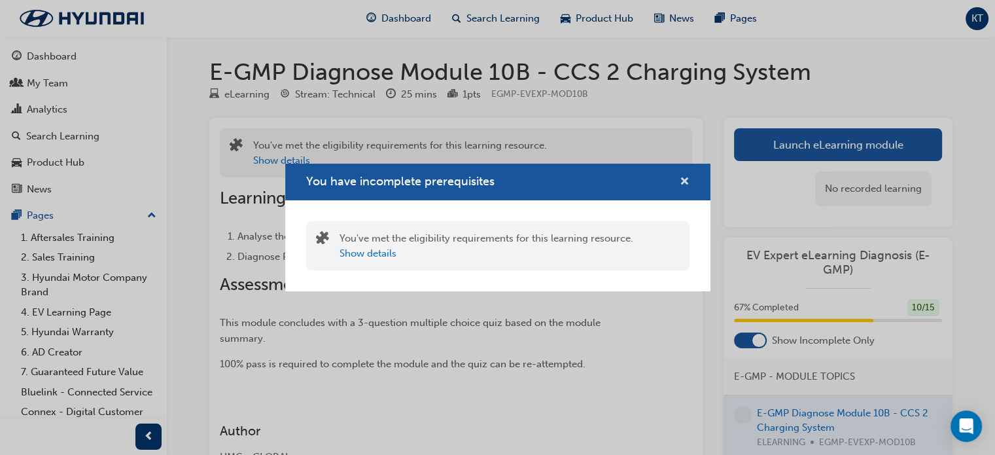
click at [687, 182] on span "cross-icon" at bounding box center [685, 183] width 10 height 12
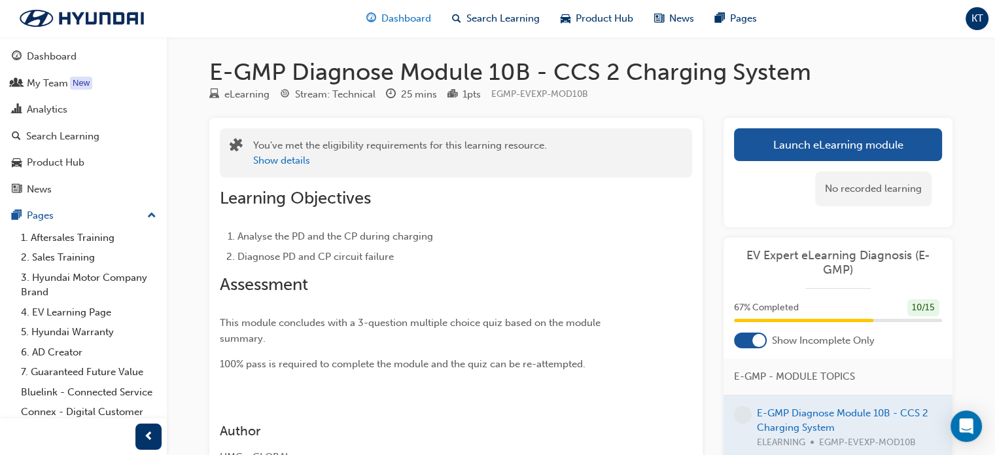
click at [395, 15] on span "Dashboard" at bounding box center [406, 18] width 50 height 15
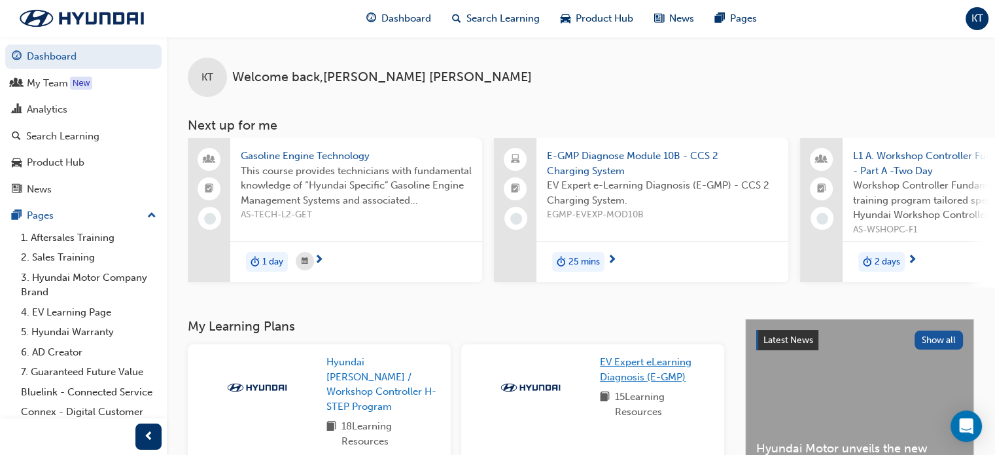
click at [649, 368] on span "EV Expert eLearning Diagnosis (E-GMP)" at bounding box center [646, 369] width 92 height 27
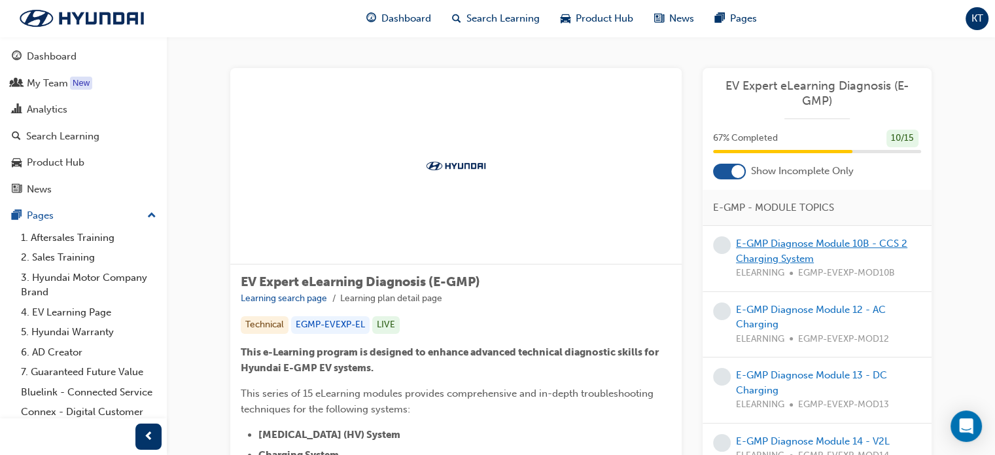
click at [784, 241] on link "E-GMP Diagnose Module 10B - CCS 2 Charging System" at bounding box center [821, 250] width 171 height 27
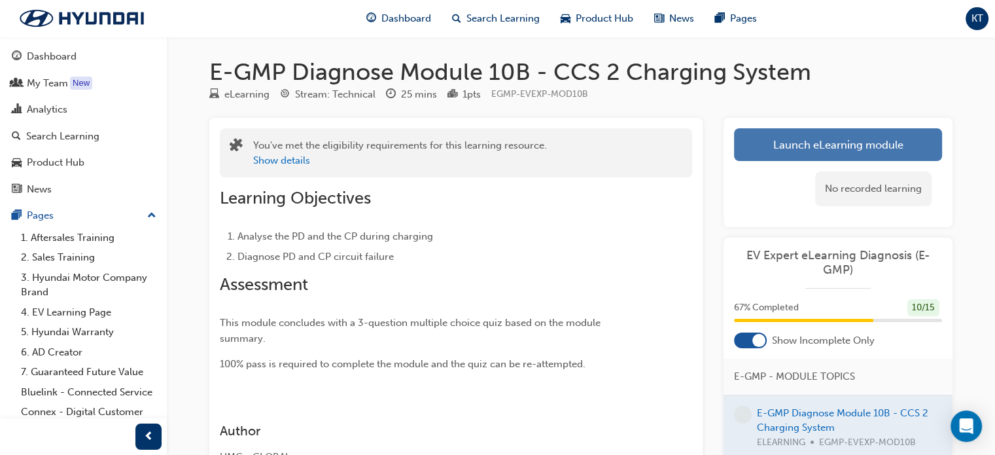
click at [803, 141] on link "Launch eLearning module" at bounding box center [838, 144] width 208 height 33
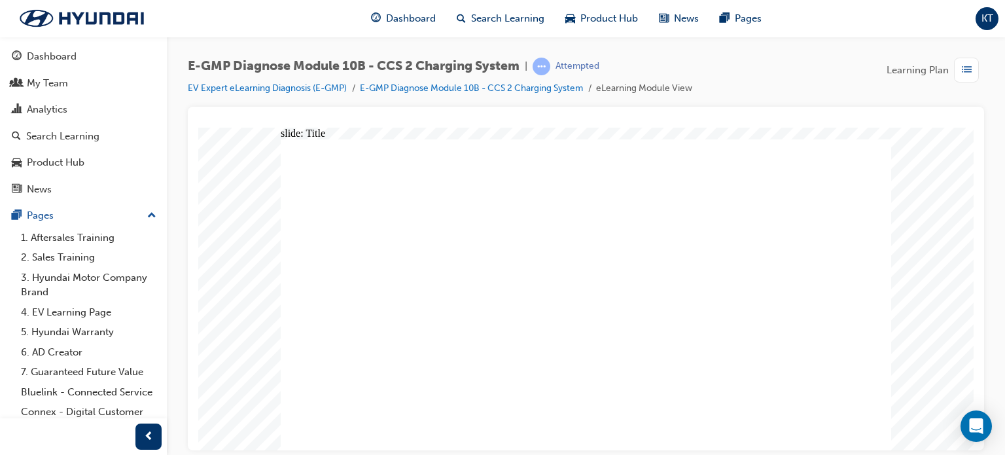
drag, startPoint x: 597, startPoint y: 442, endPoint x: 573, endPoint y: 434, distance: 24.8
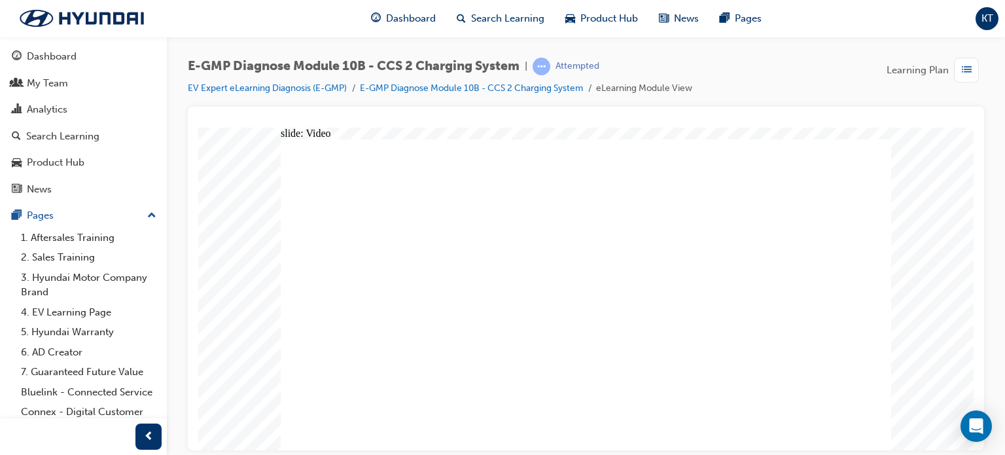
radio input "true"
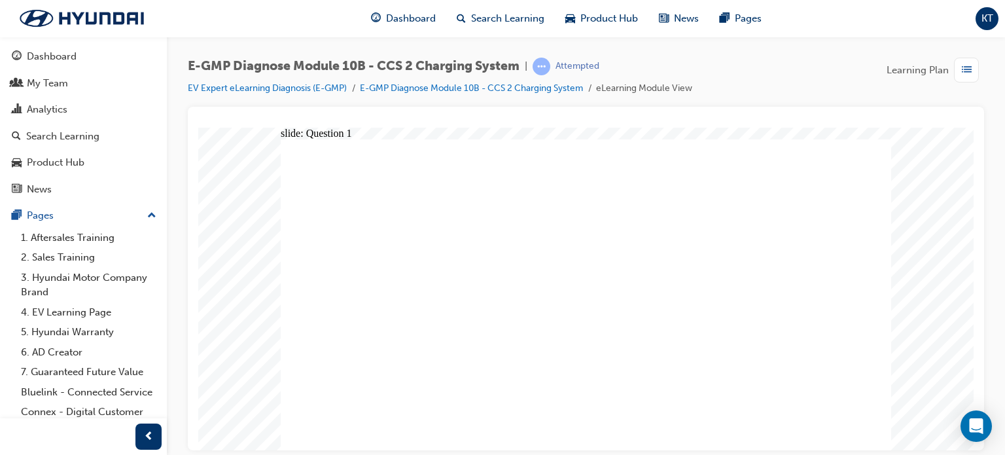
radio input "true"
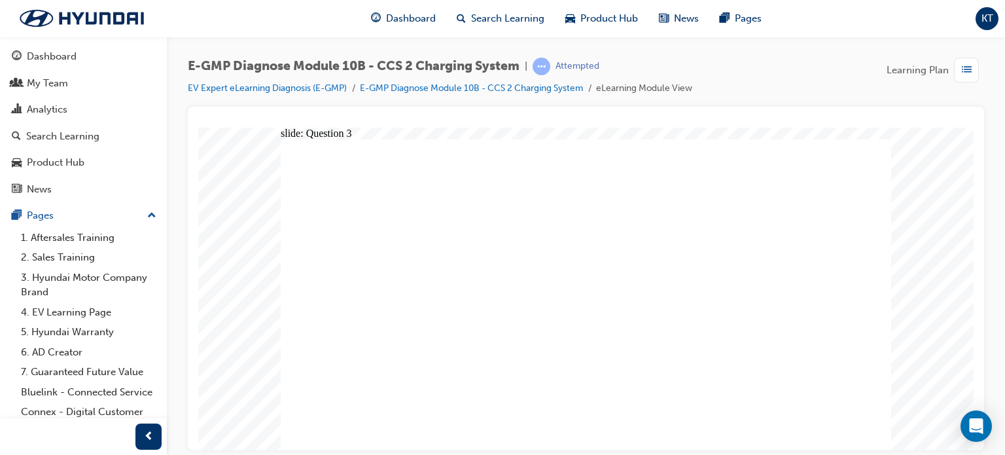
radio input "true"
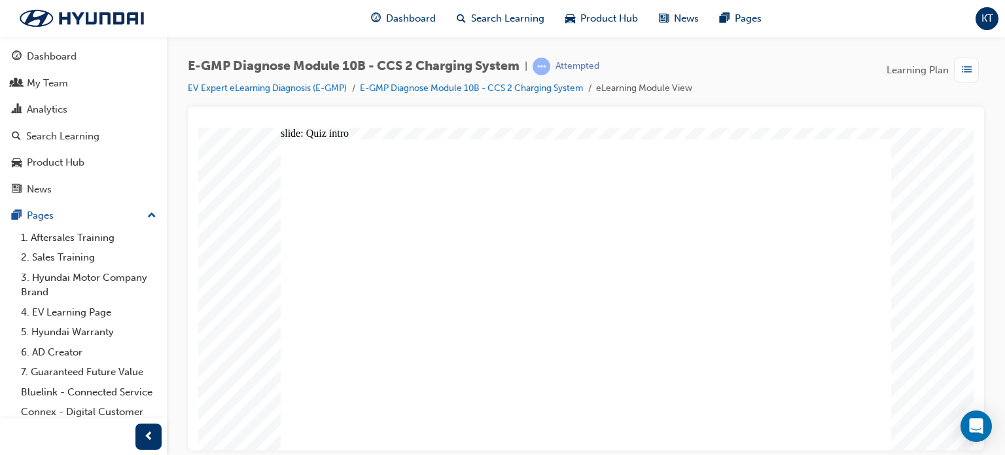
radio input "true"
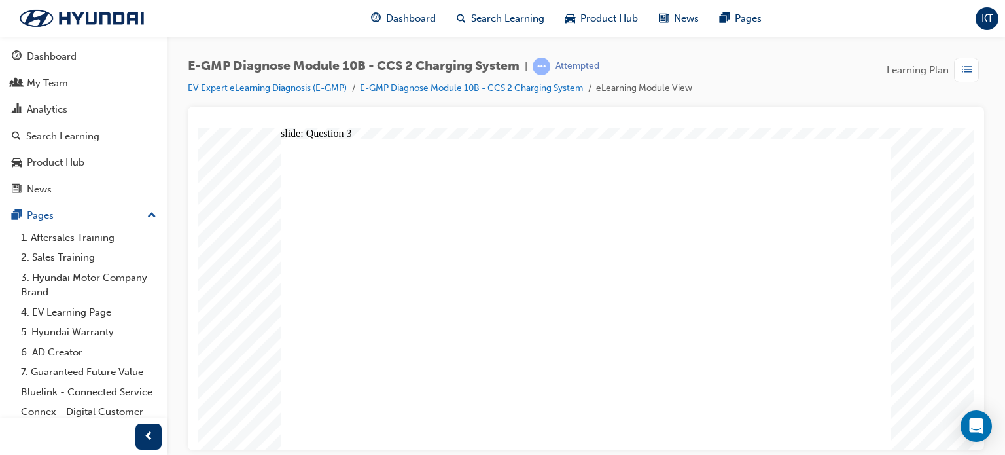
radio input "true"
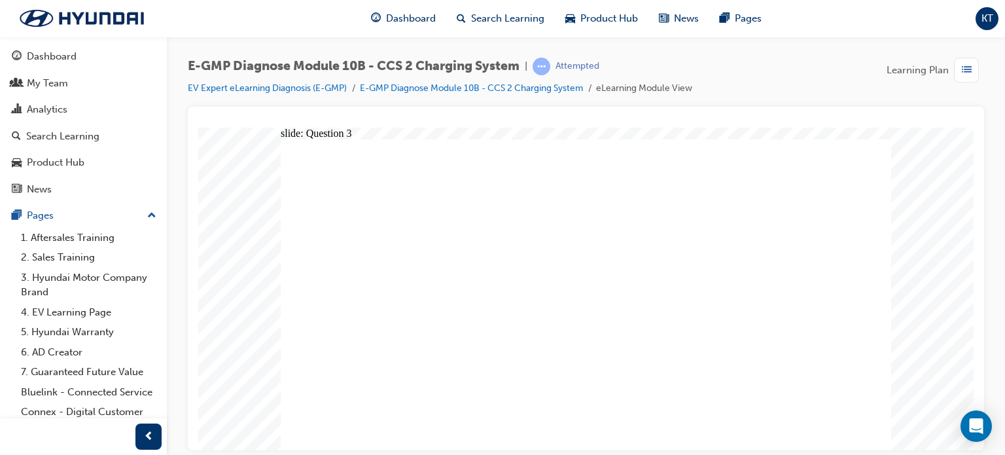
radio input "true"
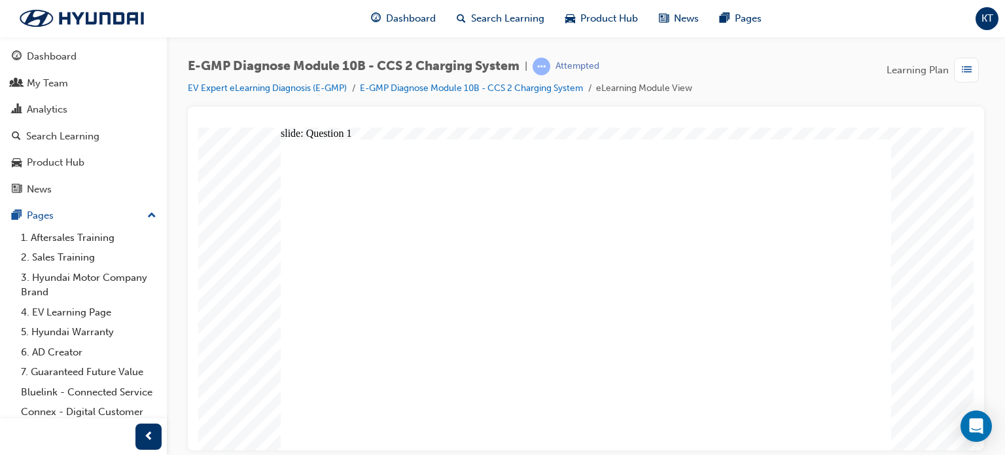
radio input "true"
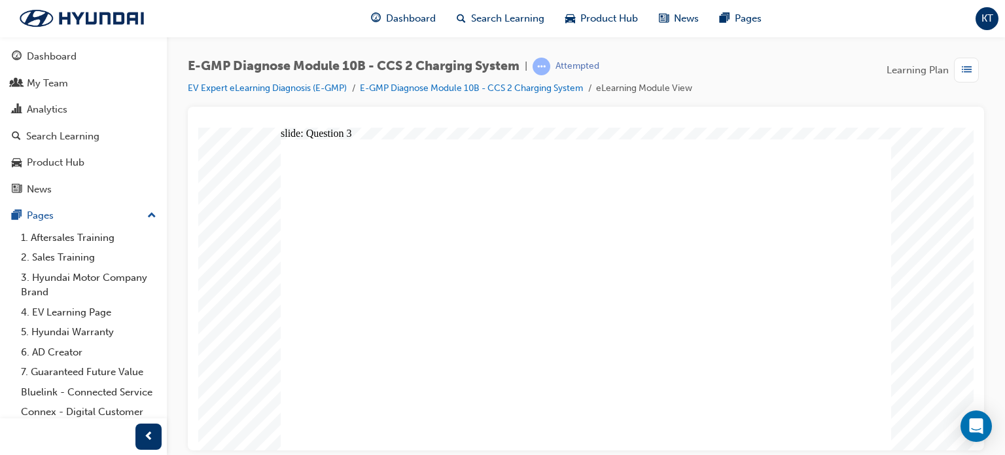
radio input "true"
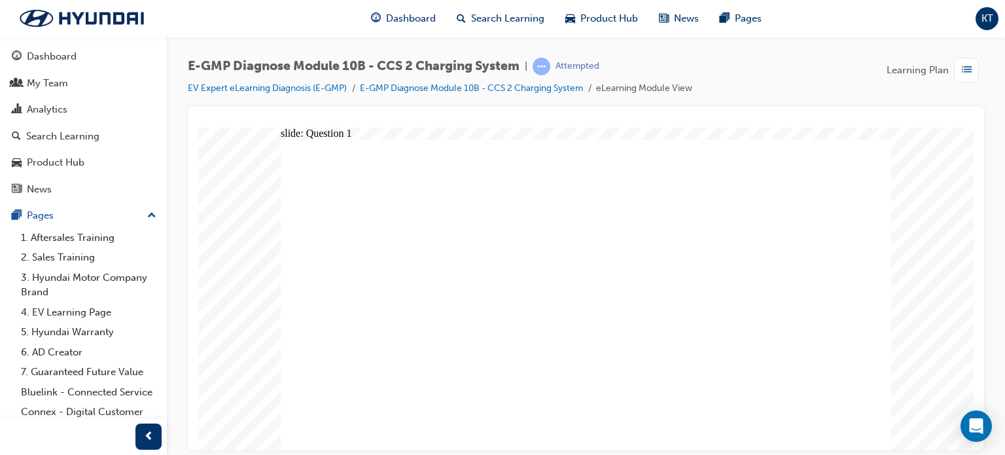
radio input "true"
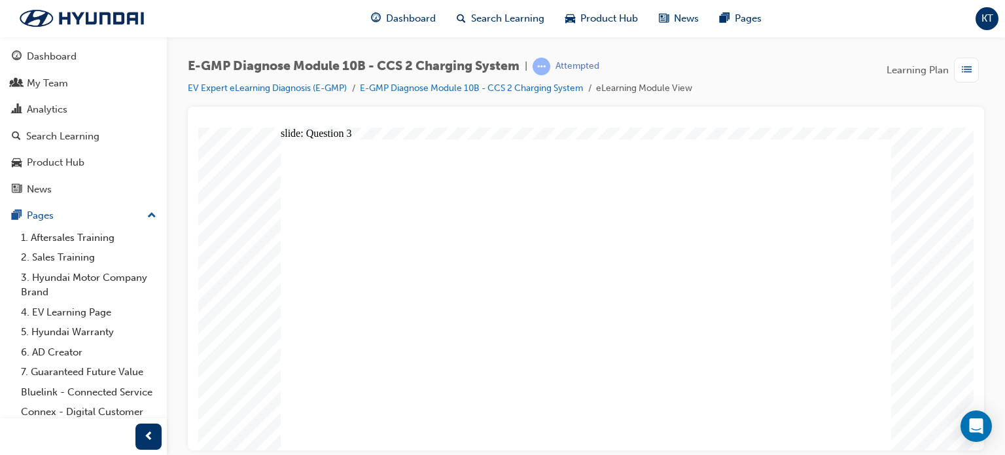
radio input "true"
drag, startPoint x: 803, startPoint y: 425, endPoint x: 829, endPoint y: 426, distance: 25.6
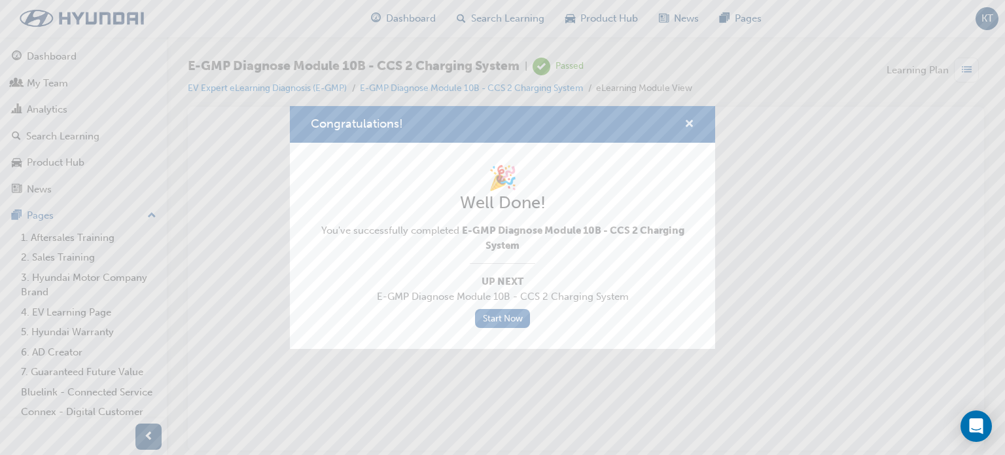
click at [693, 119] on span "cross-icon" at bounding box center [689, 125] width 10 height 12
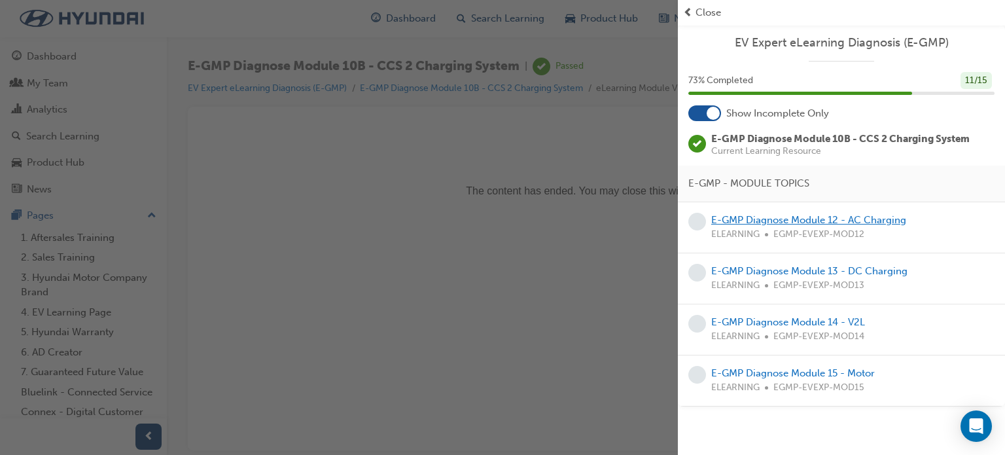
click at [788, 221] on link "E-GMP Diagnose Module 12 - AC Charging" at bounding box center [808, 220] width 195 height 12
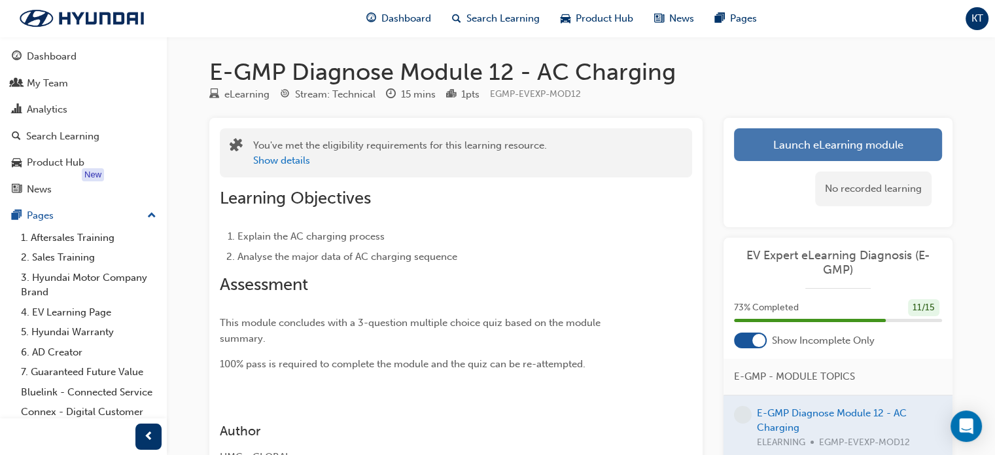
click at [789, 153] on link "Launch eLearning module" at bounding box center [838, 144] width 208 height 33
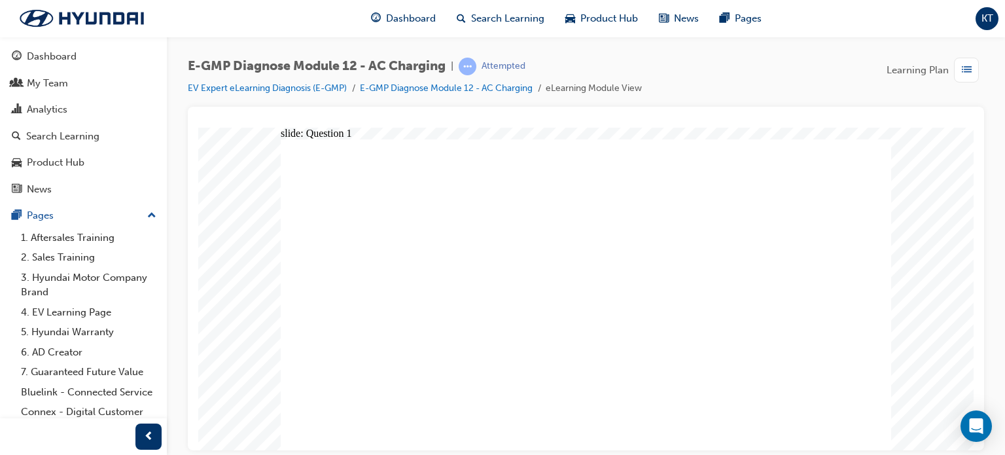
radio input "true"
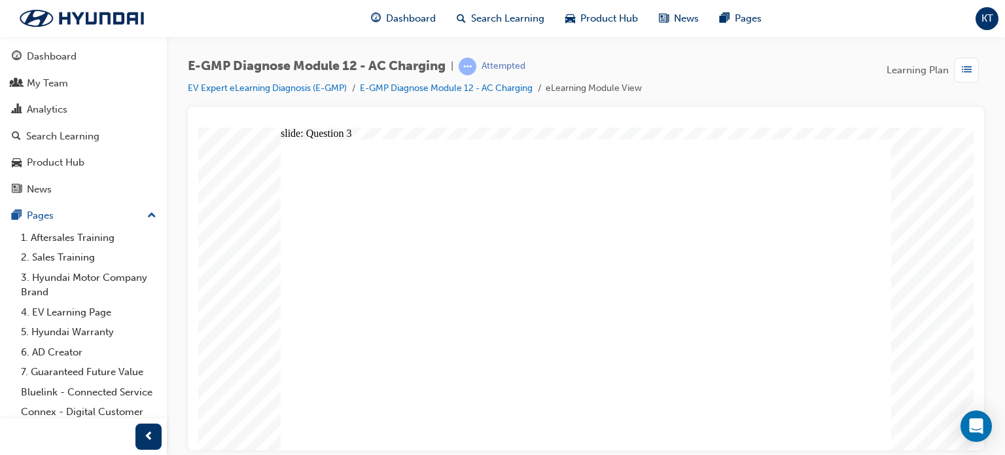
radio input "true"
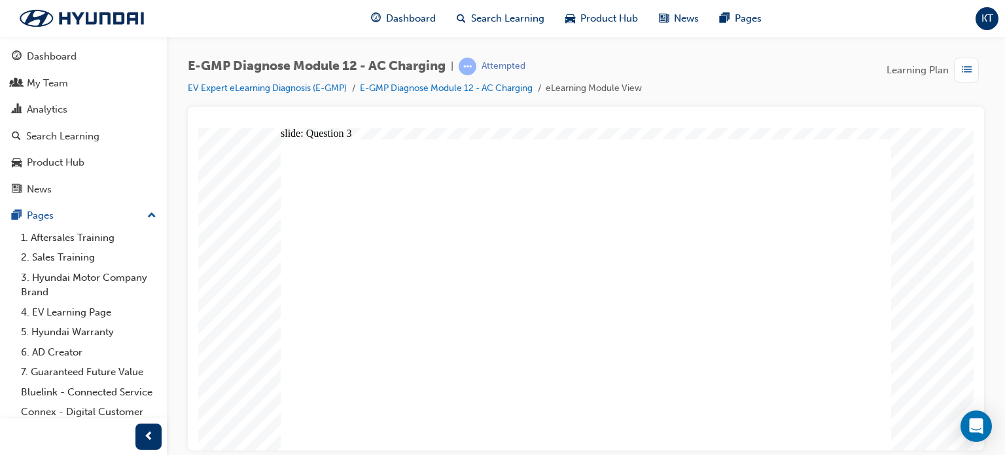
radio input "true"
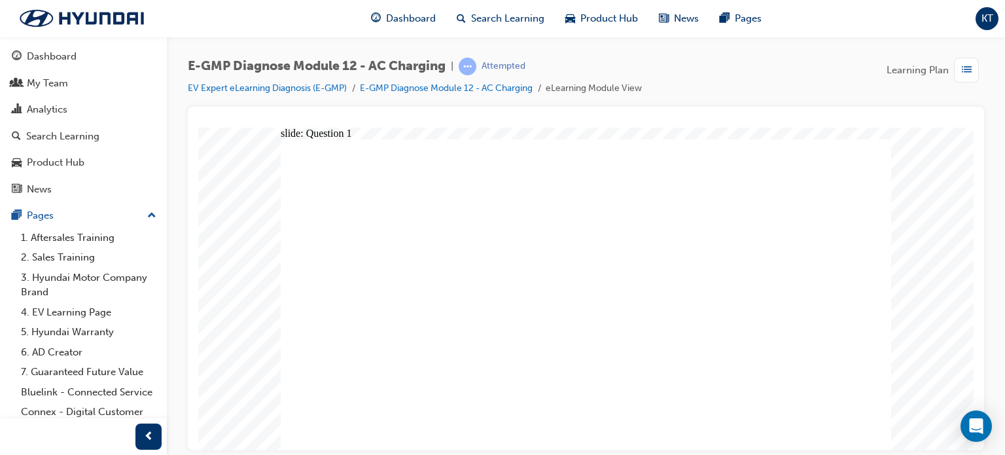
radio input "true"
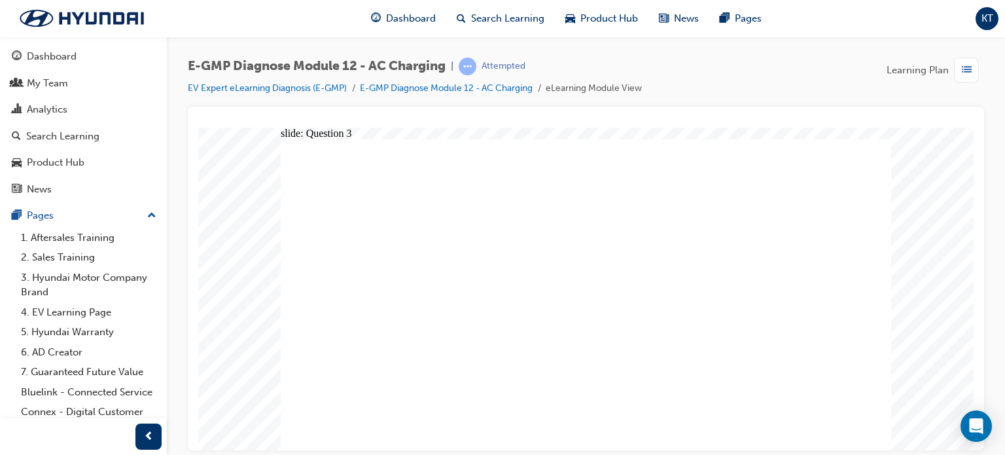
radio input "false"
radio input "true"
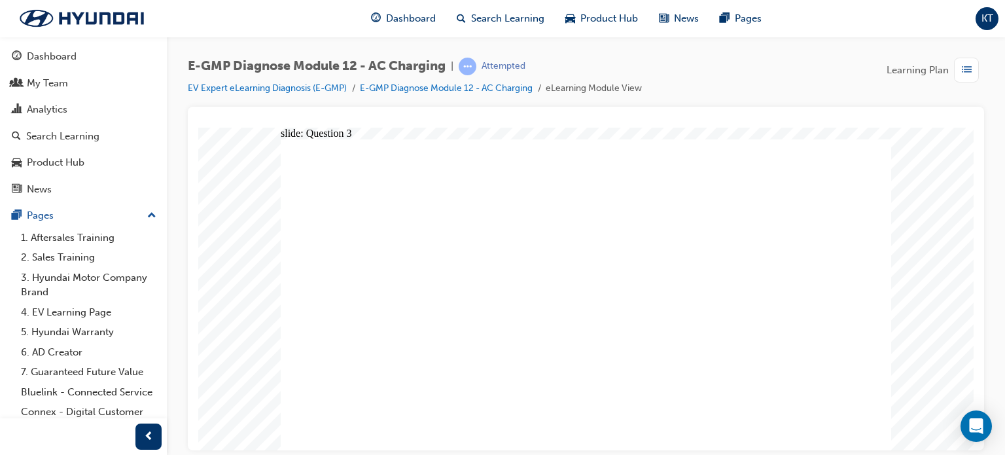
radio input "true"
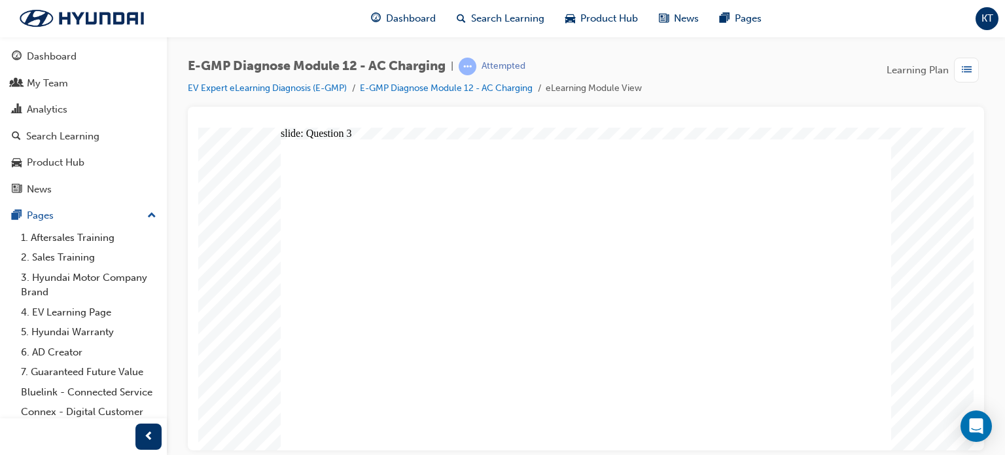
radio input "true"
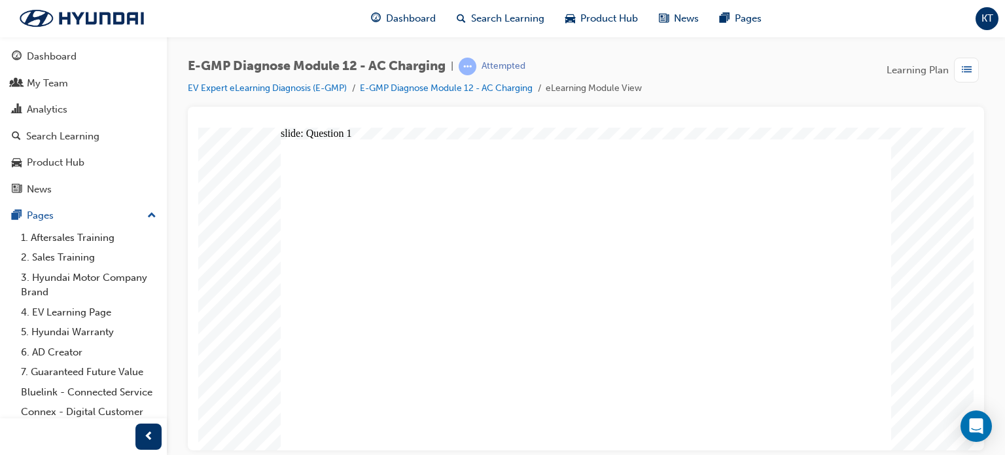
radio input "true"
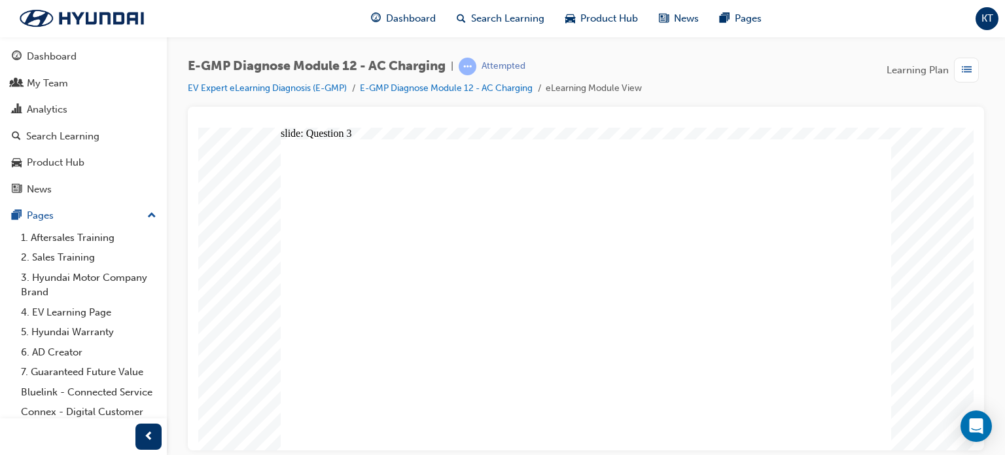
radio input "true"
drag, startPoint x: 498, startPoint y: 426, endPoint x: 496, endPoint y: 404, distance: 22.3
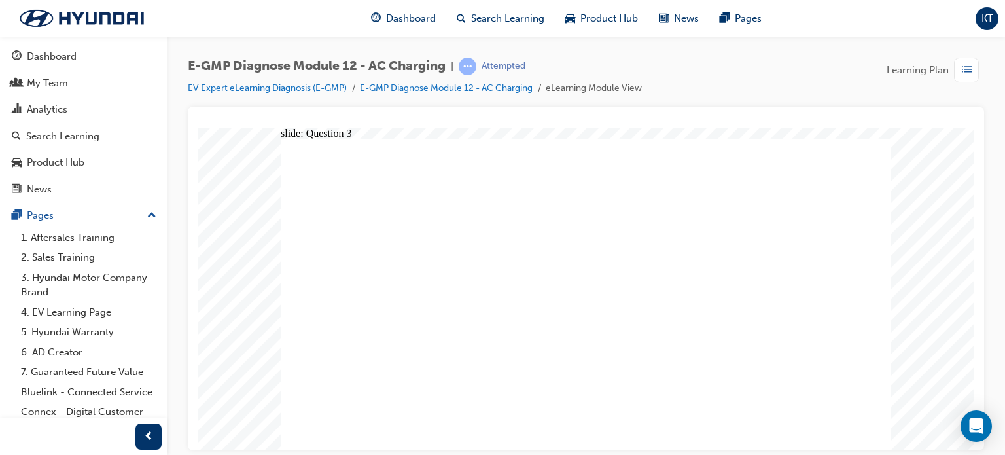
radio input "true"
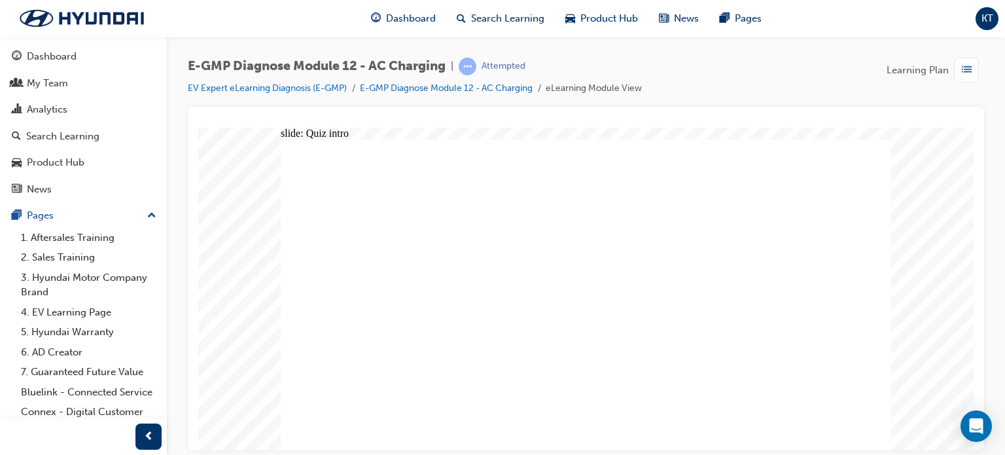
radio input "true"
drag, startPoint x: 869, startPoint y: 415, endPoint x: 834, endPoint y: 408, distance: 35.3
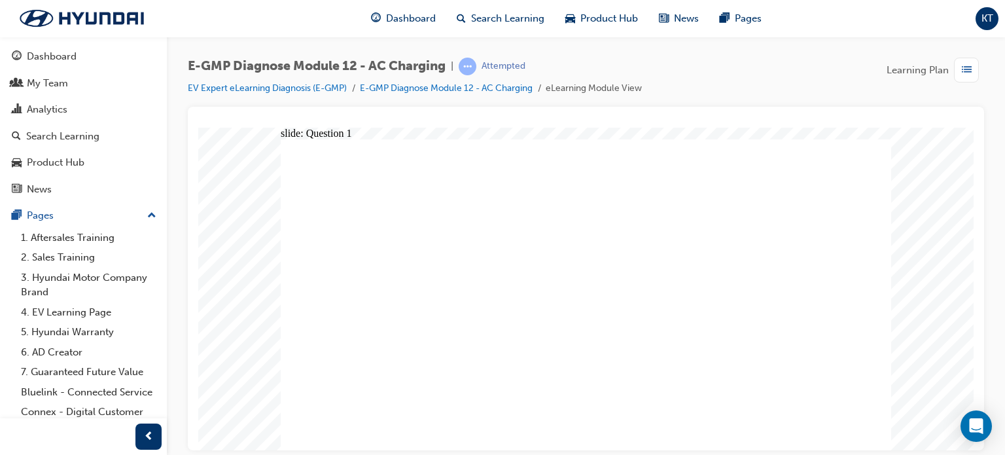
radio input "true"
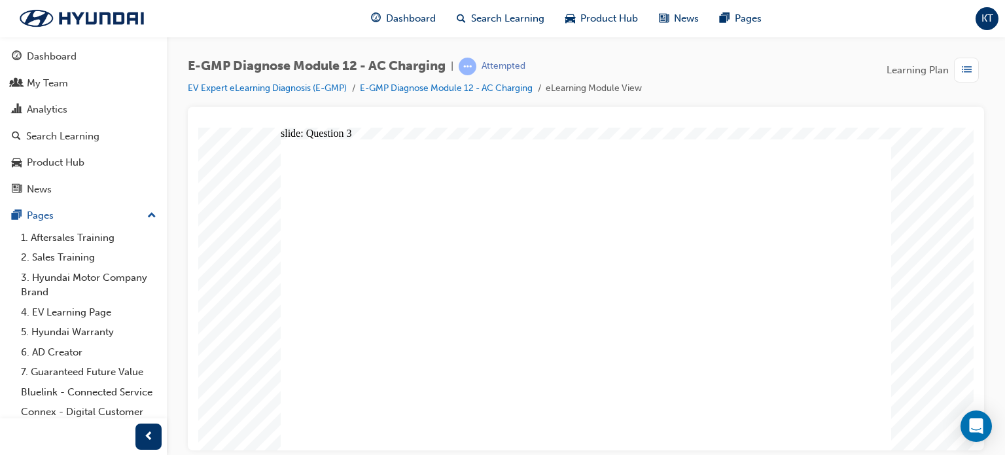
radio input "true"
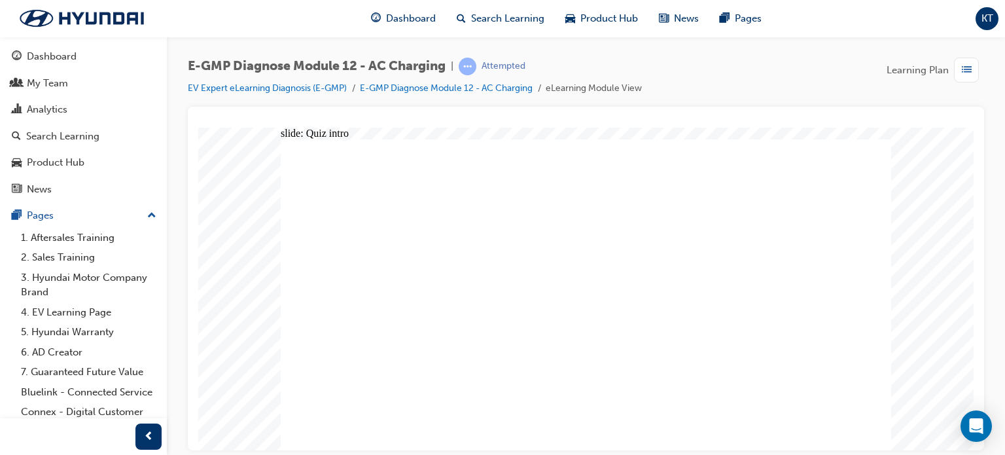
radio input "true"
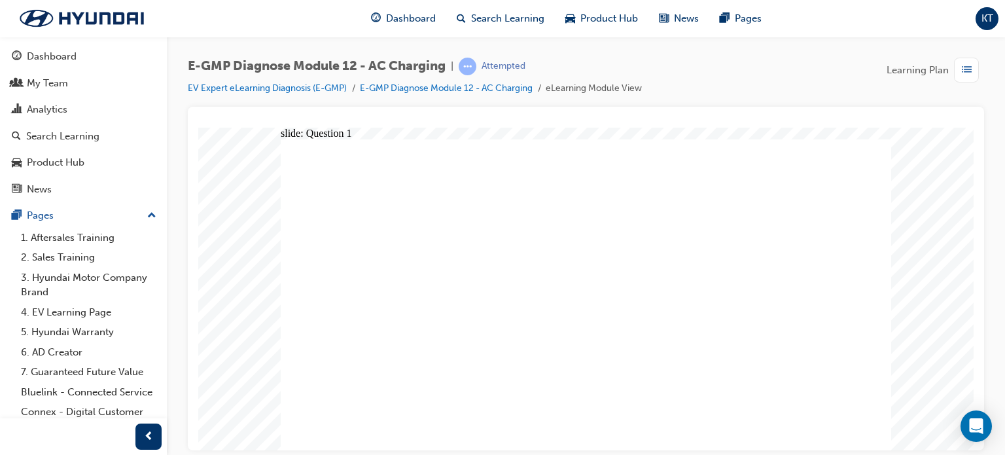
radio input "true"
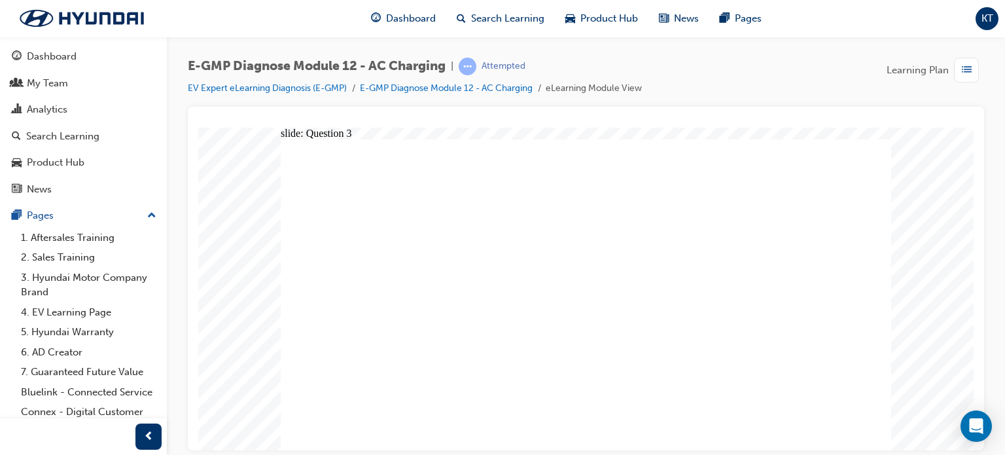
radio input "true"
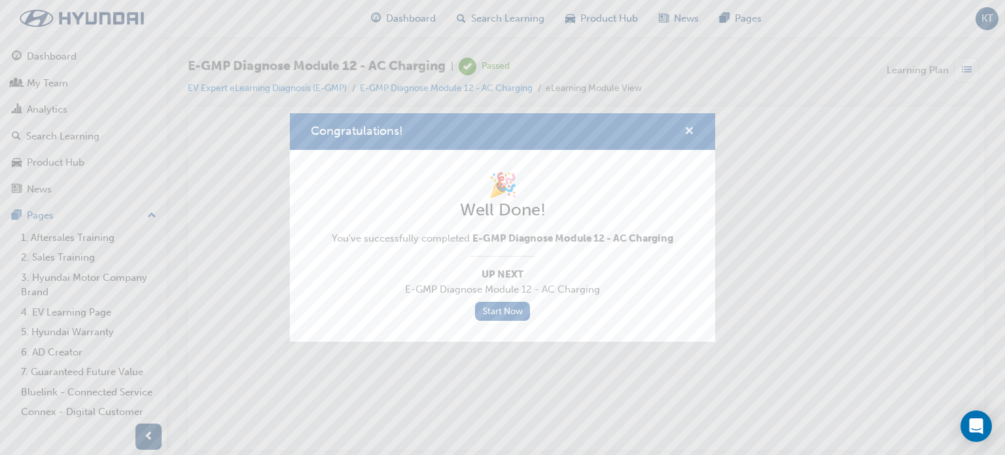
click at [691, 130] on span "cross-icon" at bounding box center [689, 132] width 10 height 12
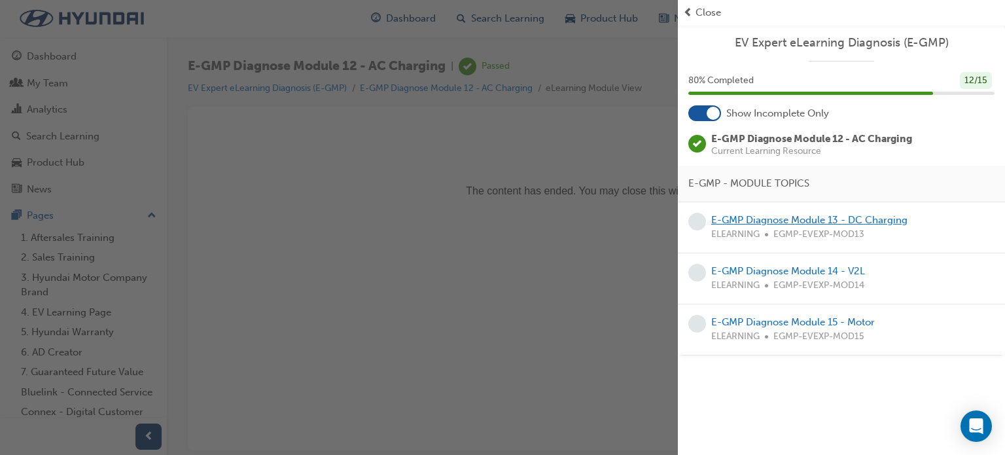
click at [788, 217] on link "E-GMP Diagnose Module 13 - DC Charging" at bounding box center [809, 220] width 196 height 12
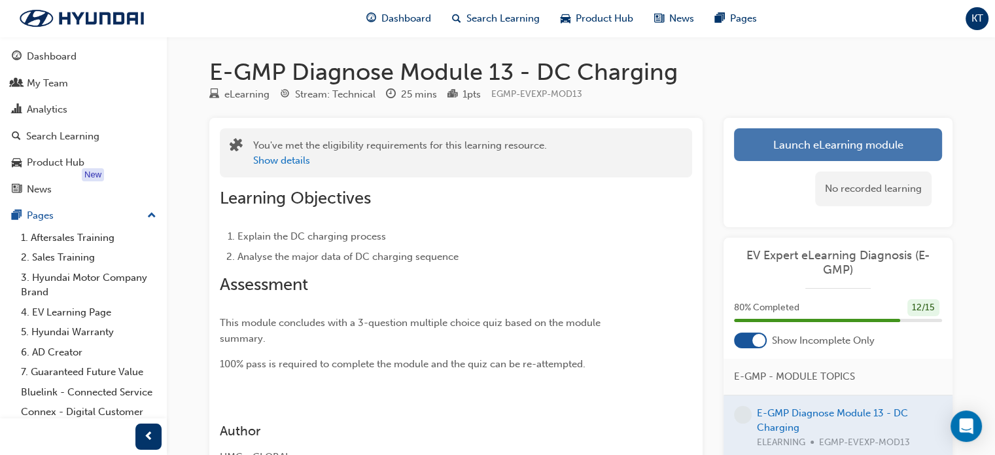
click at [809, 142] on link "Launch eLearning module" at bounding box center [838, 144] width 208 height 33
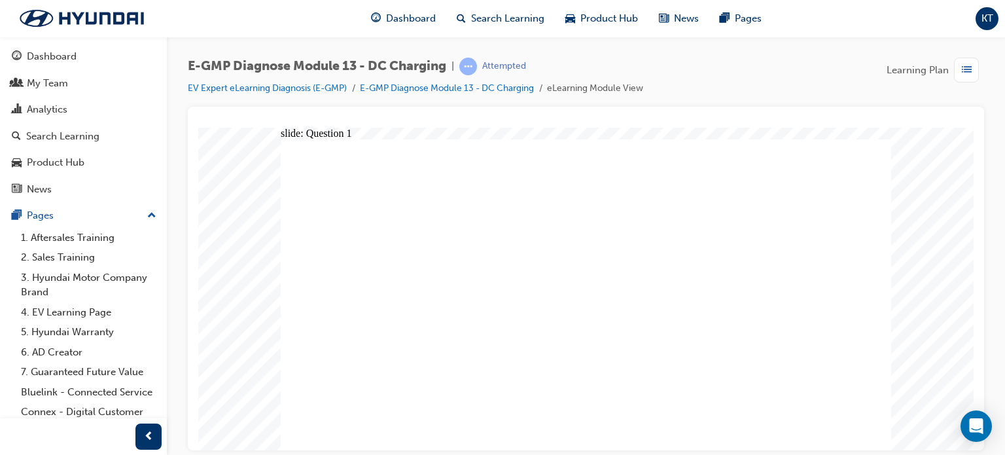
radio input "true"
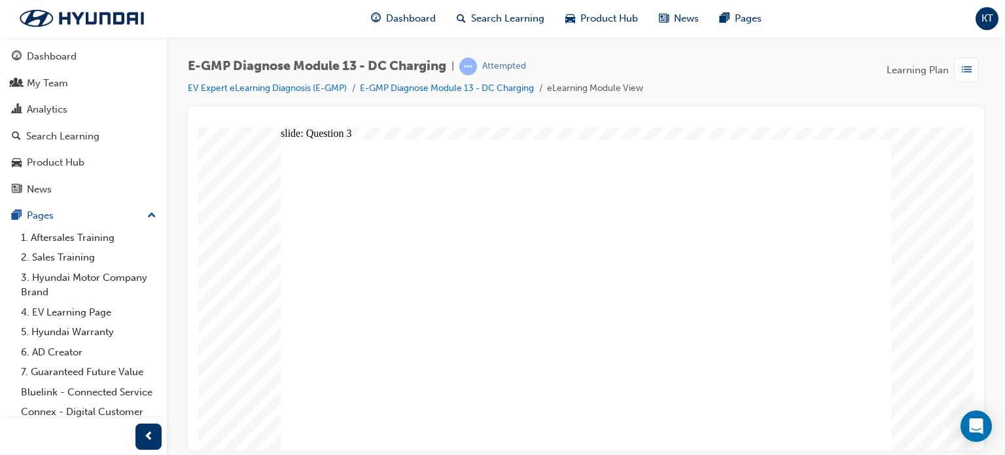
radio input "true"
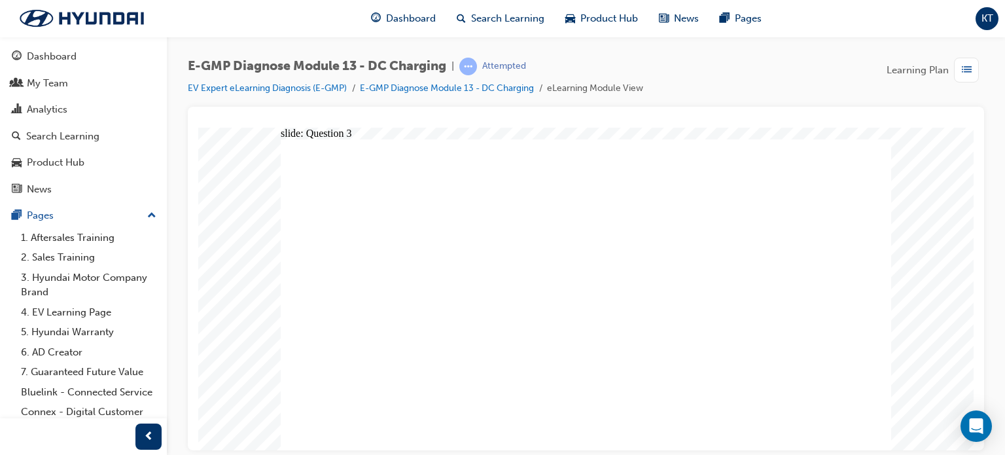
radio input "true"
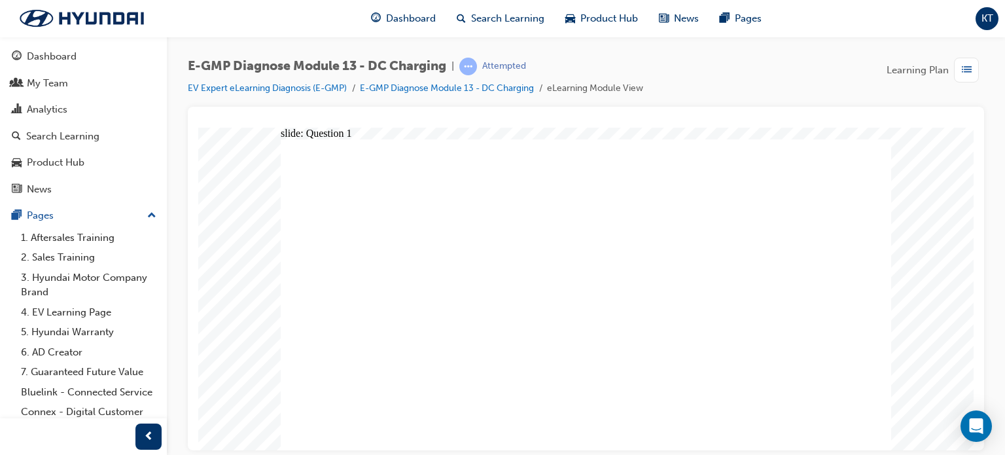
radio input "true"
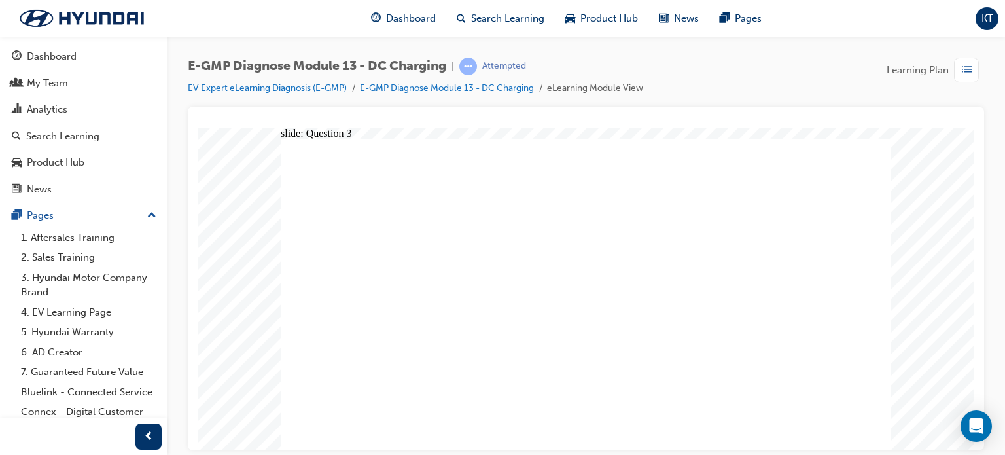
radio input "true"
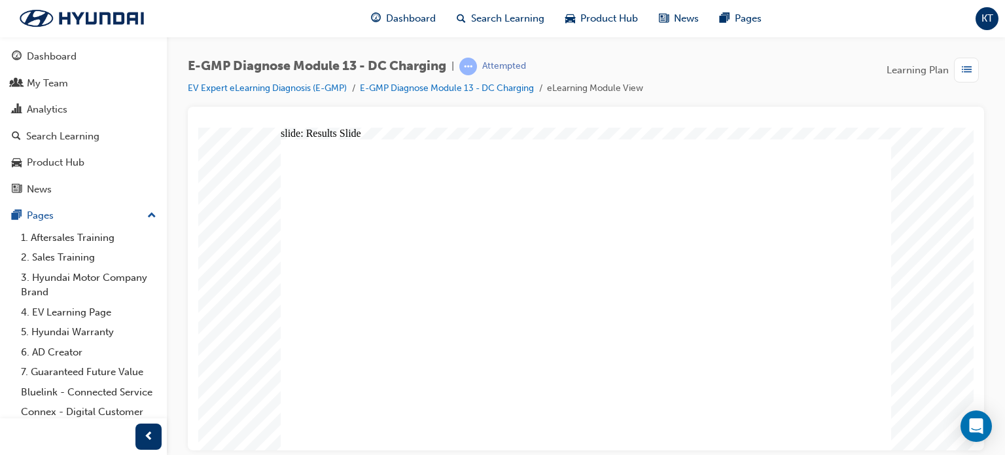
radio input "true"
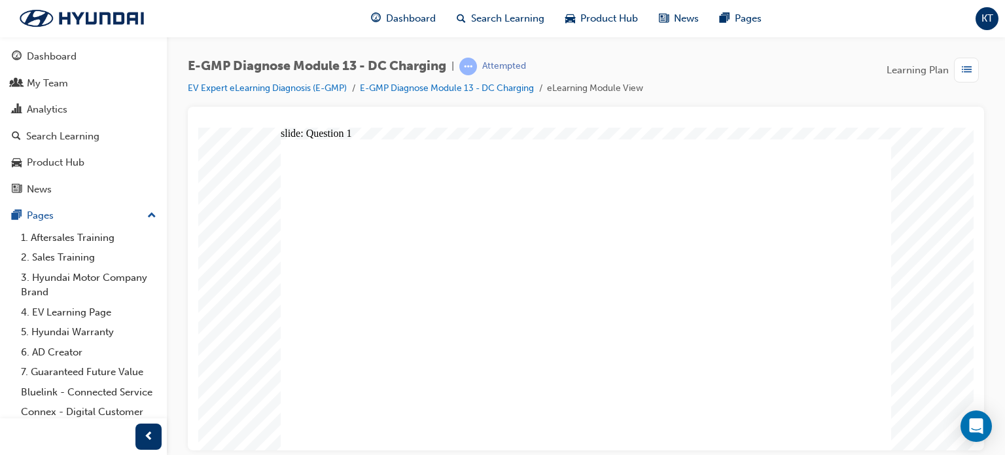
radio input "true"
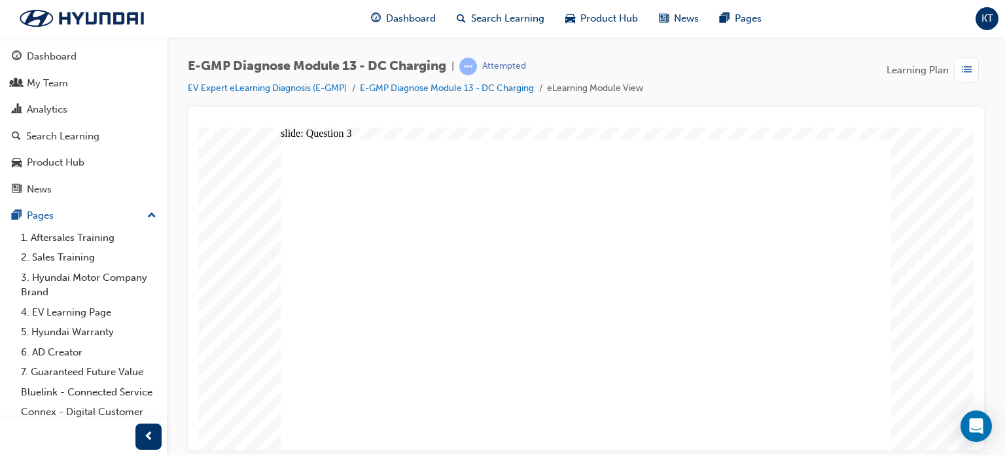
drag, startPoint x: 505, startPoint y: 277, endPoint x: 633, endPoint y: 297, distance: 129.8
radio input "true"
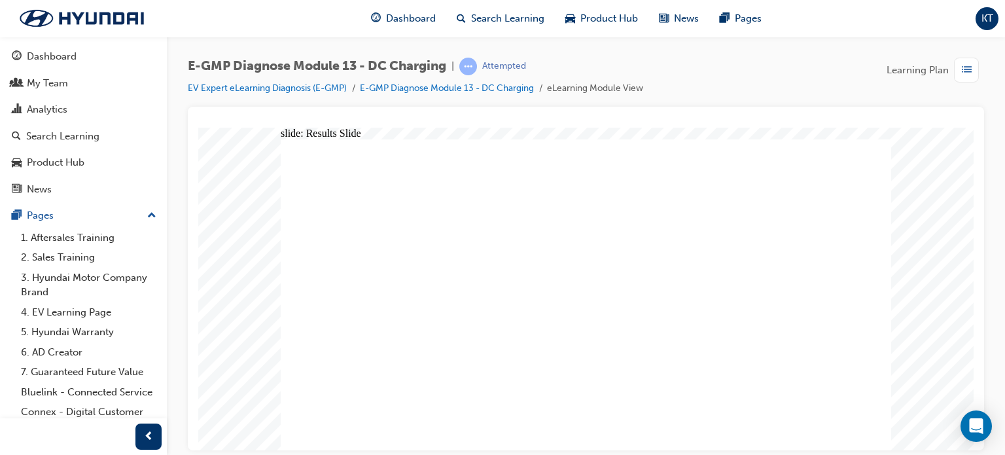
radio input "true"
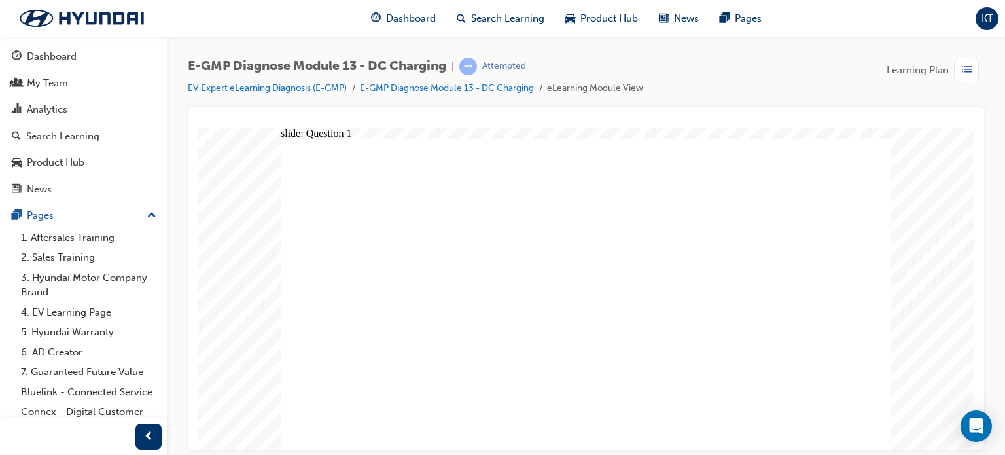
radio input "true"
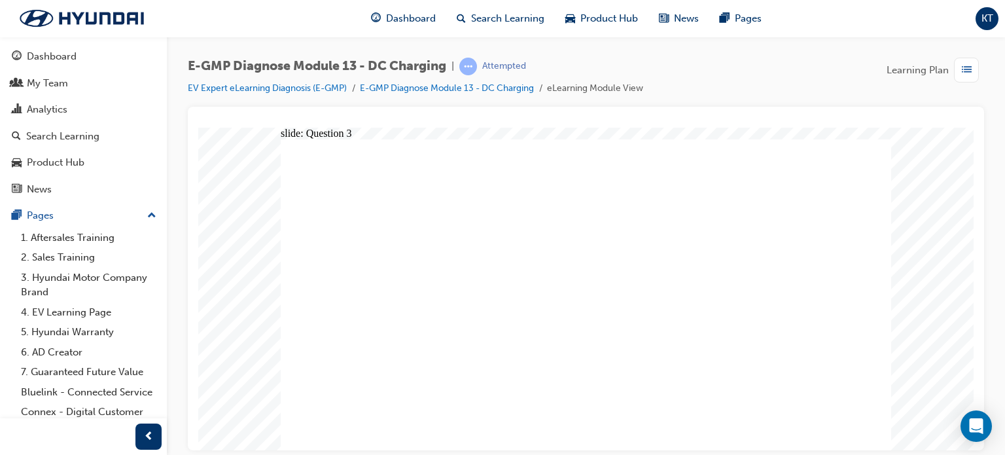
radio input "true"
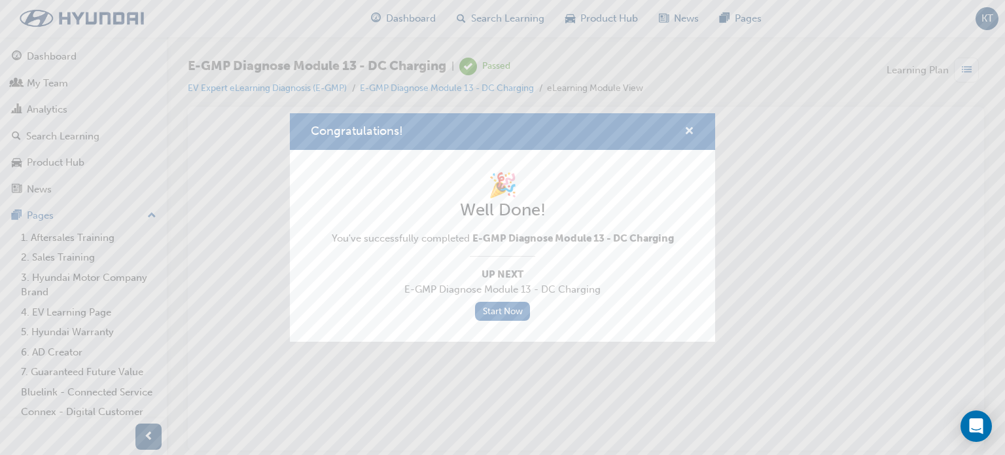
click at [688, 131] on span "cross-icon" at bounding box center [689, 132] width 10 height 12
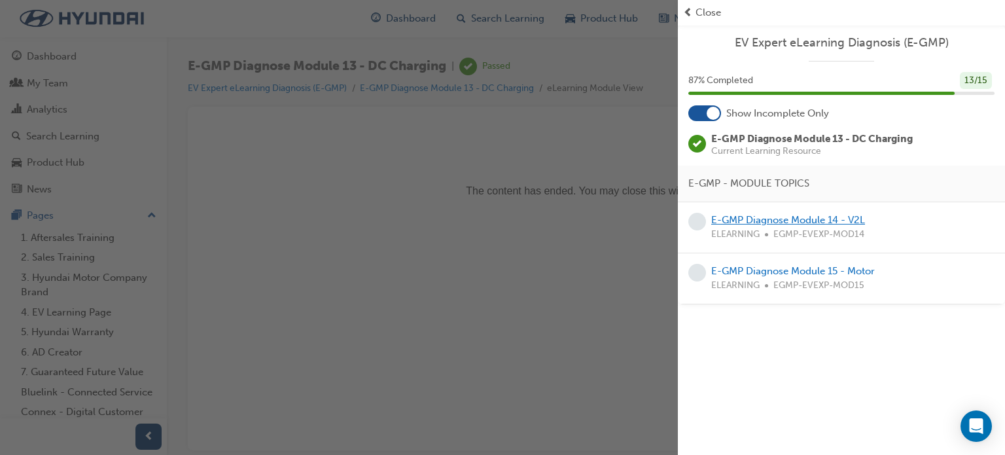
click at [770, 217] on link "E-GMP Diagnose Module 14 - V2L" at bounding box center [788, 220] width 154 height 12
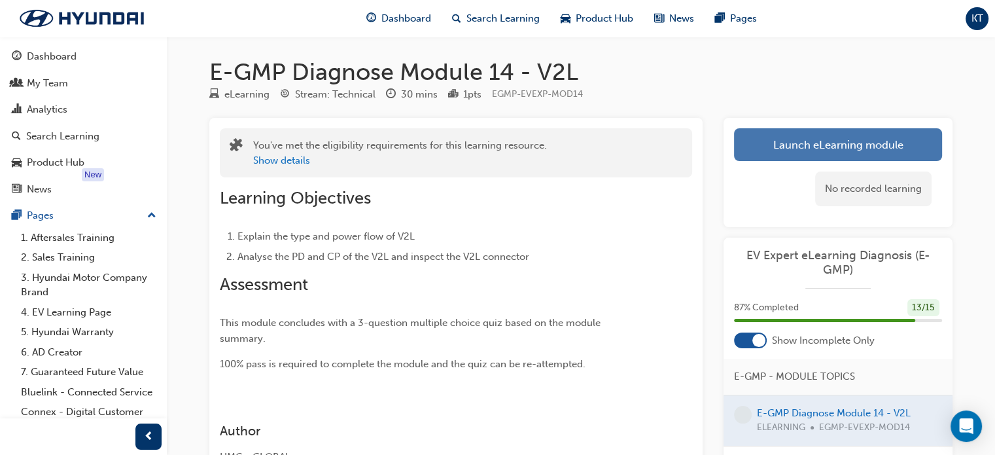
click at [814, 146] on link "Launch eLearning module" at bounding box center [838, 144] width 208 height 33
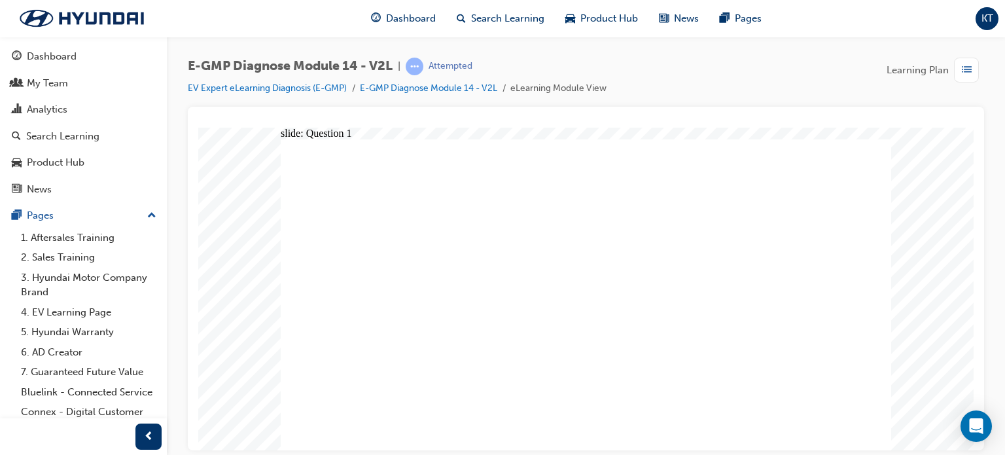
radio input "true"
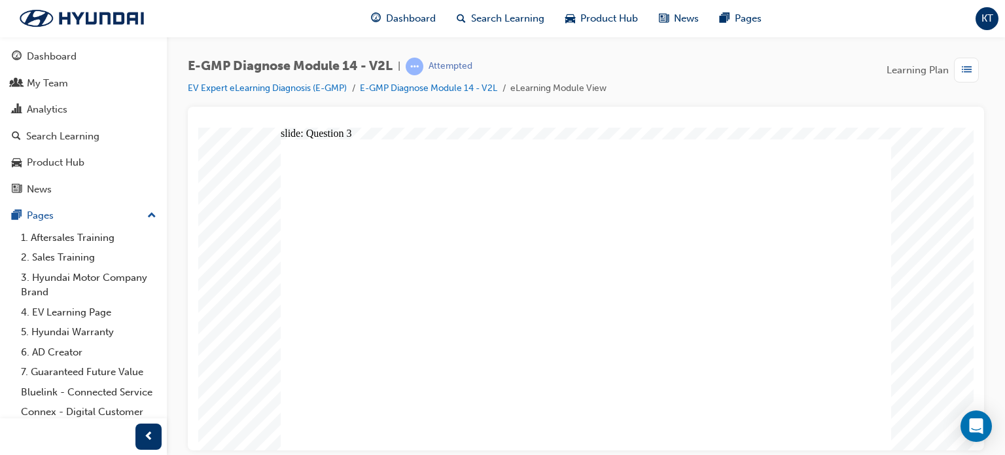
radio input "true"
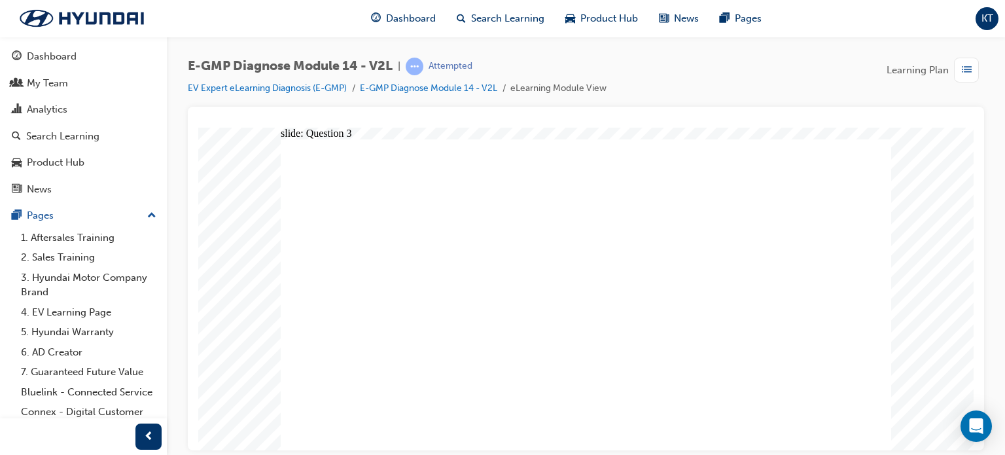
radio input "true"
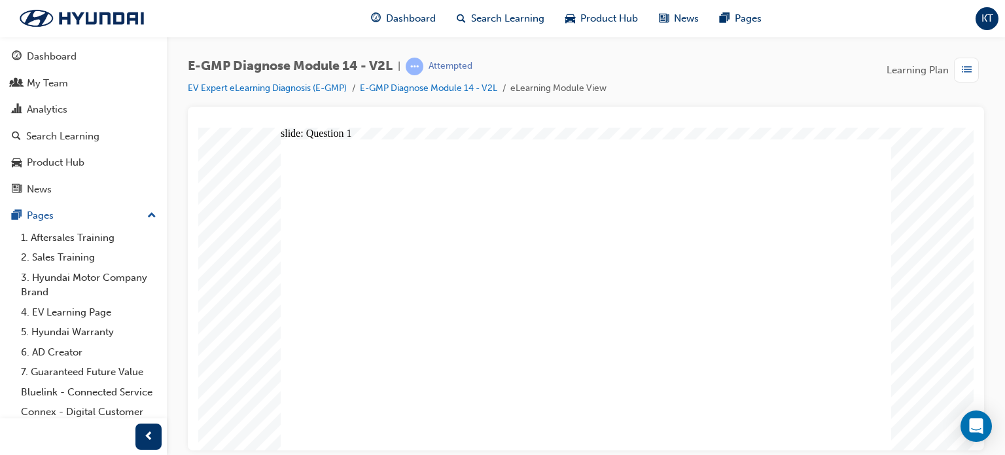
radio input "true"
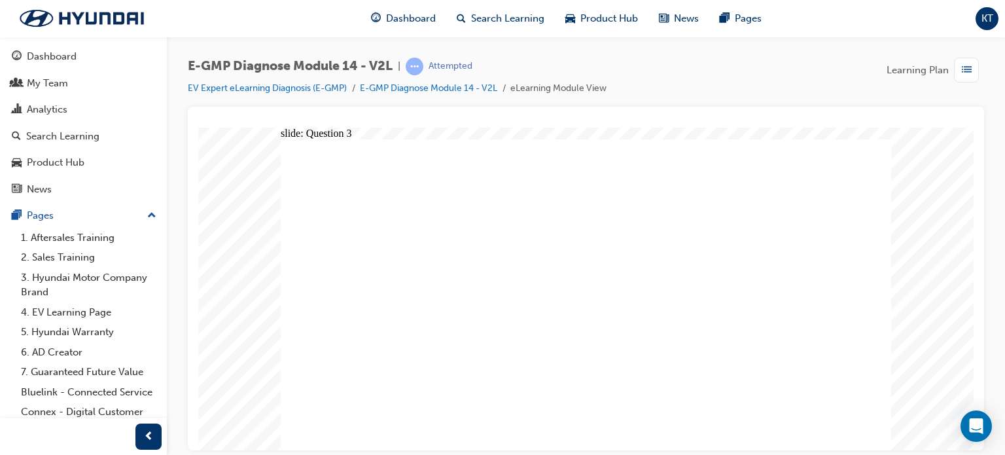
radio input "true"
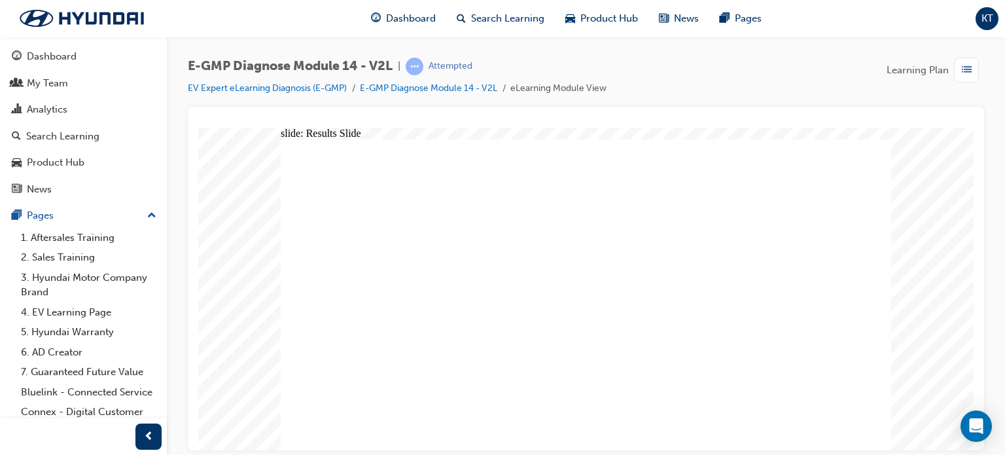
radio input "true"
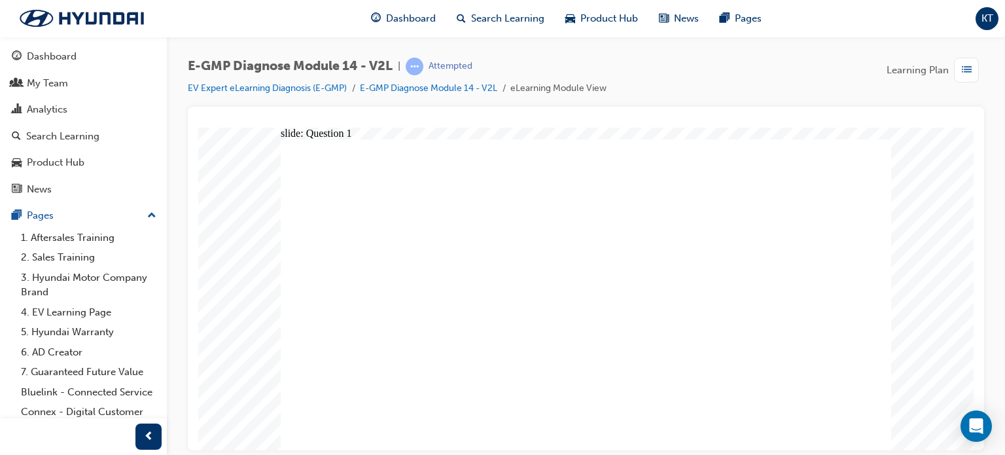
drag, startPoint x: 400, startPoint y: 362, endPoint x: 404, endPoint y: 356, distance: 7.1
radio input "true"
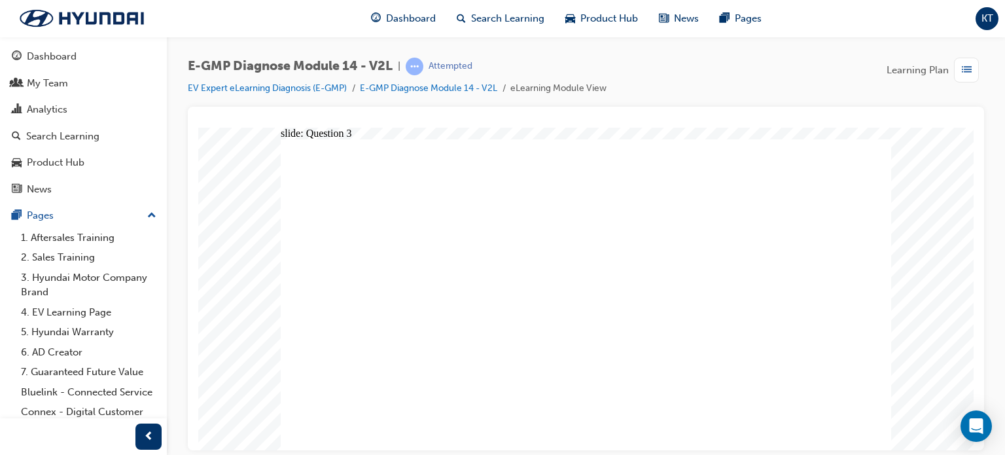
radio input "true"
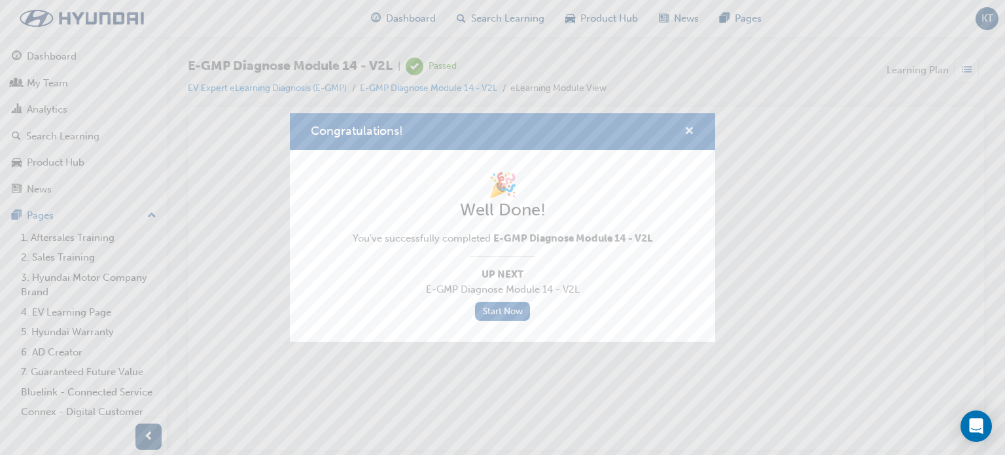
click at [691, 128] on span "cross-icon" at bounding box center [689, 132] width 10 height 12
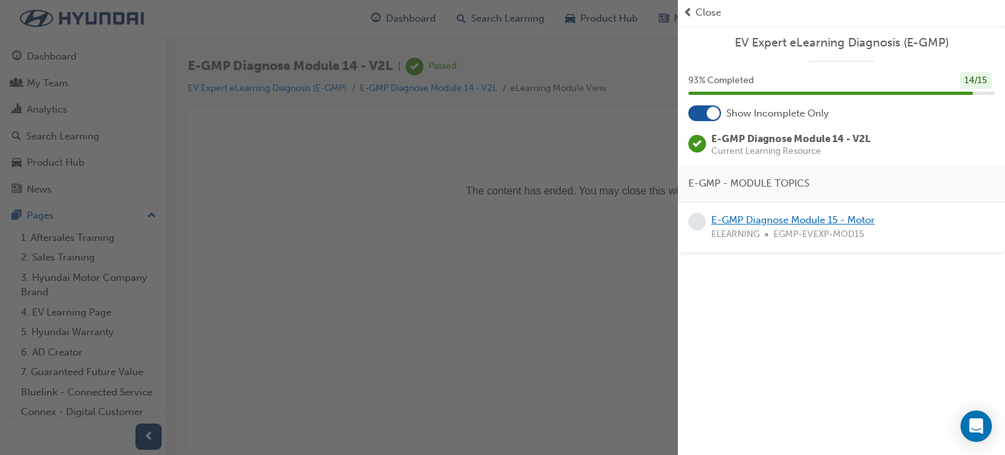
click at [790, 215] on link "E-GMP Diagnose Module 15 - Motor" at bounding box center [793, 220] width 164 height 12
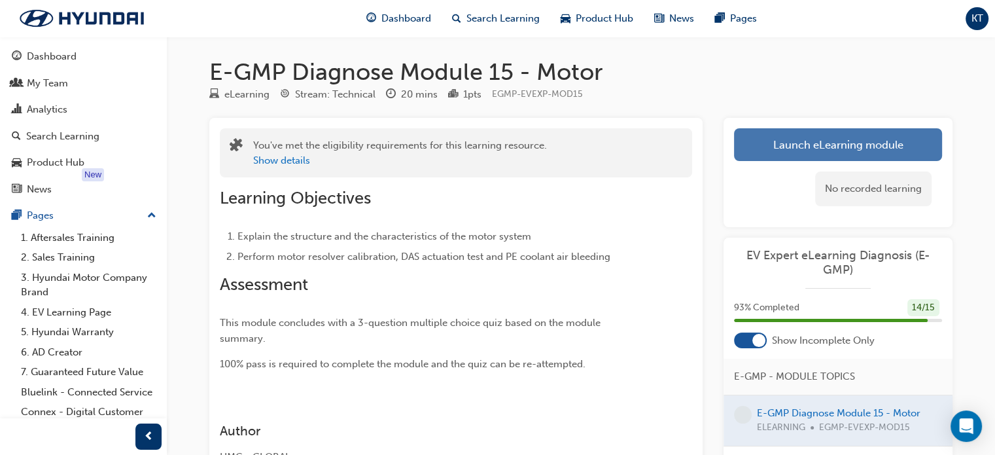
click at [822, 143] on button "Launch eLearning module" at bounding box center [838, 144] width 208 height 33
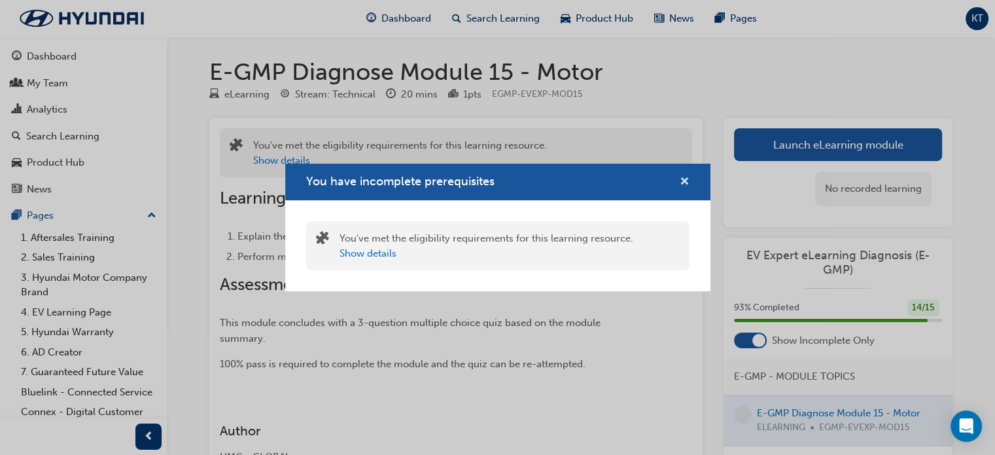
click at [680, 182] on span "cross-icon" at bounding box center [685, 183] width 10 height 12
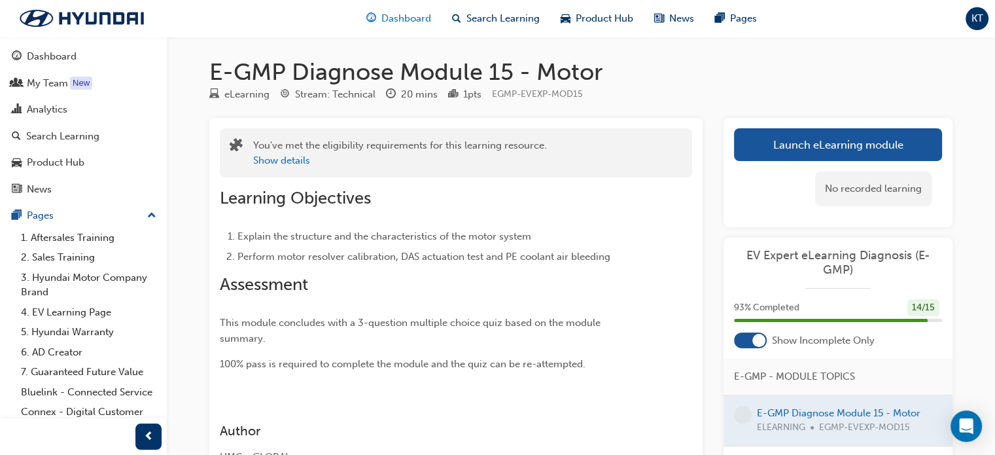
drag, startPoint x: 631, startPoint y: 122, endPoint x: 389, endPoint y: 20, distance: 261.8
click at [389, 20] on span "Dashboard" at bounding box center [406, 18] width 50 height 15
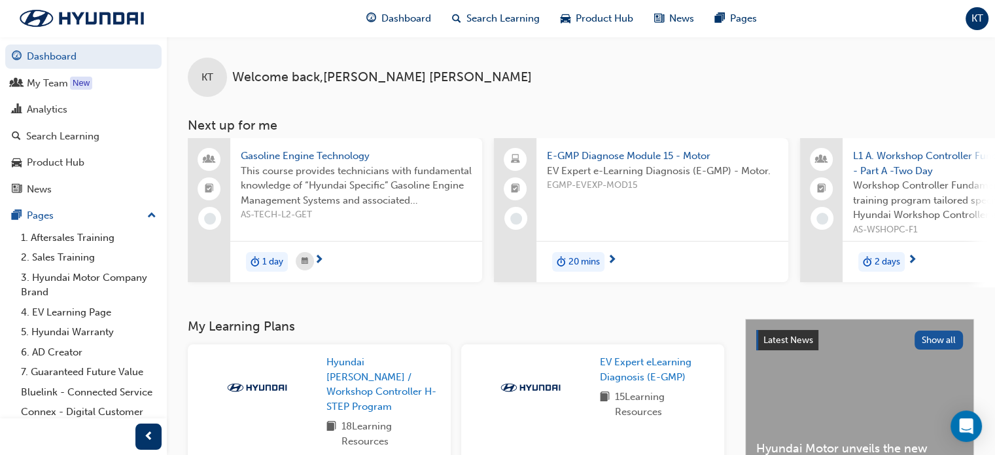
scroll to position [65, 0]
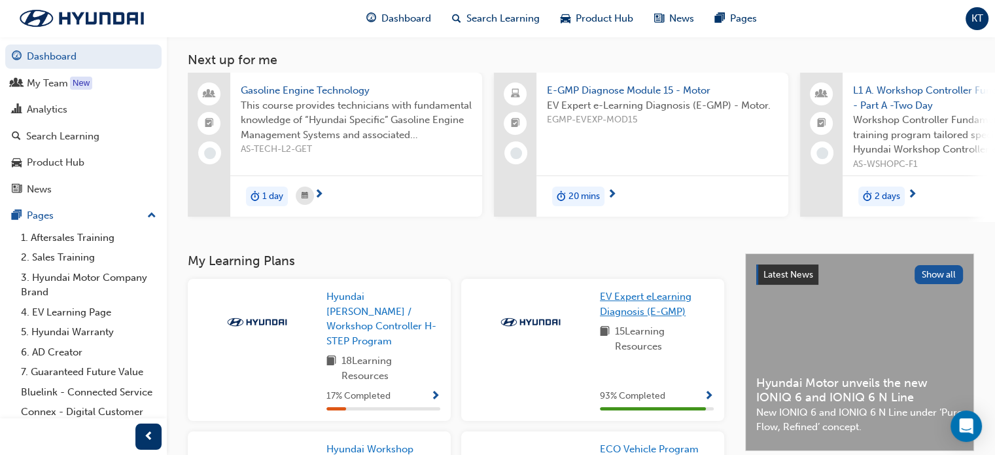
click at [629, 299] on span "EV Expert eLearning Diagnosis (E-GMP)" at bounding box center [646, 303] width 92 height 27
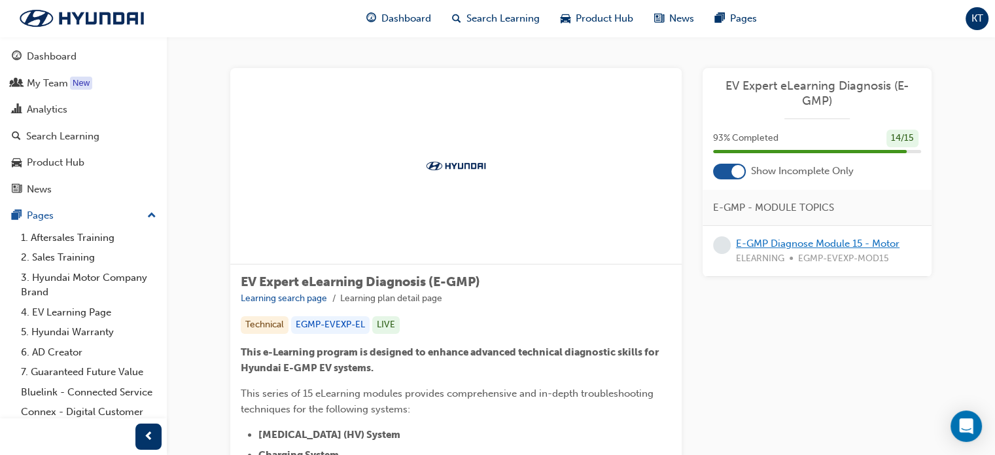
click at [795, 238] on link "E-GMP Diagnose Module 15 - Motor" at bounding box center [818, 243] width 164 height 12
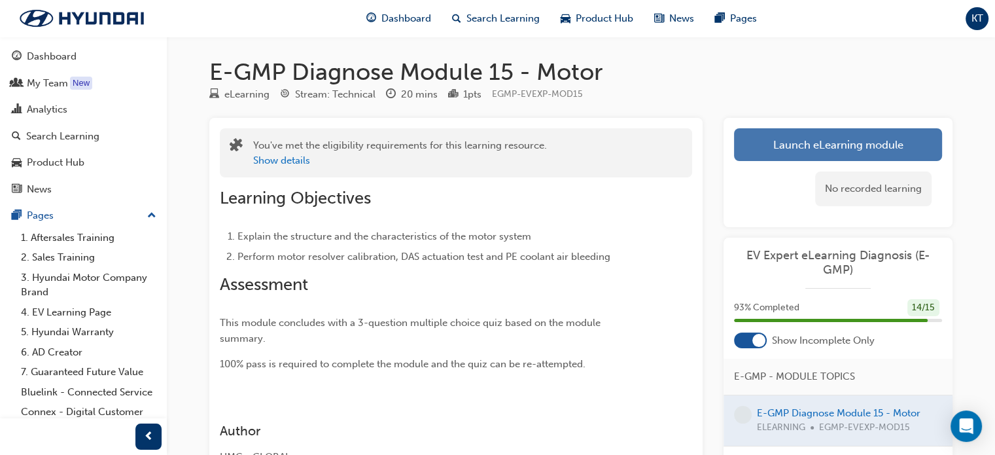
click at [804, 143] on button "Launch eLearning module" at bounding box center [838, 144] width 208 height 33
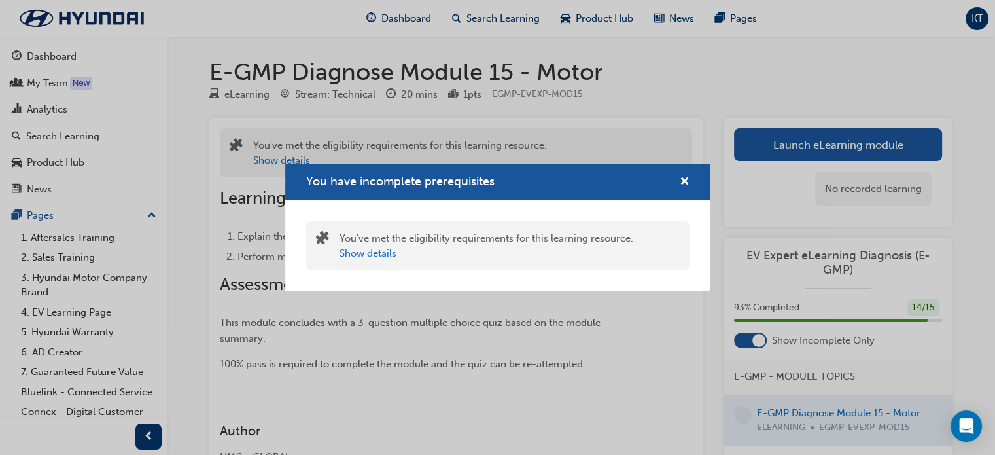
click at [690, 177] on div "You have incomplete prerequisites" at bounding box center [497, 182] width 425 height 37
click at [684, 180] on span "cross-icon" at bounding box center [685, 183] width 10 height 12
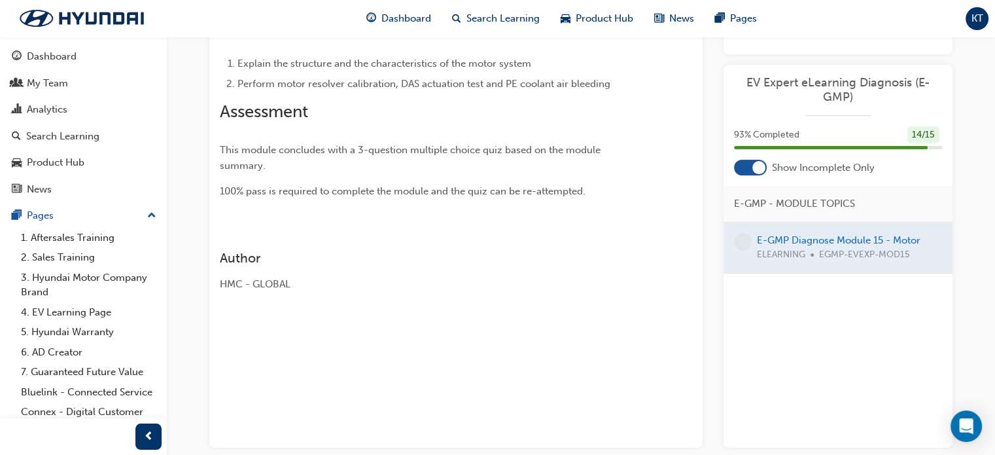
scroll to position [196, 0]
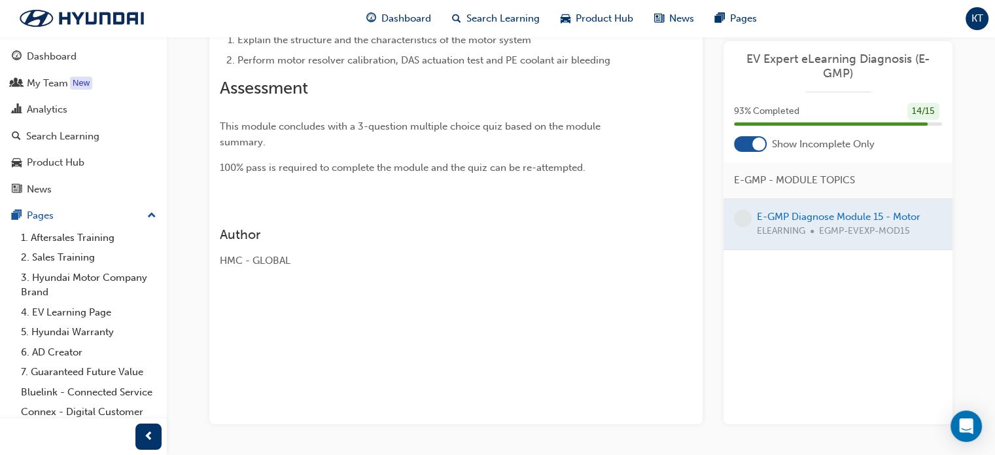
click at [827, 208] on div at bounding box center [837, 224] width 229 height 50
click at [816, 214] on div at bounding box center [837, 224] width 229 height 50
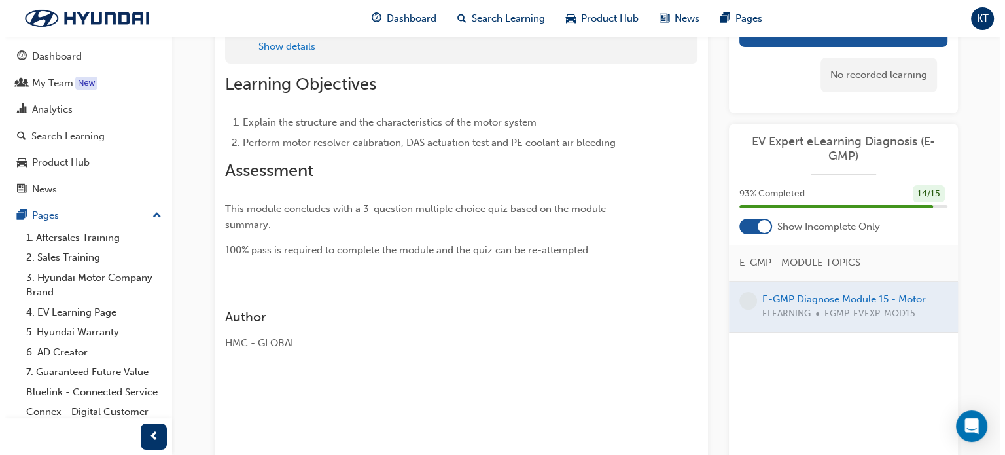
scroll to position [0, 0]
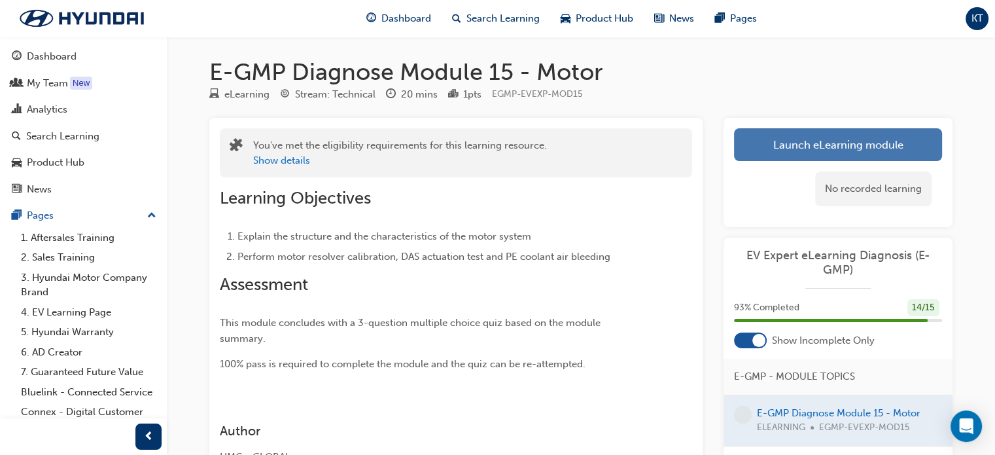
click at [806, 145] on button "Launch eLearning module" at bounding box center [838, 144] width 208 height 33
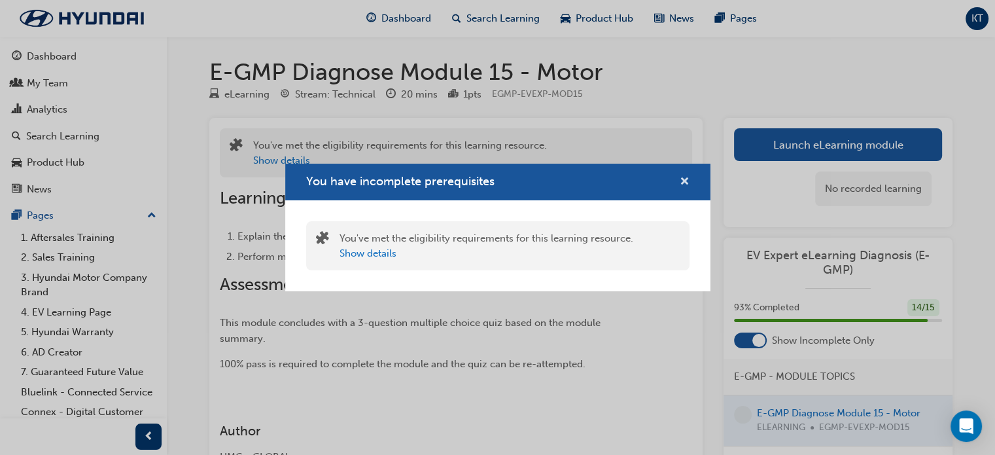
click at [684, 181] on span "cross-icon" at bounding box center [685, 183] width 10 height 12
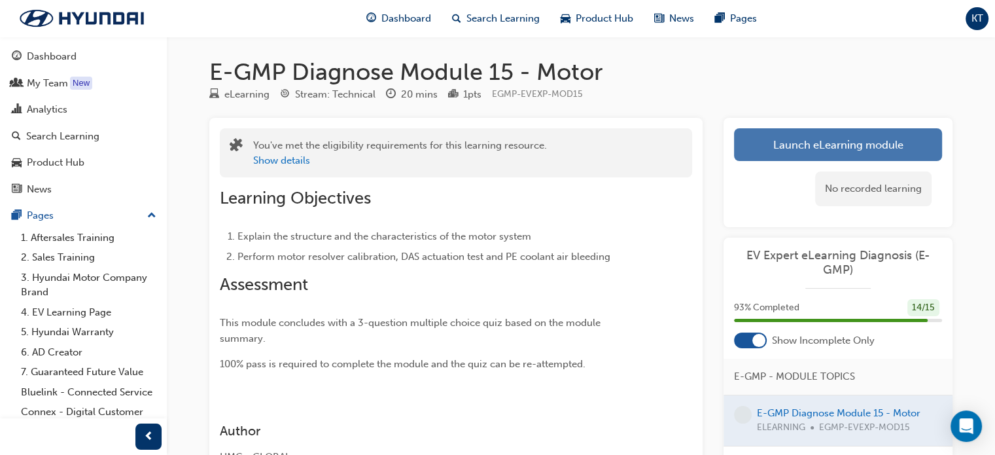
click at [786, 138] on button "Launch eLearning module" at bounding box center [838, 144] width 208 height 33
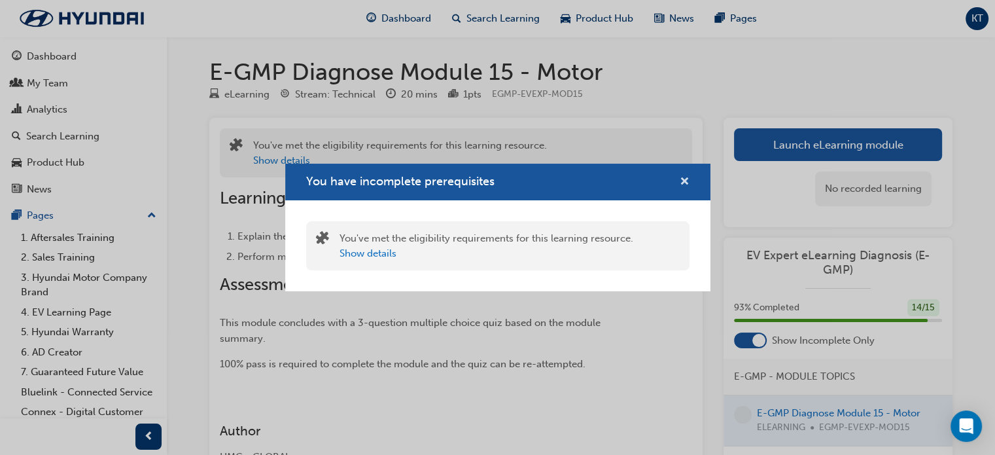
click at [682, 177] on span "cross-icon" at bounding box center [685, 183] width 10 height 12
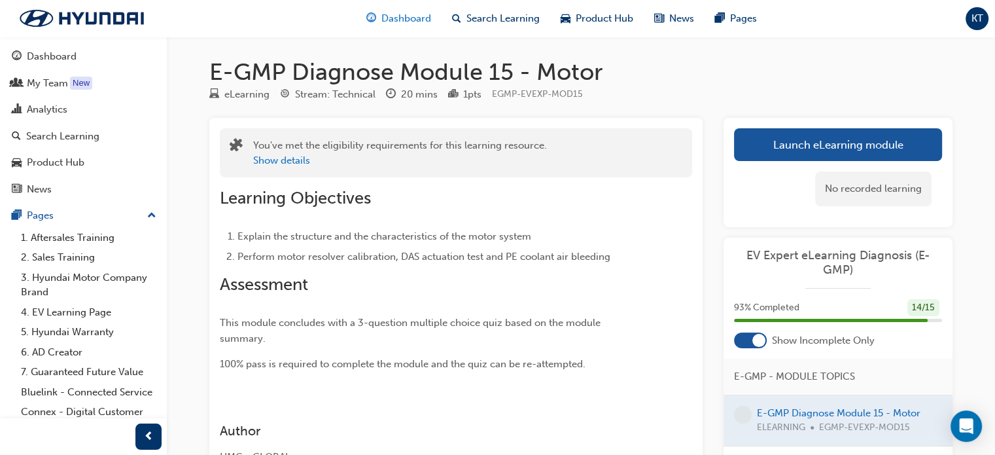
click at [400, 19] on span "Dashboard" at bounding box center [406, 18] width 50 height 15
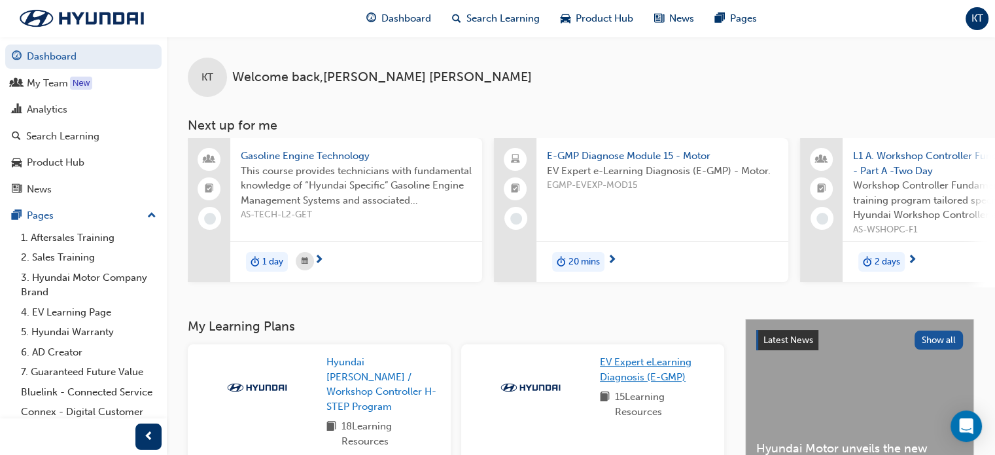
click at [630, 377] on span "EV Expert eLearning Diagnosis (E-GMP)" at bounding box center [646, 369] width 92 height 27
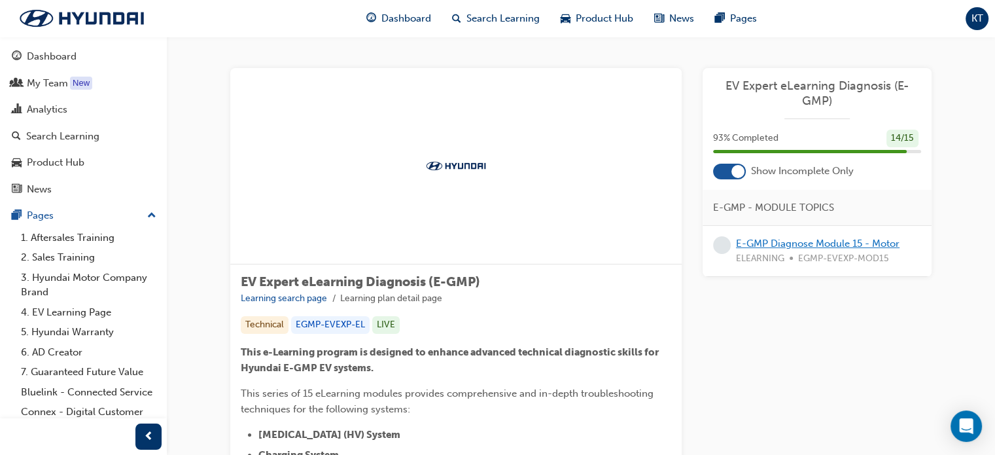
click at [812, 243] on link "E-GMP Diagnose Module 15 - Motor" at bounding box center [818, 243] width 164 height 12
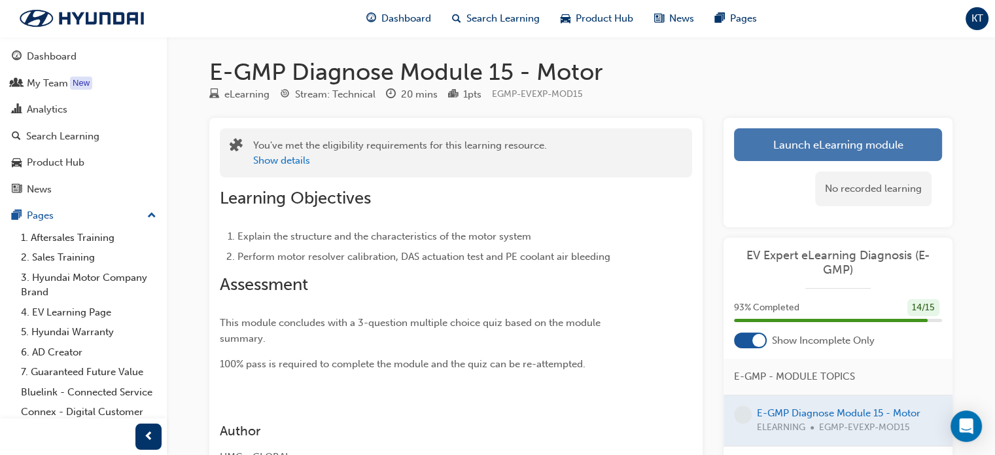
click at [795, 147] on link "Launch eLearning module" at bounding box center [838, 144] width 208 height 33
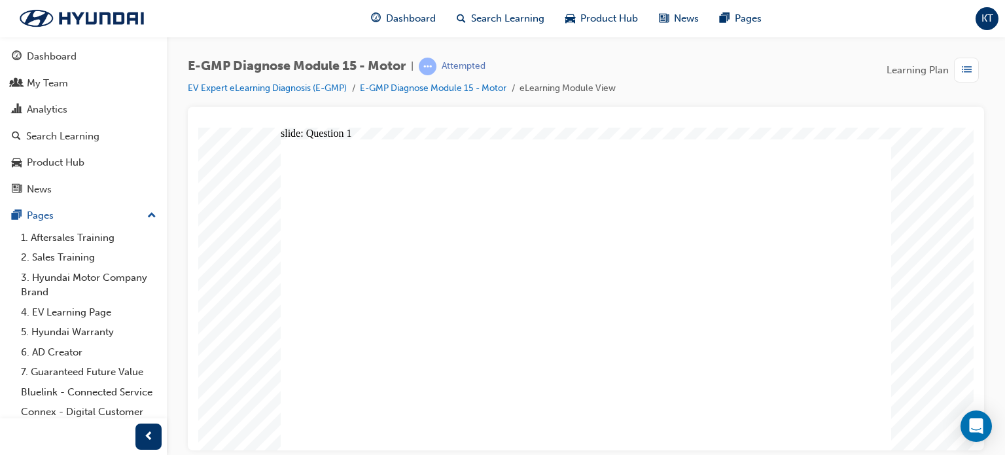
radio input "true"
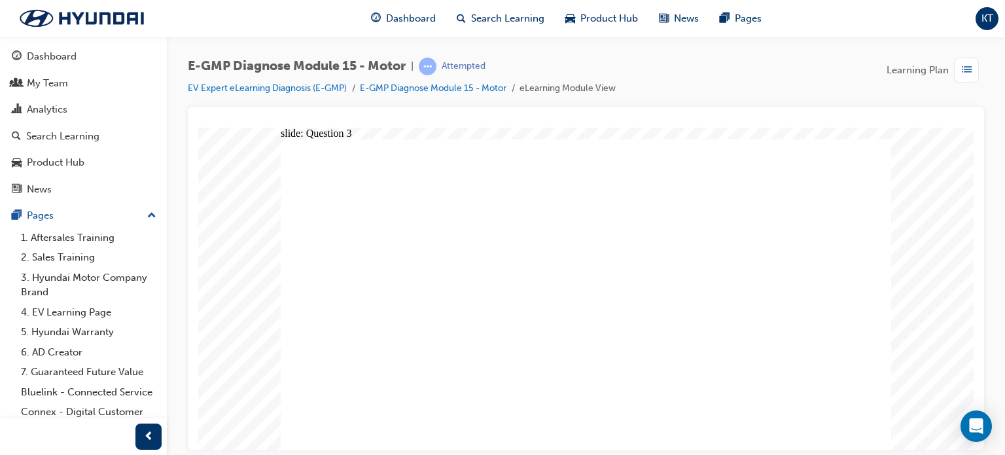
radio input "true"
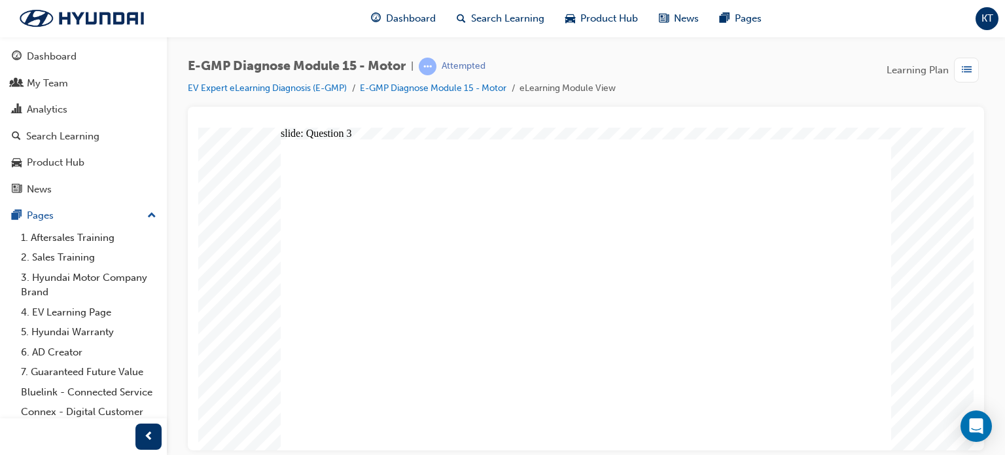
radio input "true"
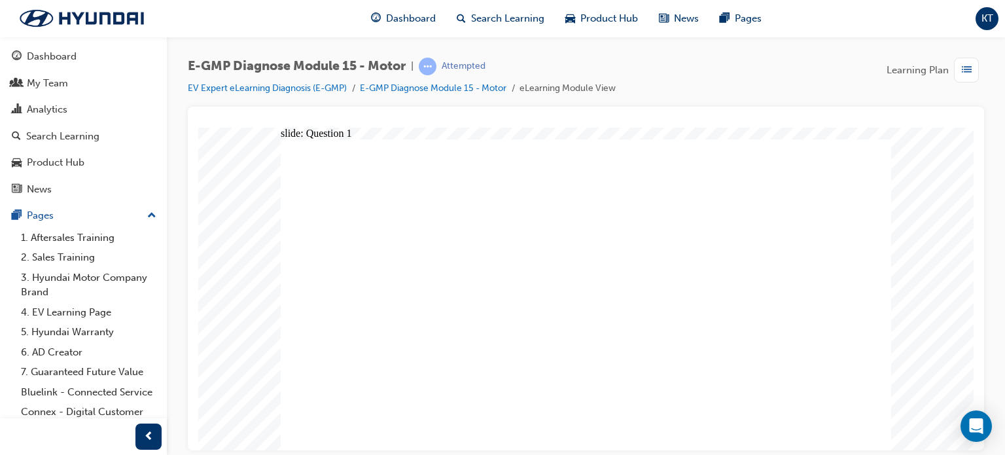
radio input "true"
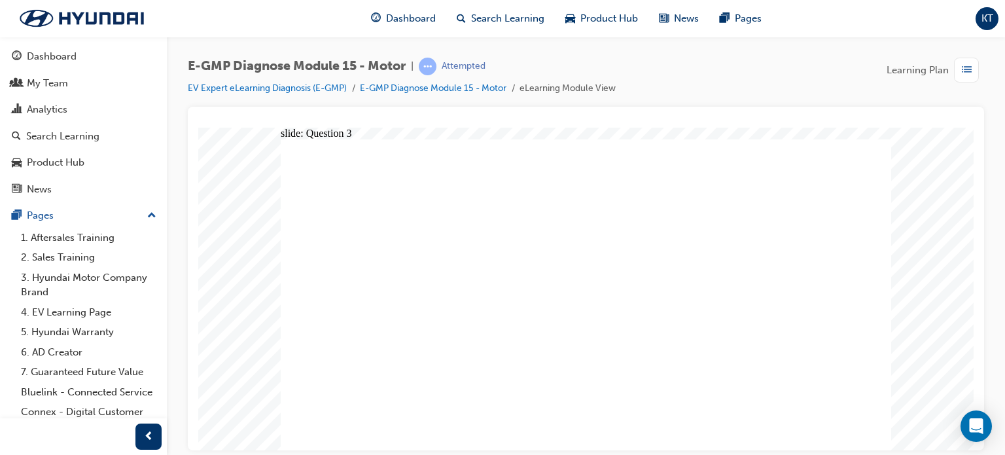
radio input "true"
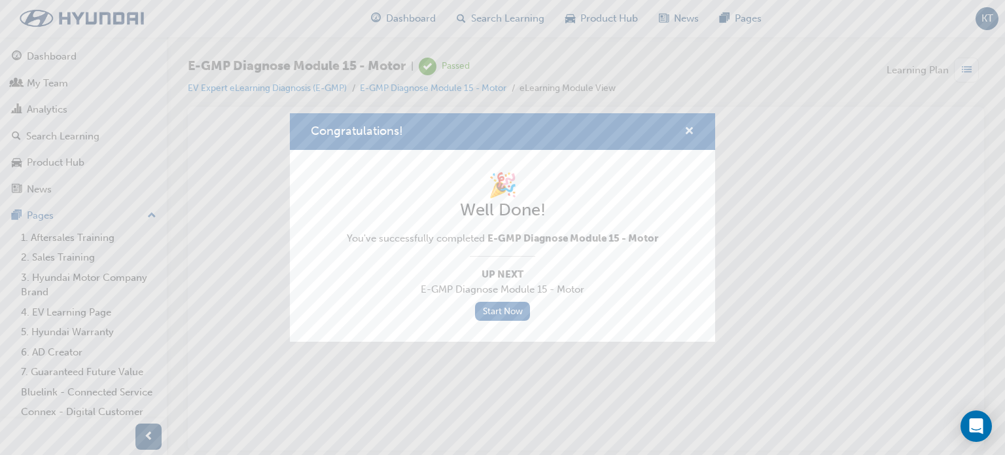
click at [686, 130] on span "cross-icon" at bounding box center [689, 132] width 10 height 12
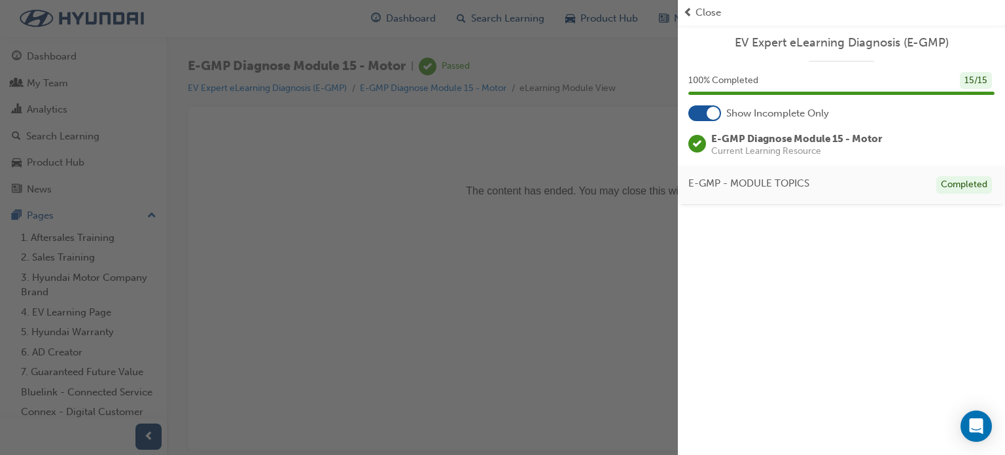
click at [695, 111] on div at bounding box center [704, 113] width 33 height 16
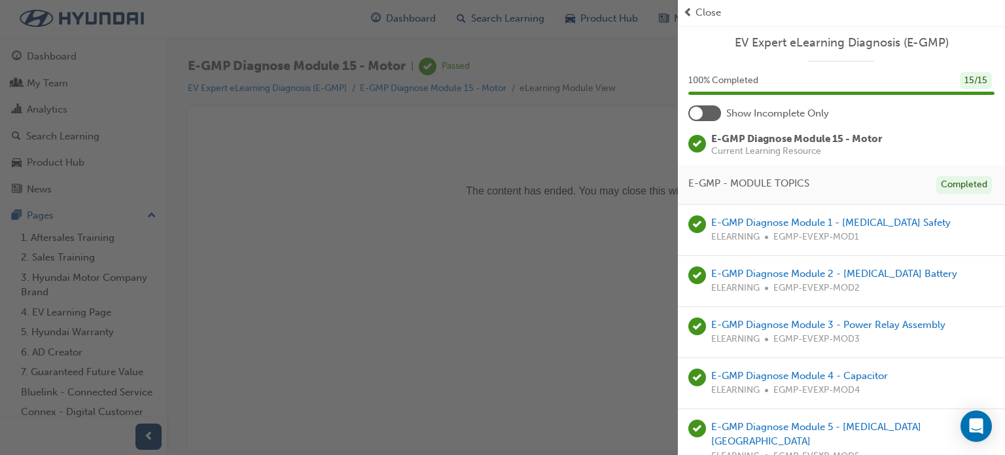
click at [705, 109] on div at bounding box center [704, 113] width 33 height 16
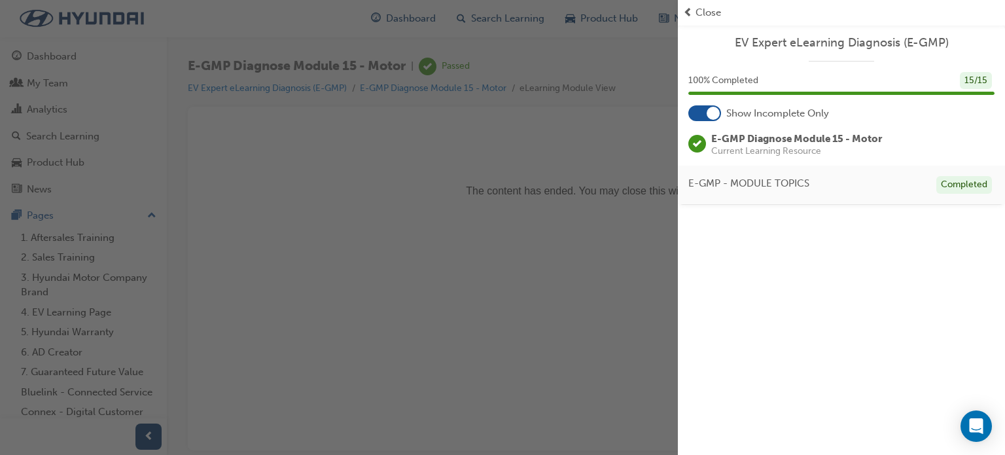
click at [709, 7] on span "Close" at bounding box center [708, 12] width 26 height 15
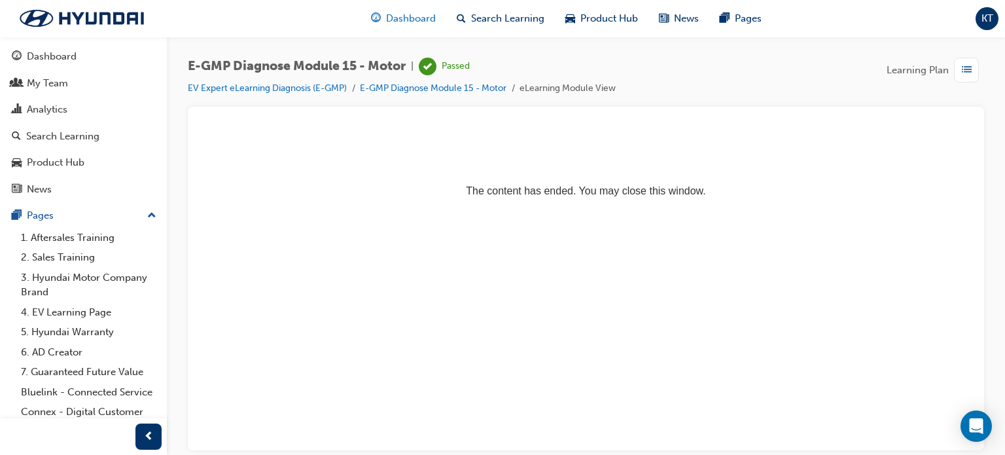
click at [422, 17] on span "Dashboard" at bounding box center [411, 18] width 50 height 15
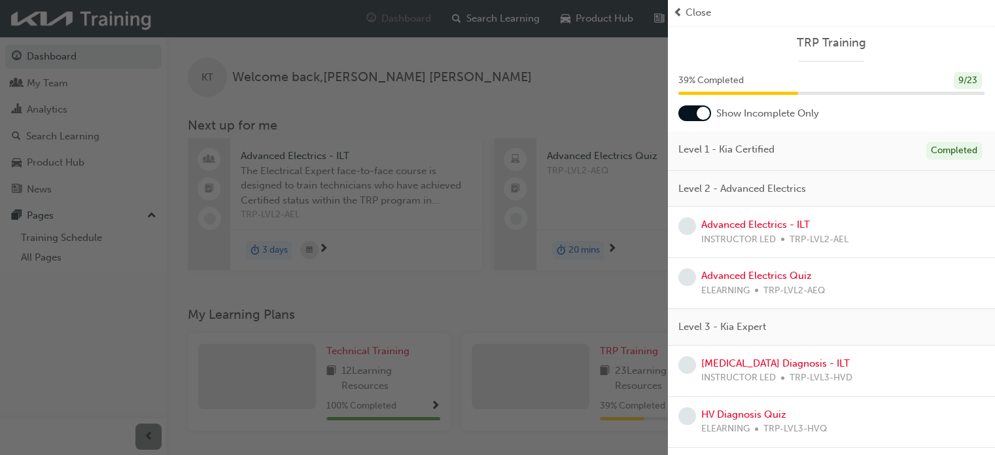
click at [457, 94] on div "button" at bounding box center [334, 227] width 668 height 455
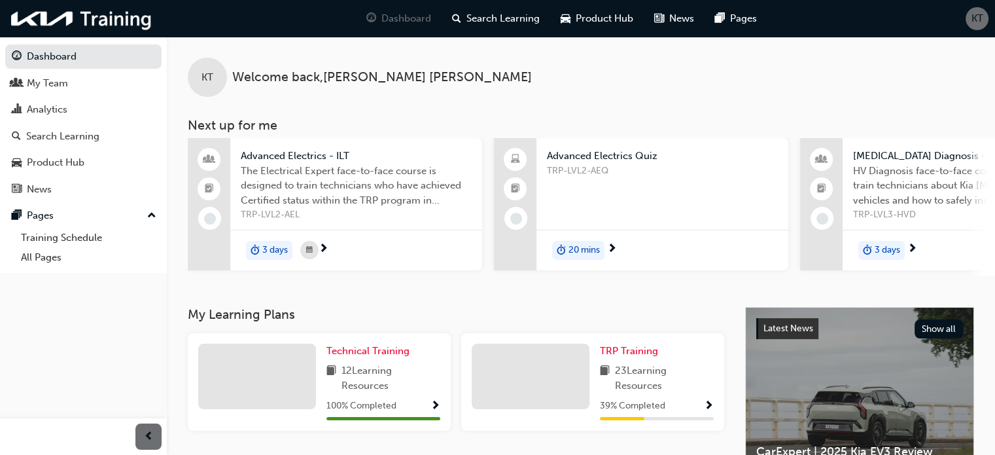
click at [267, 247] on span "3 days" at bounding box center [275, 250] width 26 height 15
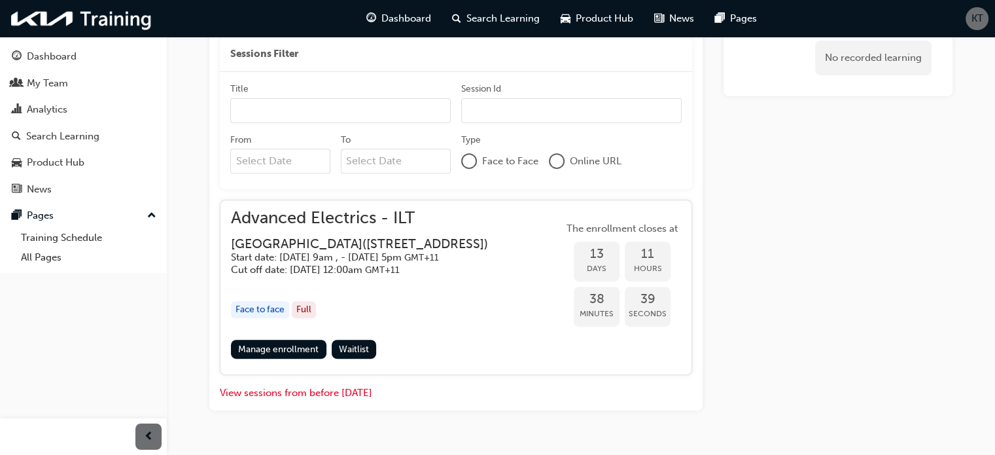
scroll to position [513, 0]
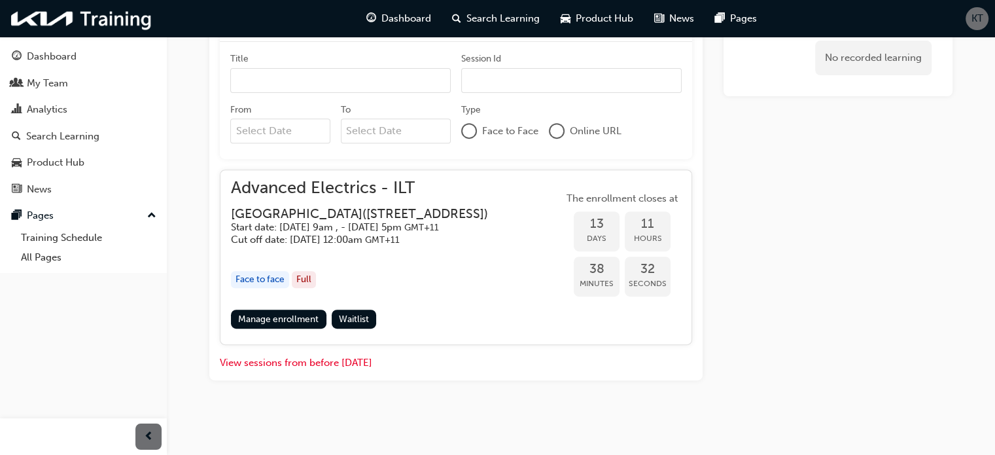
click at [300, 352] on div "View sessions from before today" at bounding box center [456, 360] width 472 height 20
click at [283, 361] on button "View sessions from before today" at bounding box center [296, 362] width 152 height 15
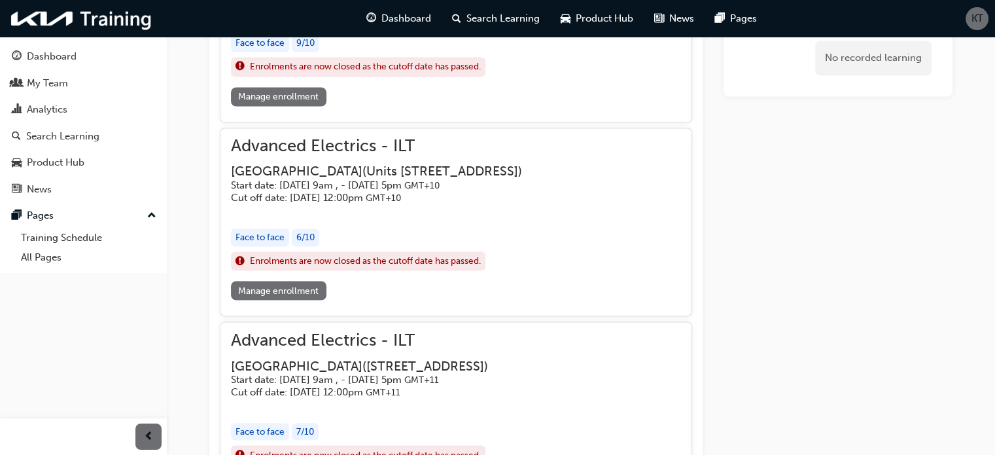
scroll to position [2345, 0]
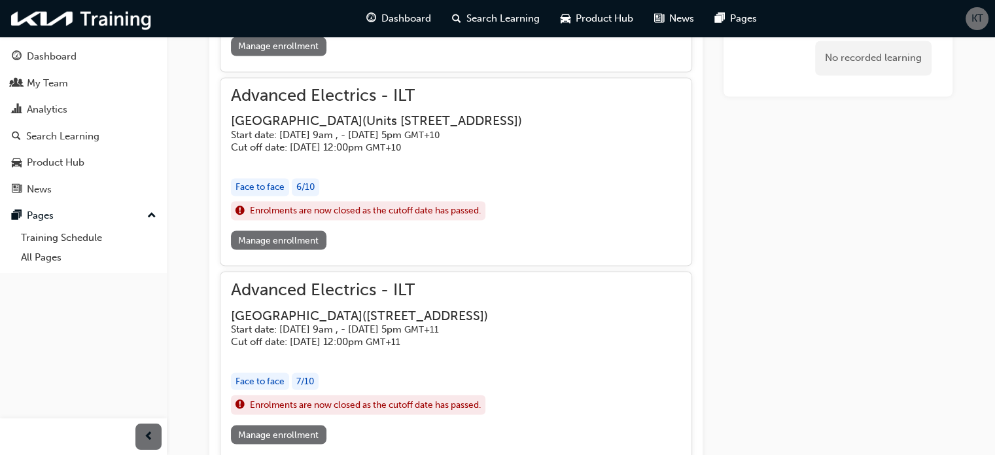
click at [285, 249] on link "Manage enrollment" at bounding box center [279, 239] width 96 height 19
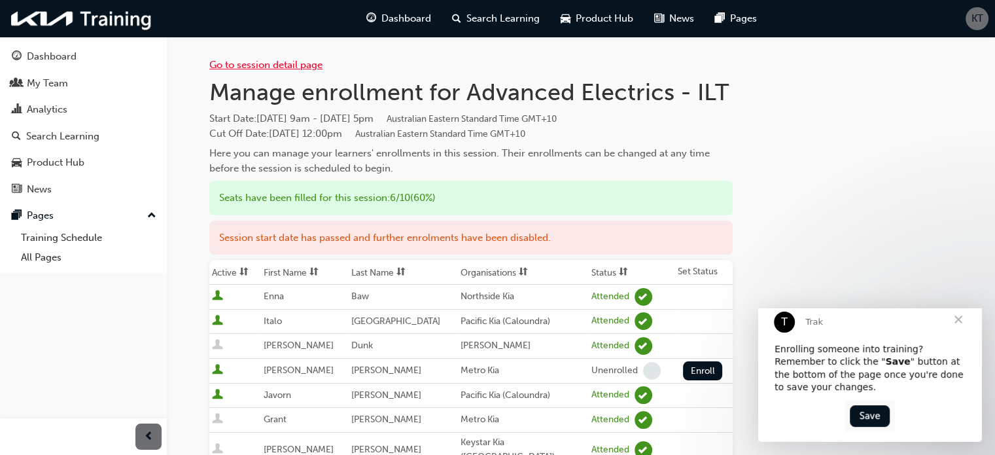
click at [266, 63] on link "Go to session detail page" at bounding box center [265, 65] width 113 height 12
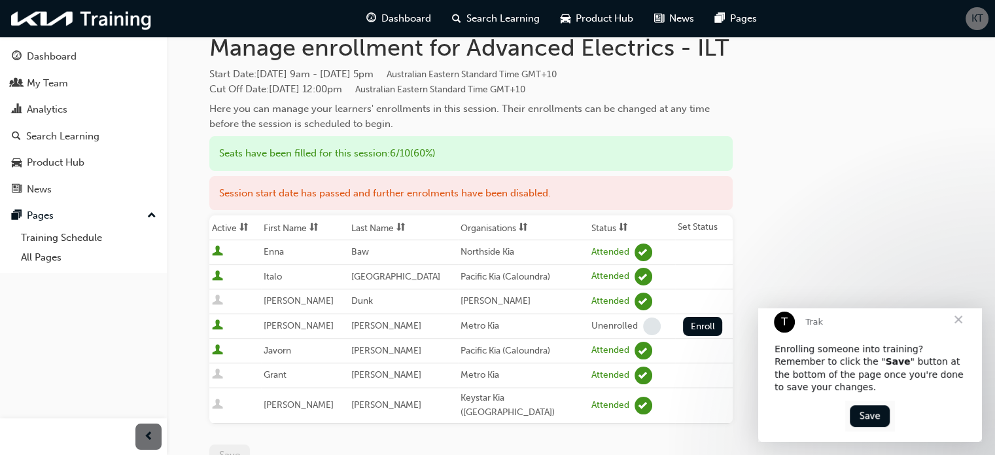
scroll to position [131, 0]
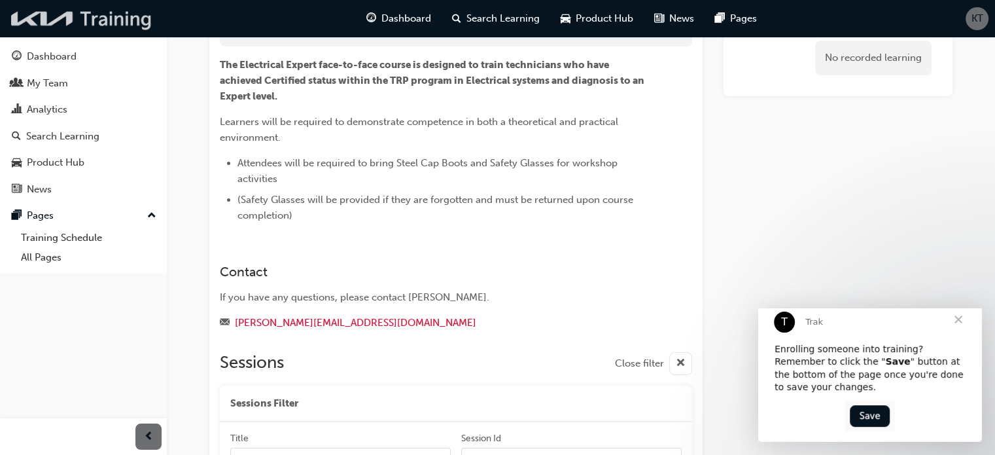
scroll to position [513, 0]
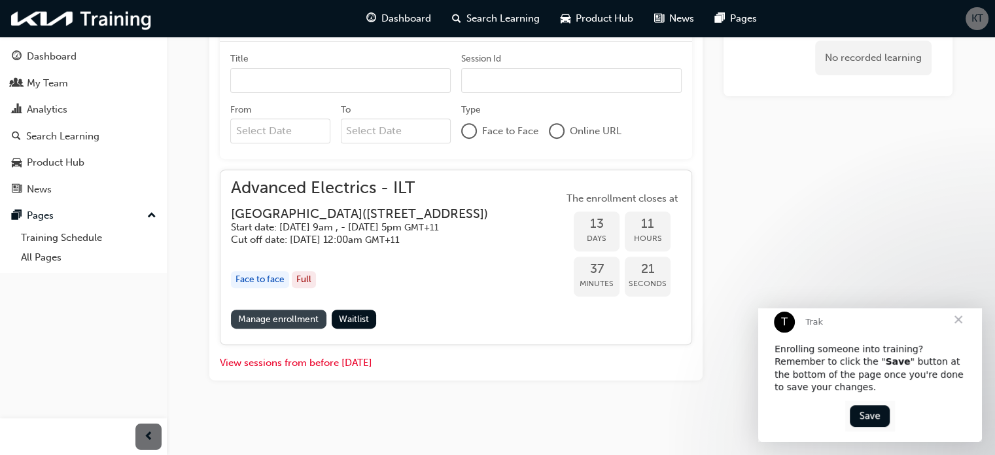
click at [248, 317] on link "Manage enrollment" at bounding box center [279, 318] width 96 height 19
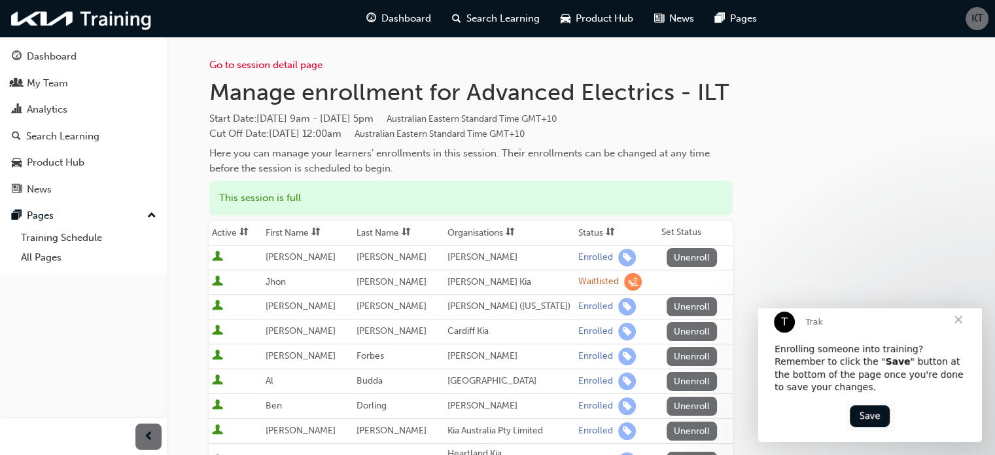
scroll to position [513, 0]
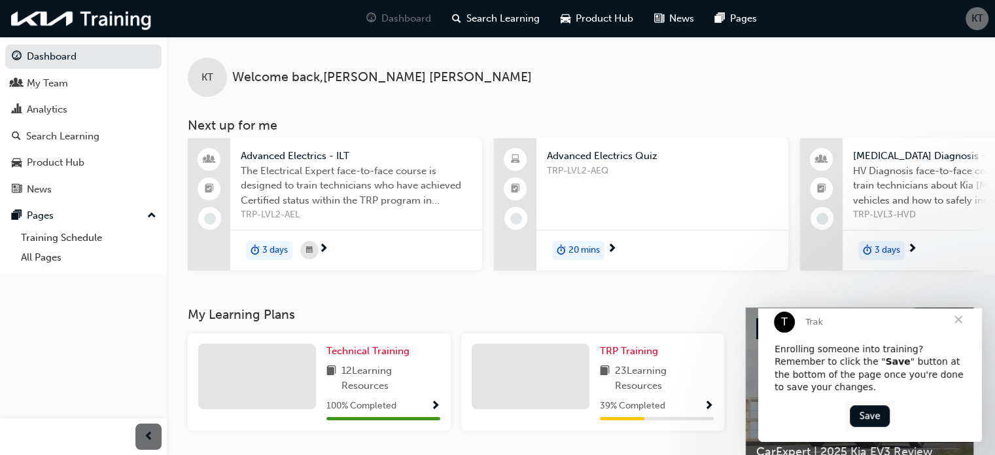
click at [888, 157] on span "High Voltage Diagnosis - ILT" at bounding box center [968, 155] width 231 height 15
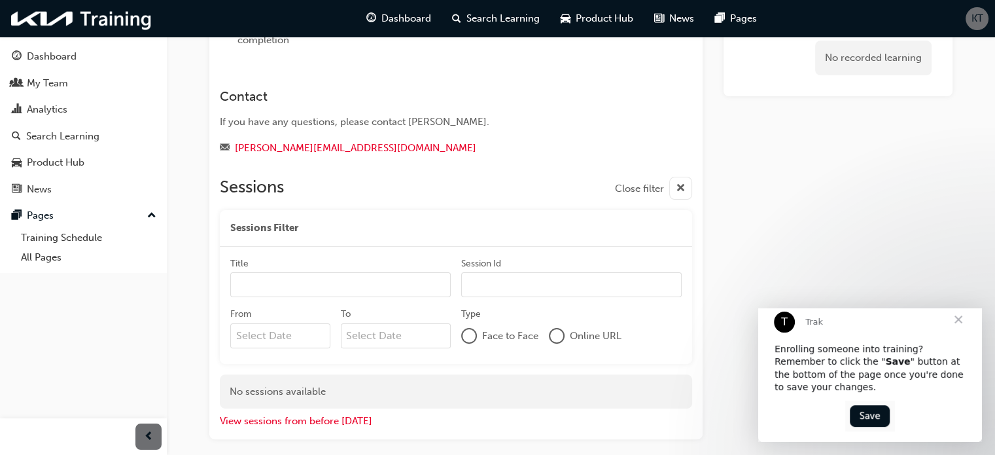
scroll to position [327, 0]
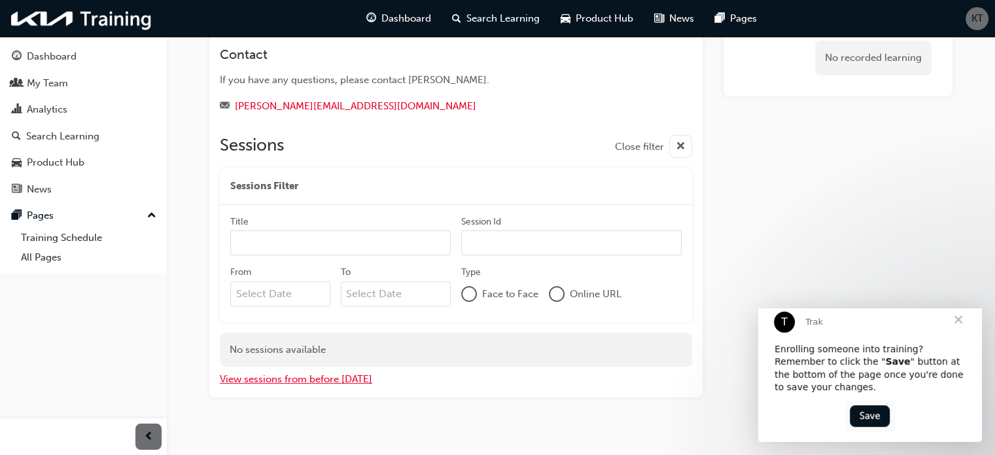
click at [316, 376] on button "View sessions from before today" at bounding box center [296, 379] width 152 height 15
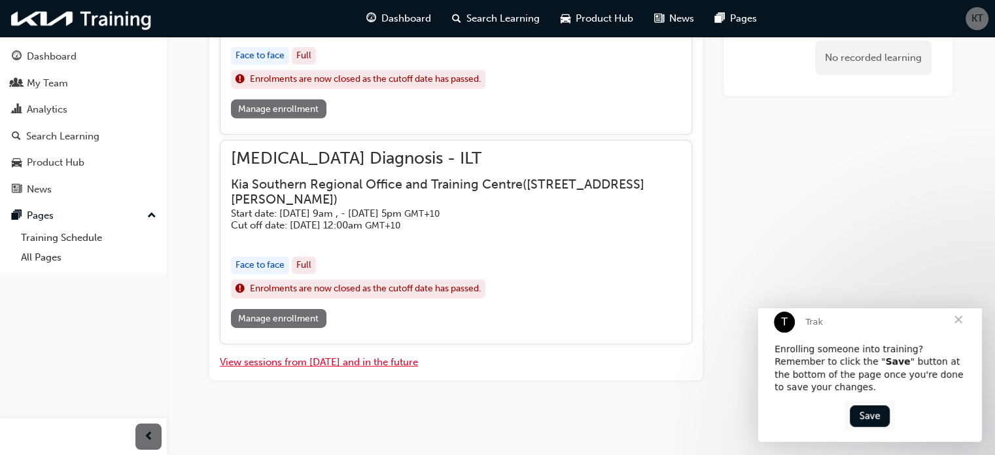
scroll to position [4296, 0]
click at [267, 319] on link "Manage enrollment" at bounding box center [279, 318] width 96 height 19
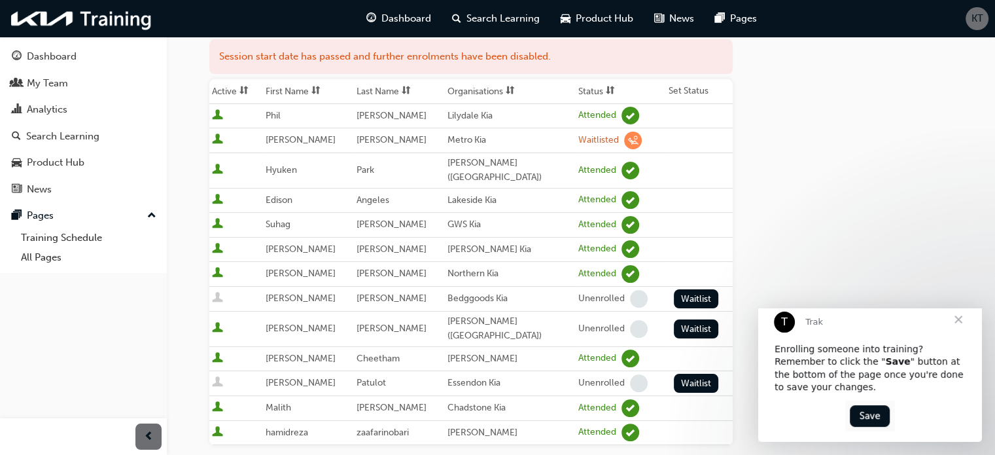
scroll to position [196, 0]
